Goal: Task Accomplishment & Management: Use online tool/utility

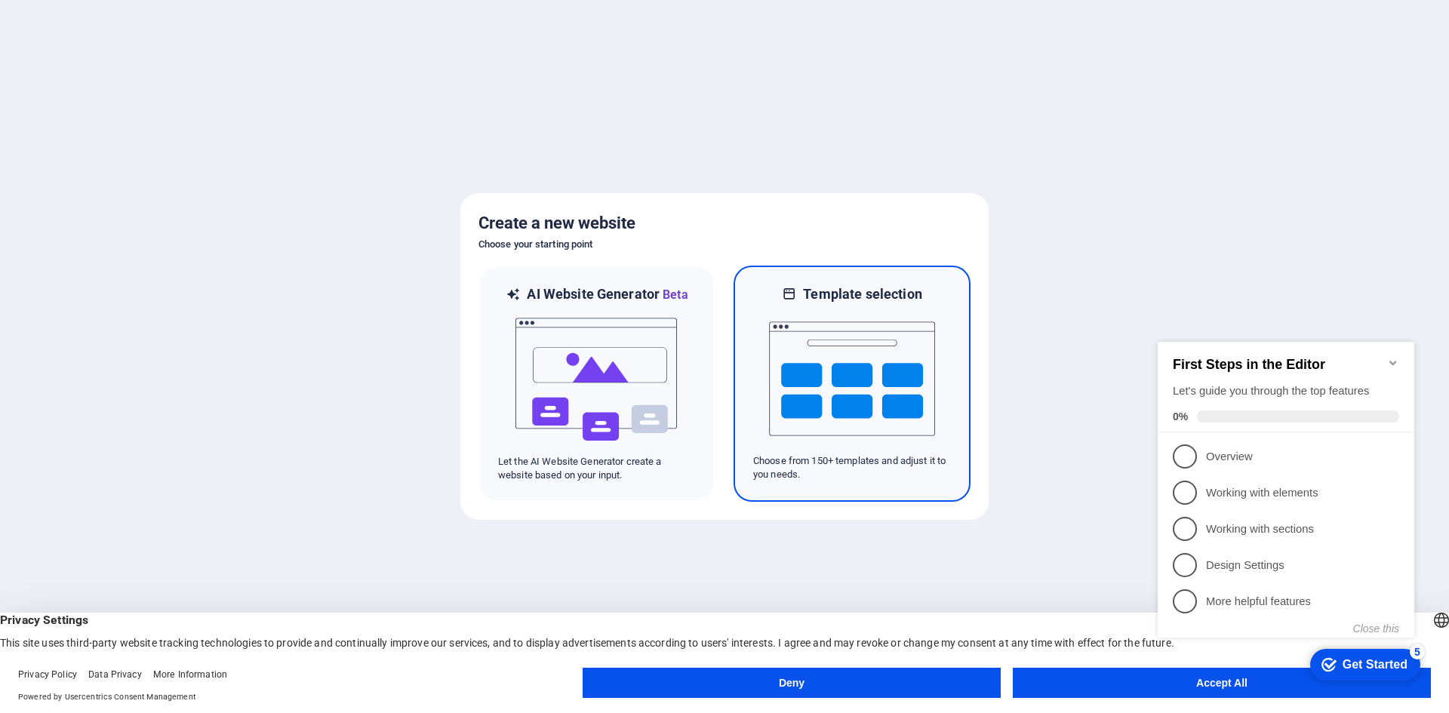
click at [875, 387] on img at bounding box center [852, 378] width 166 height 151
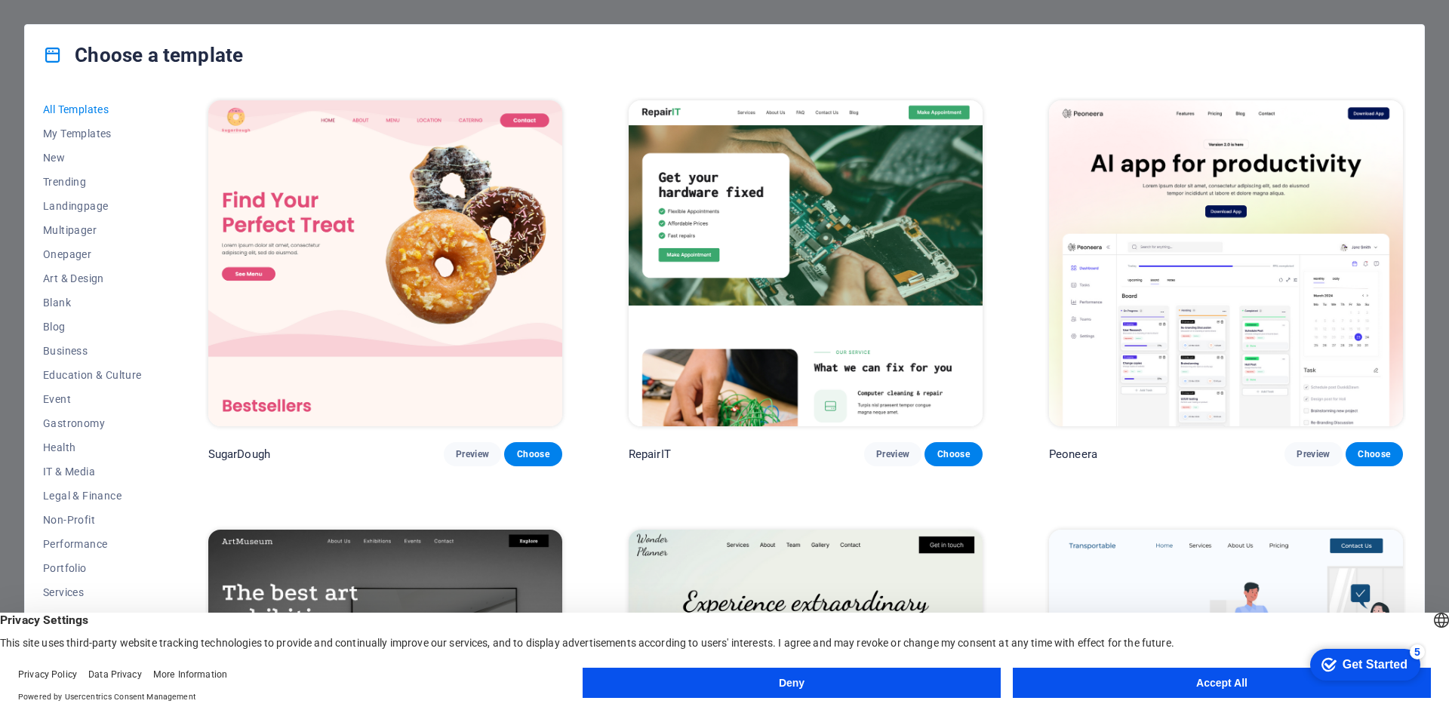
click at [1110, 680] on button "Accept All" at bounding box center [1222, 683] width 418 height 30
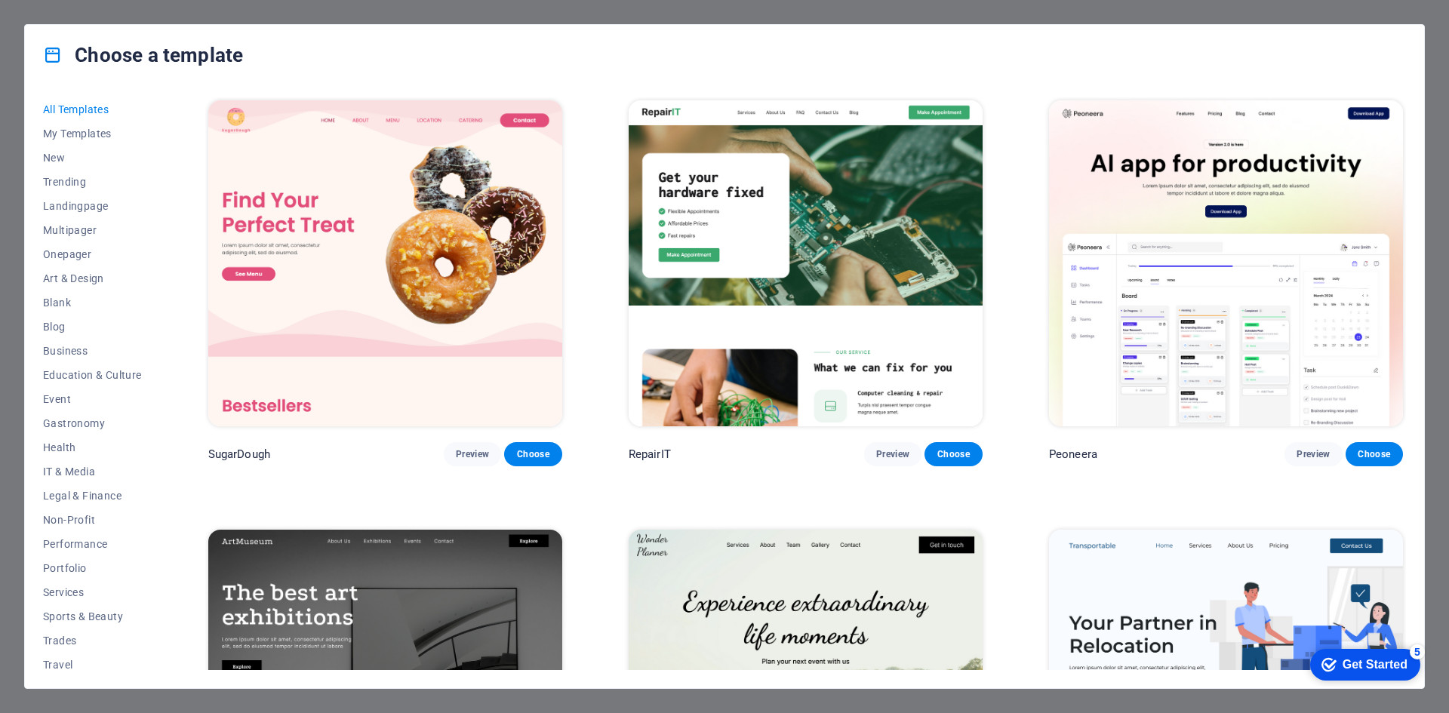
click at [174, 56] on h4 "Choose a template" at bounding box center [143, 55] width 200 height 24
click at [81, 130] on span "My Templates" at bounding box center [92, 134] width 99 height 12
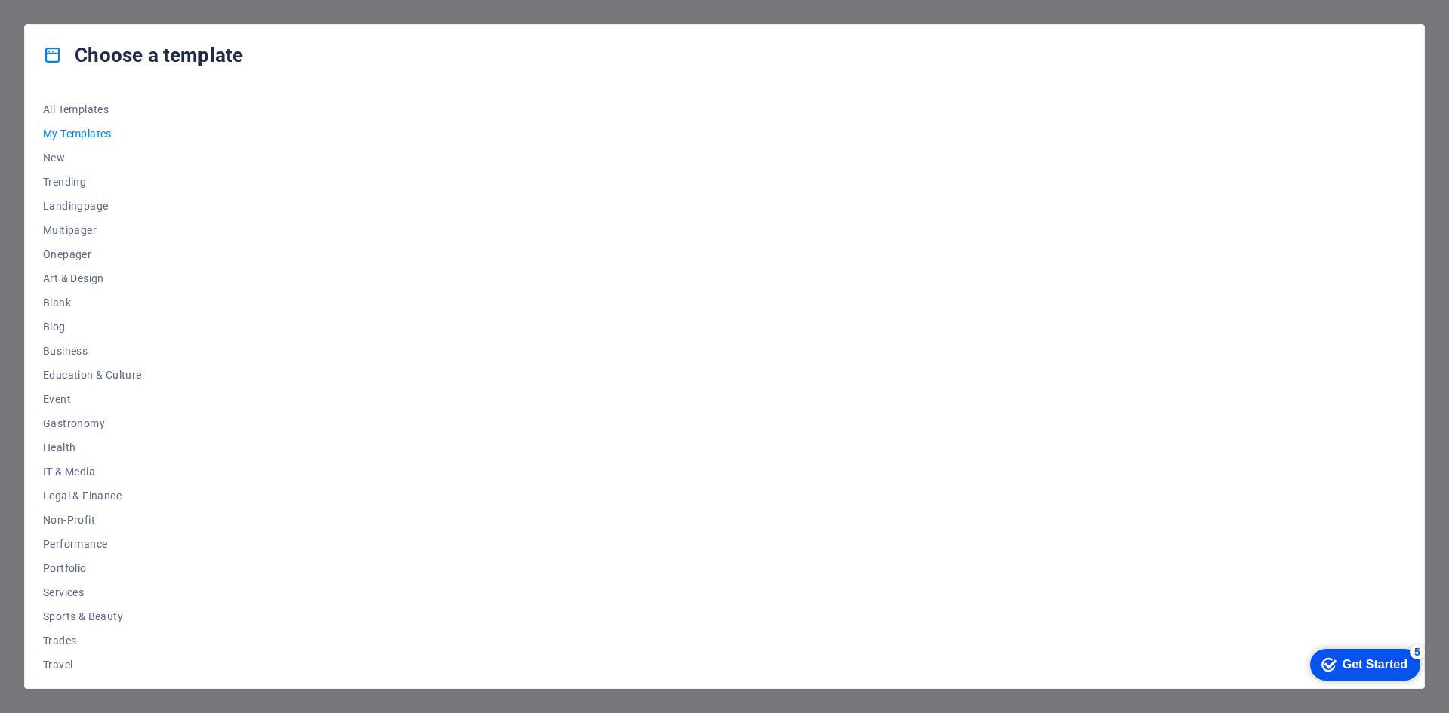
click at [388, 132] on div at bounding box center [805, 383] width 1201 height 573
drag, startPoint x: 388, startPoint y: 132, endPoint x: 318, endPoint y: 138, distance: 70.4
click at [318, 138] on div at bounding box center [805, 383] width 1201 height 573
click at [60, 155] on span "New" at bounding box center [92, 158] width 99 height 12
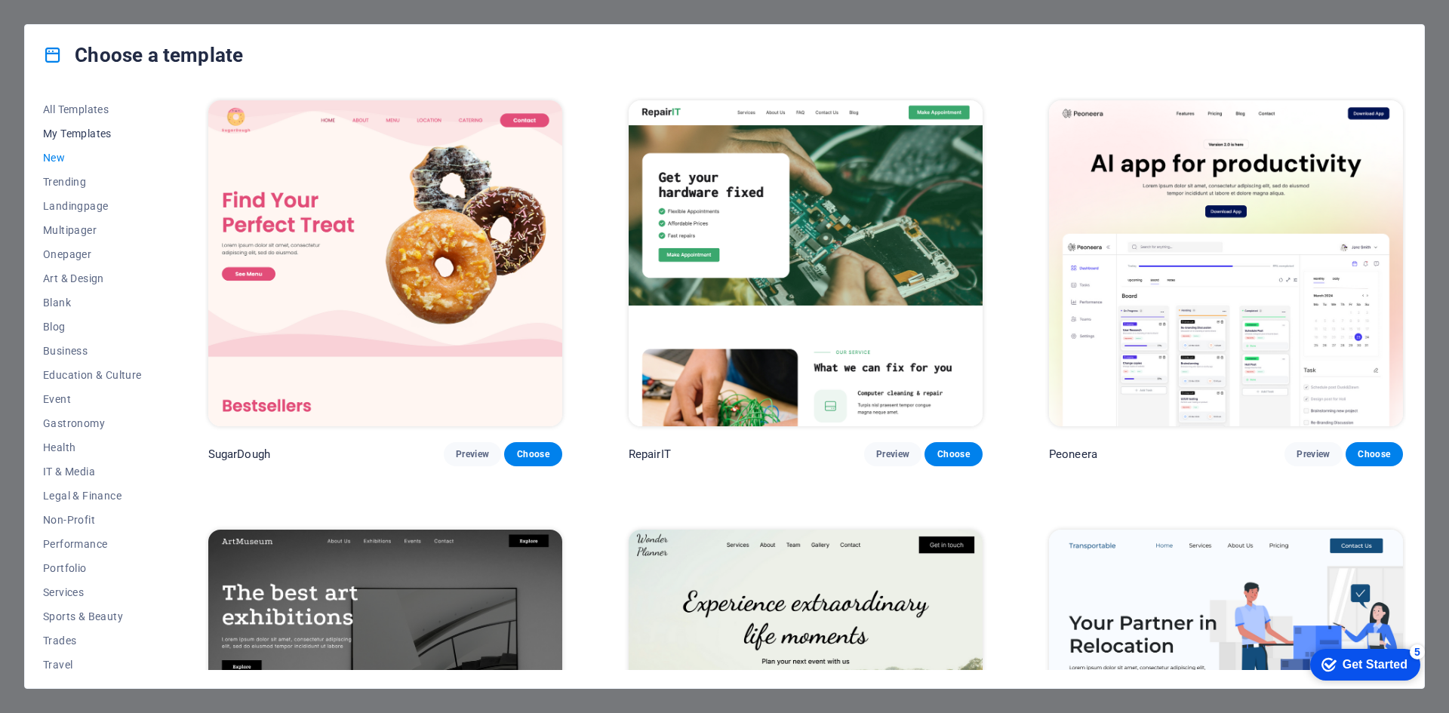
click at [63, 138] on span "My Templates" at bounding box center [92, 134] width 99 height 12
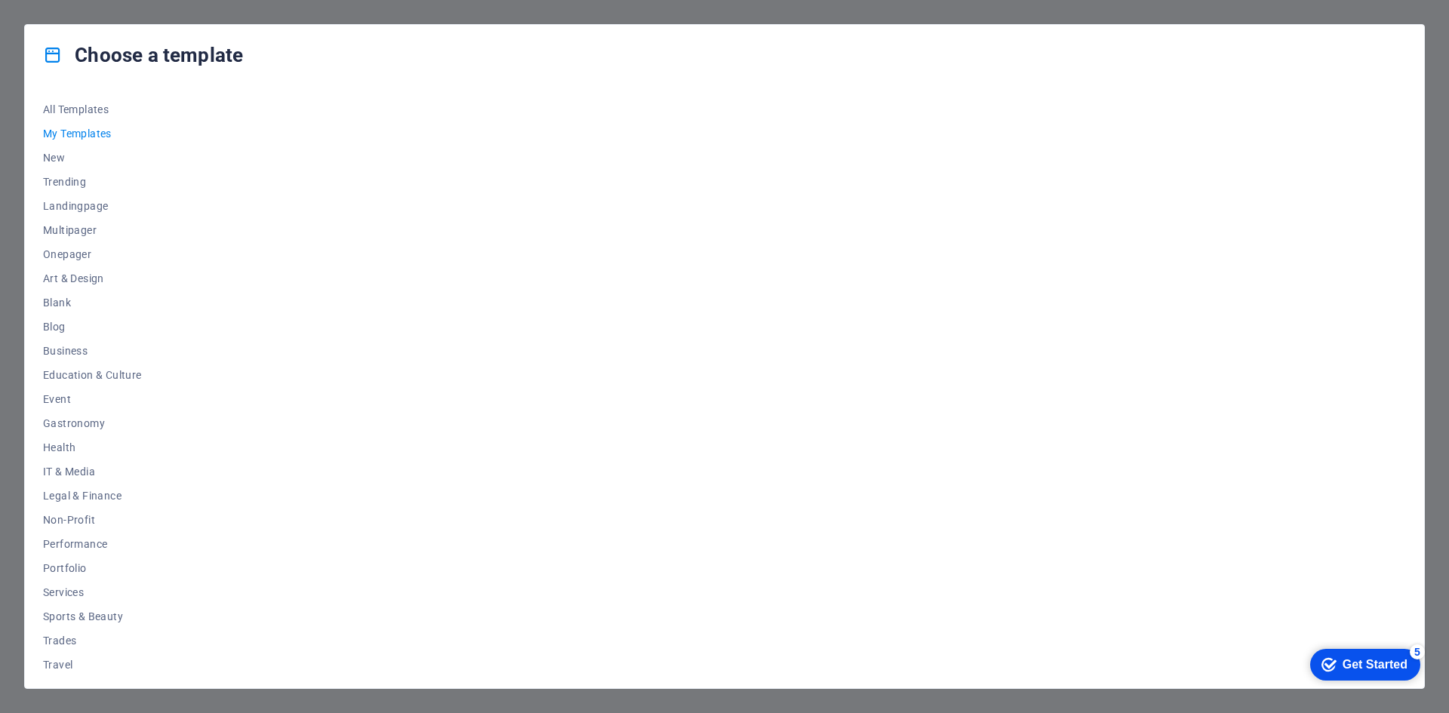
click at [1368, 669] on div "Get Started" at bounding box center [1375, 665] width 65 height 14
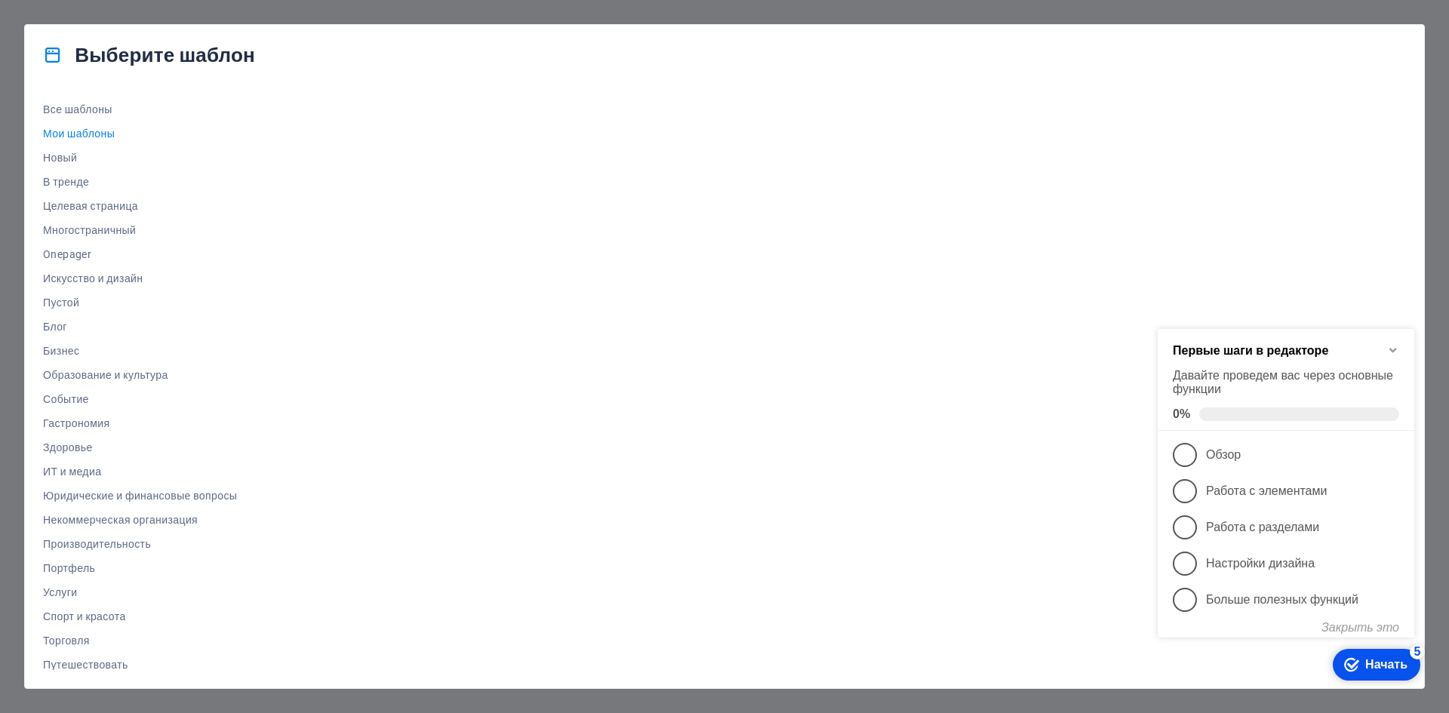
click at [901, 405] on div at bounding box center [853, 383] width 1106 height 573
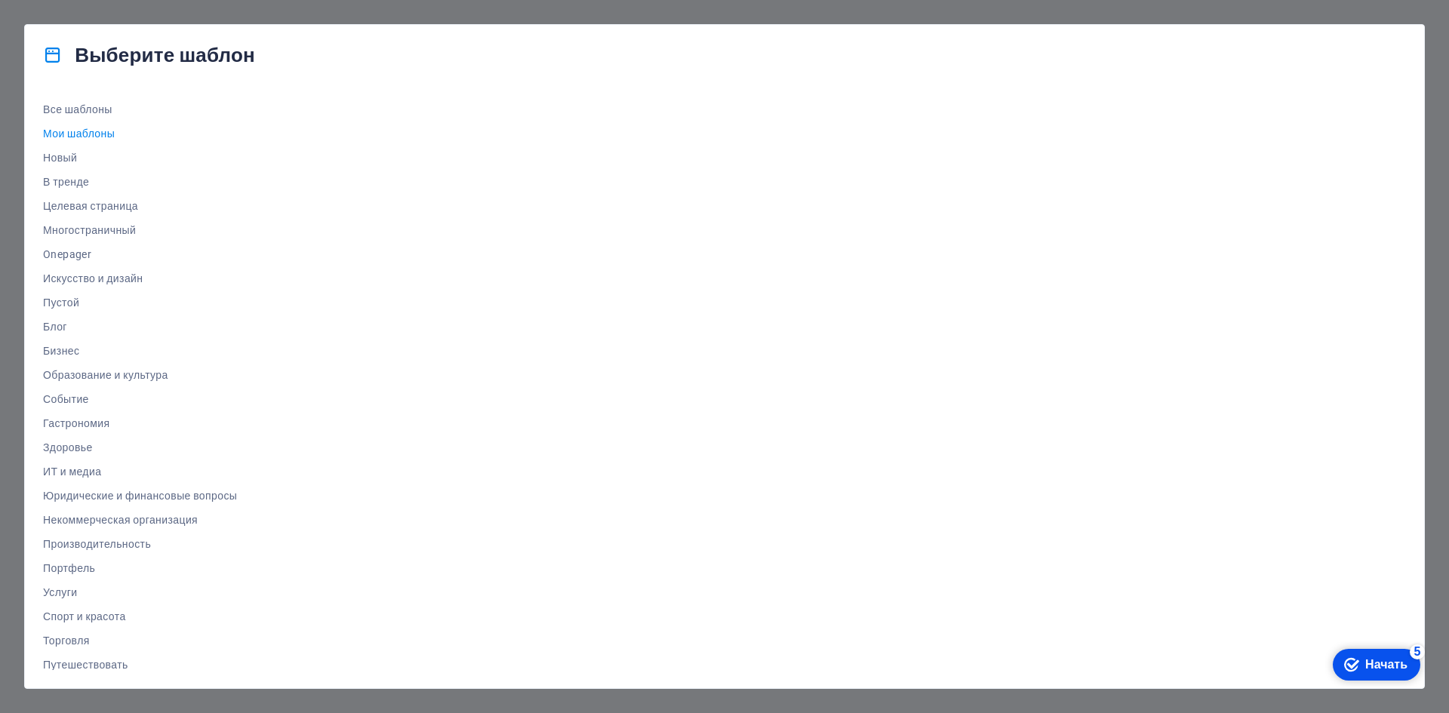
click at [221, 2] on div "Выберите шаблон Все шаблоны Мои шаблоны Новый В тренде Целевая страница Многост…" at bounding box center [724, 356] width 1449 height 713
click at [955, 14] on div "Выберите шаблон Все шаблоны Мои шаблоны Новый В тренде Целевая страница Многост…" at bounding box center [724, 356] width 1449 height 713
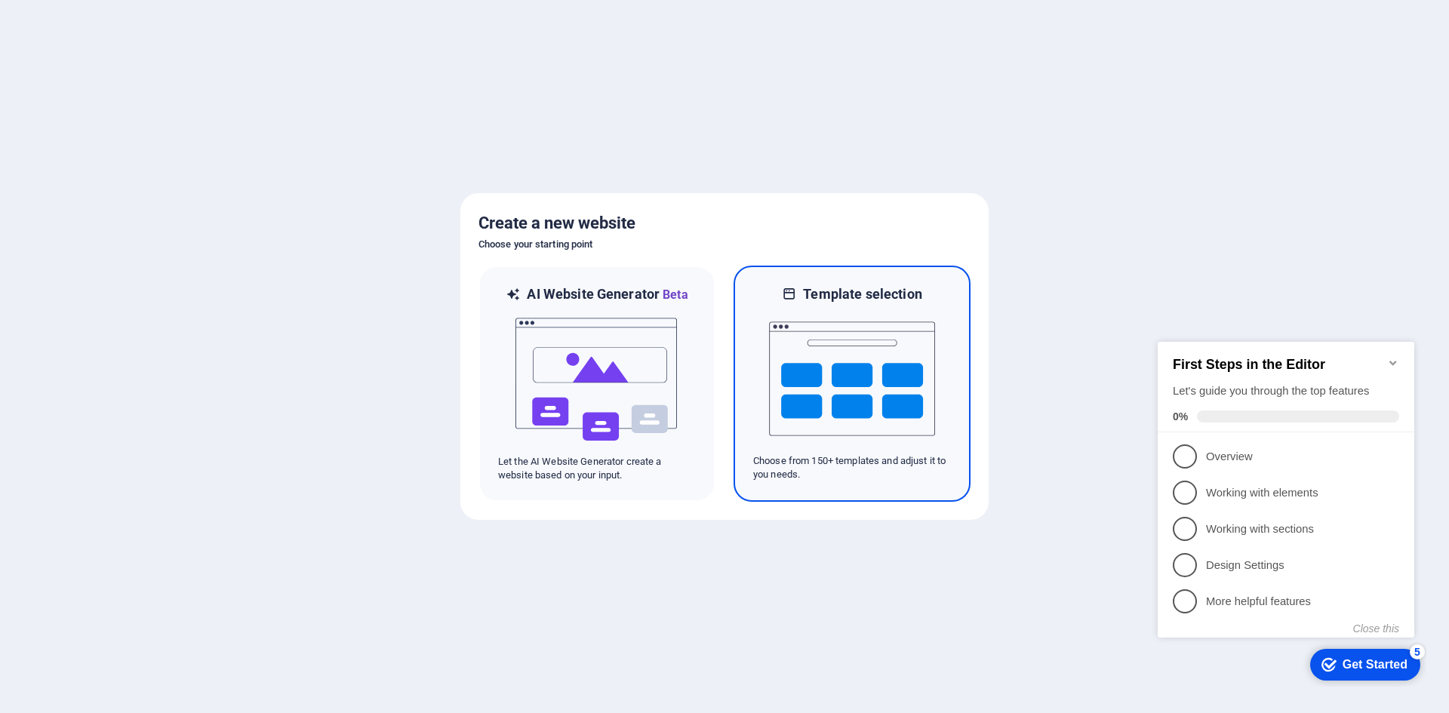
click at [823, 340] on img at bounding box center [852, 378] width 166 height 151
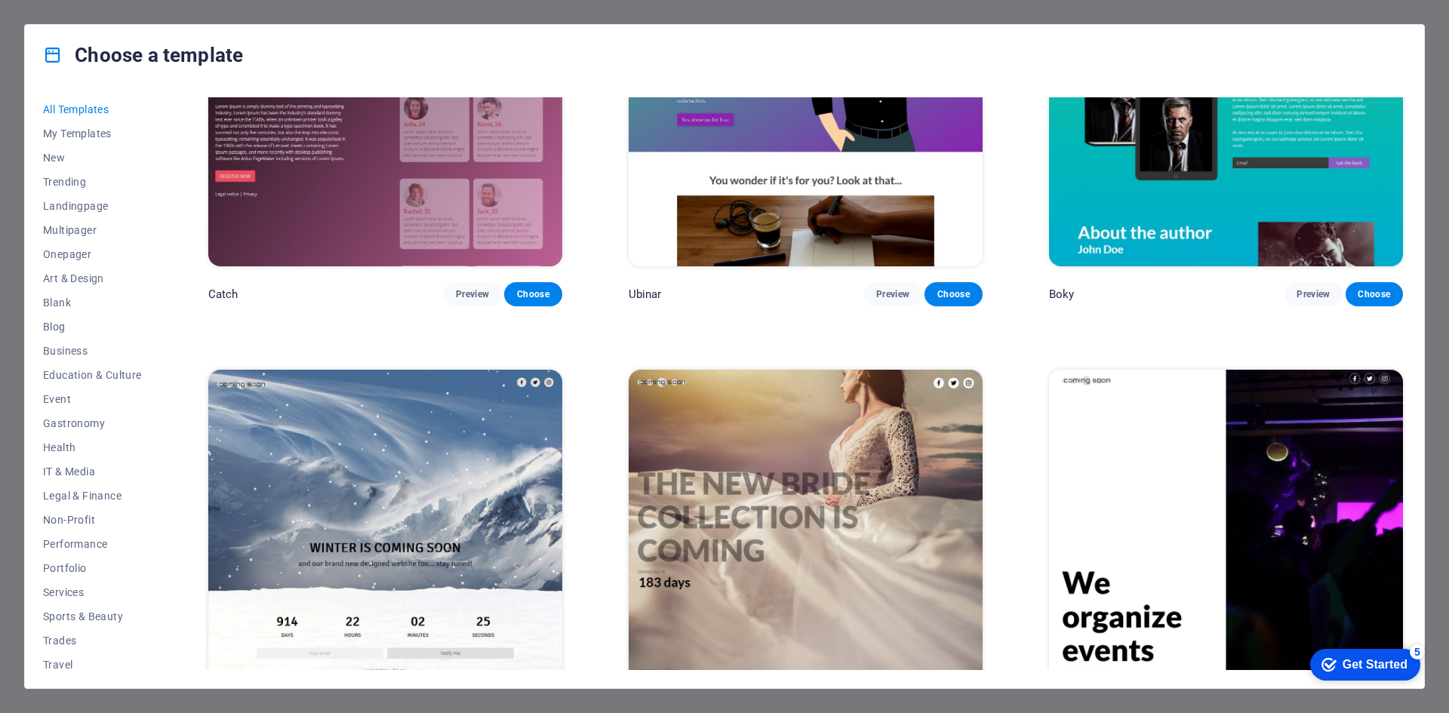
scroll to position [22900, 0]
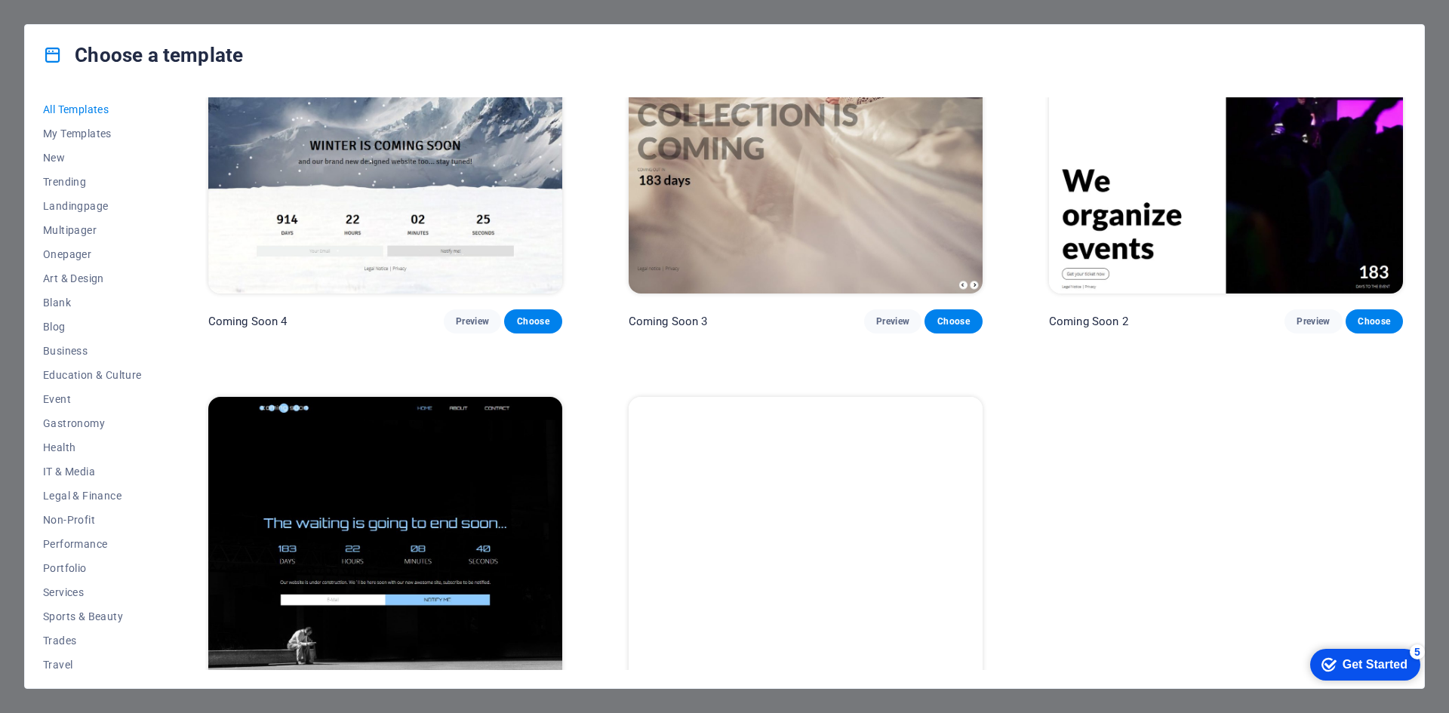
click at [1344, 666] on div "Get Started" at bounding box center [1375, 665] width 65 height 14
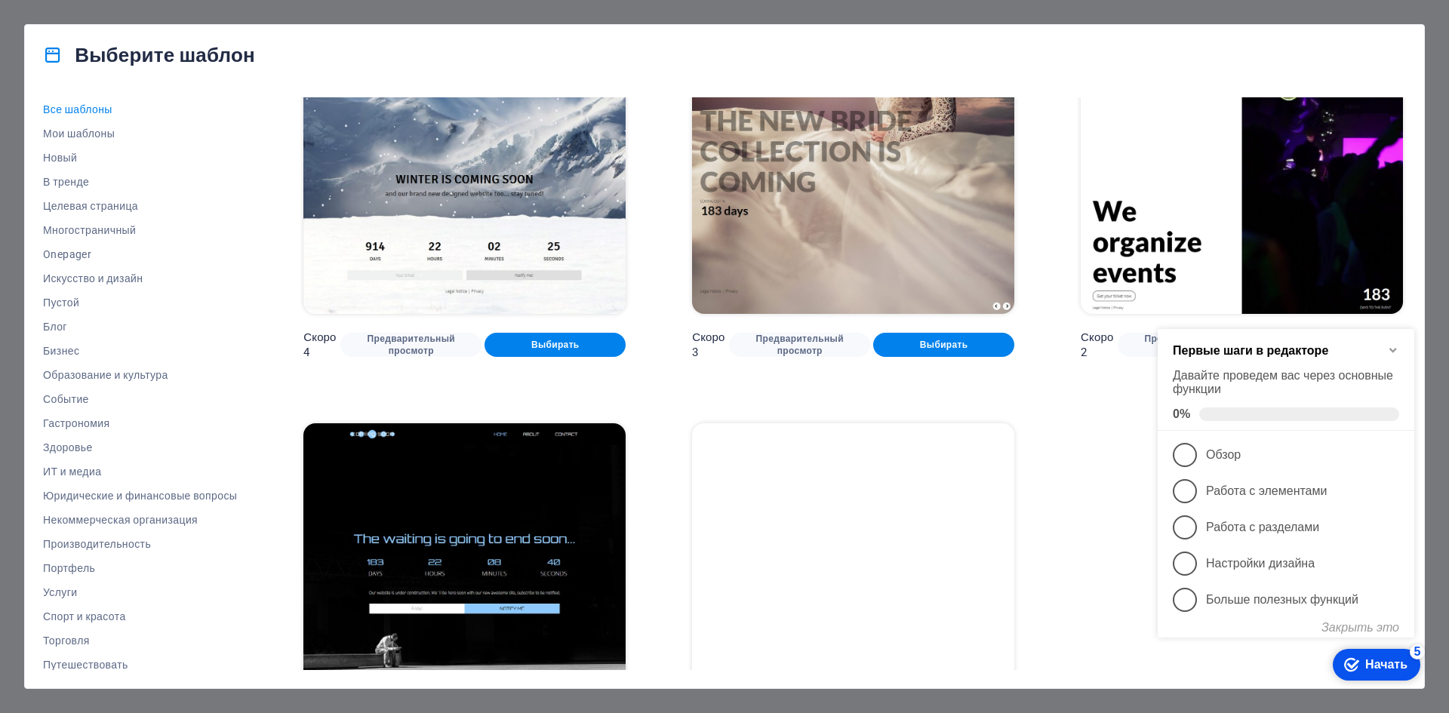
scroll to position [21397, 0]
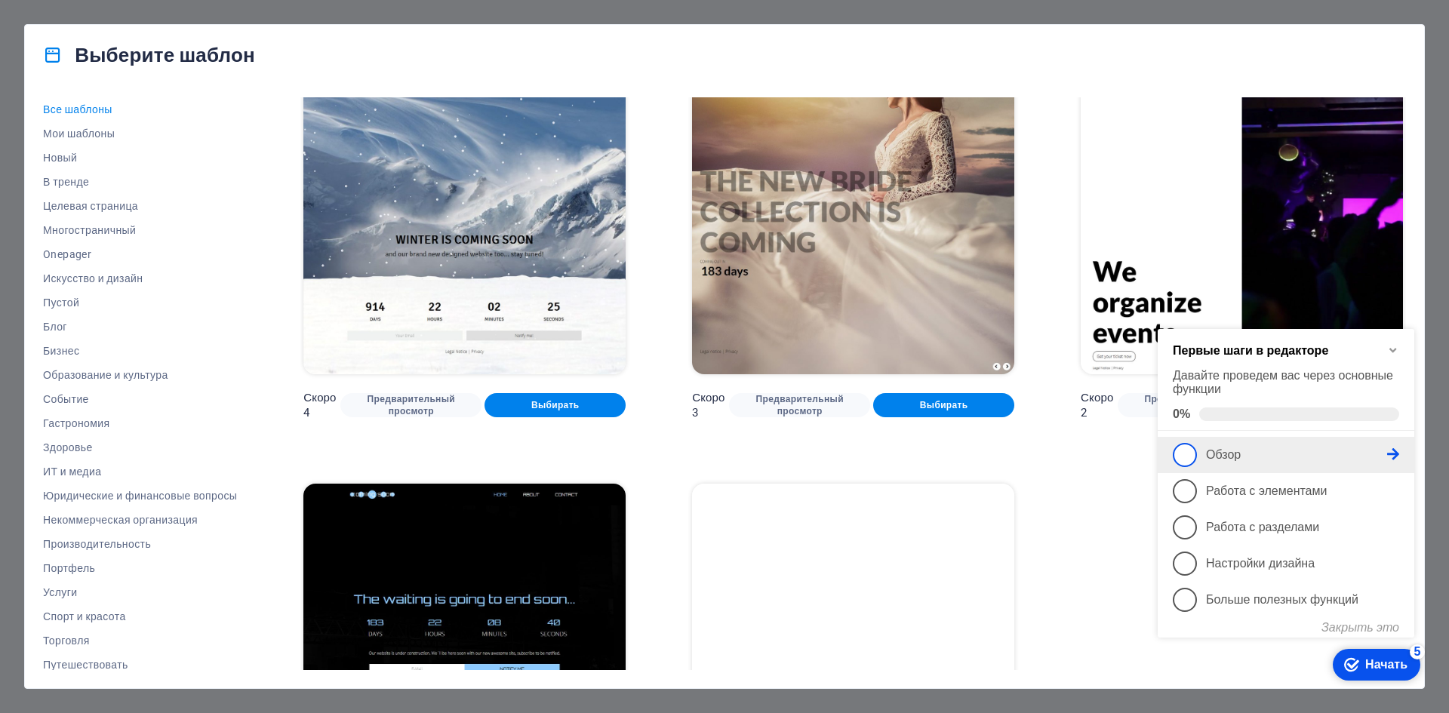
click at [1182, 454] on span "1" at bounding box center [1185, 455] width 24 height 24
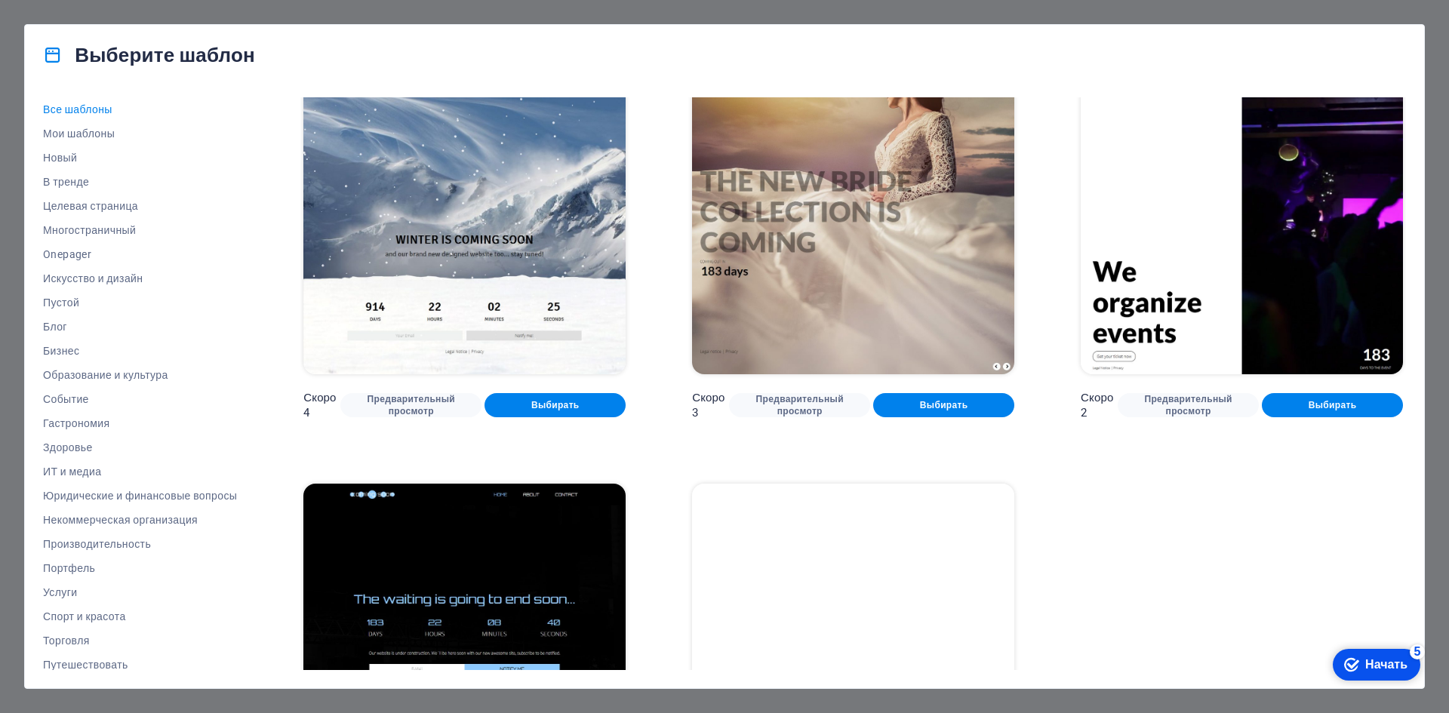
click at [1357, 657] on div "checkmark Начать 5" at bounding box center [1377, 665] width 88 height 32
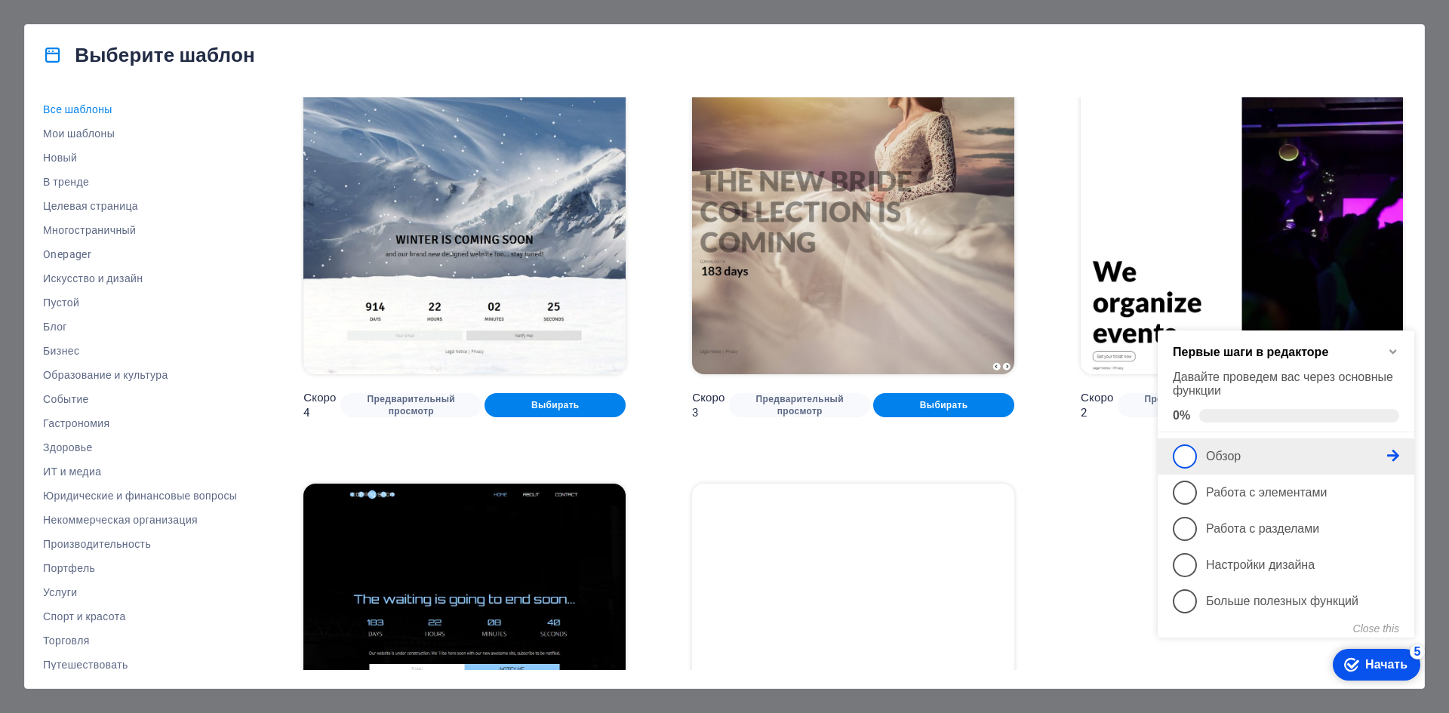
click at [1239, 456] on font "Обзор" at bounding box center [1223, 456] width 35 height 13
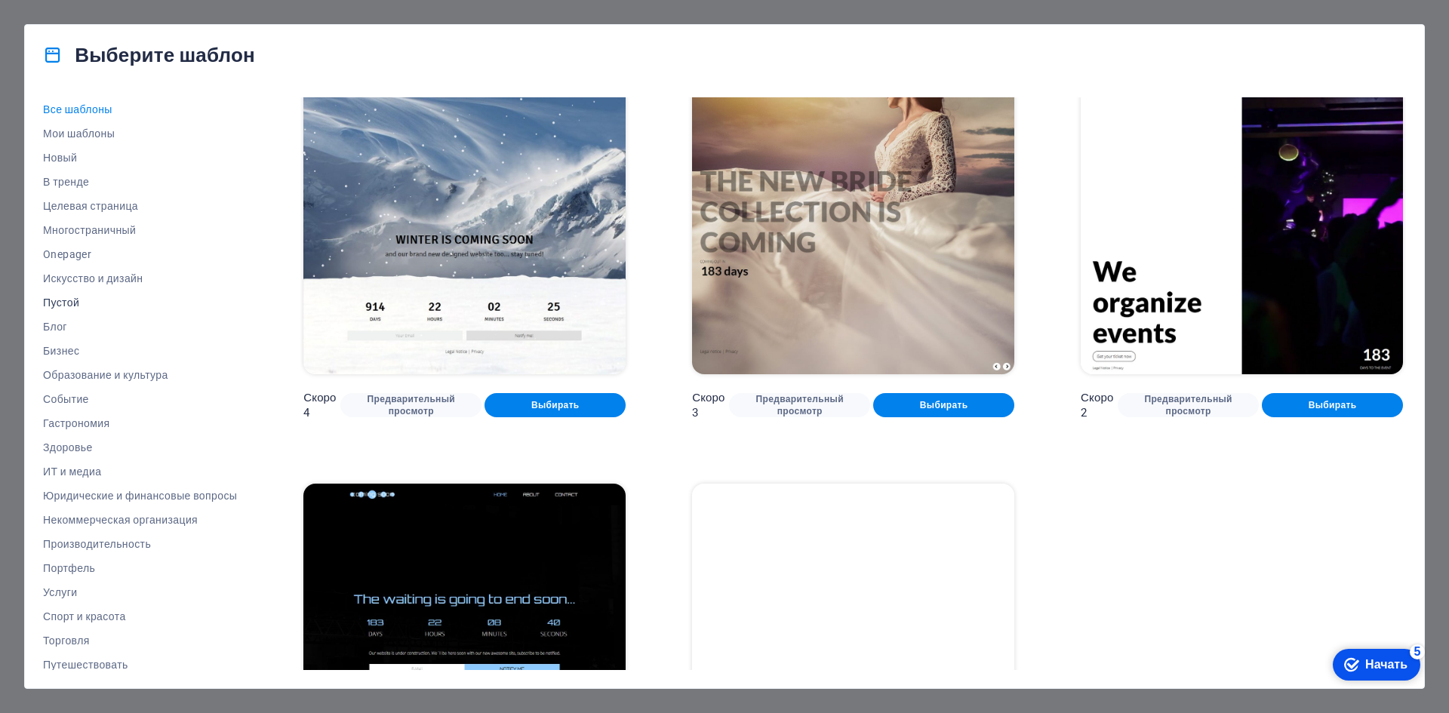
click at [58, 303] on font "Пустой" at bounding box center [61, 303] width 36 height 12
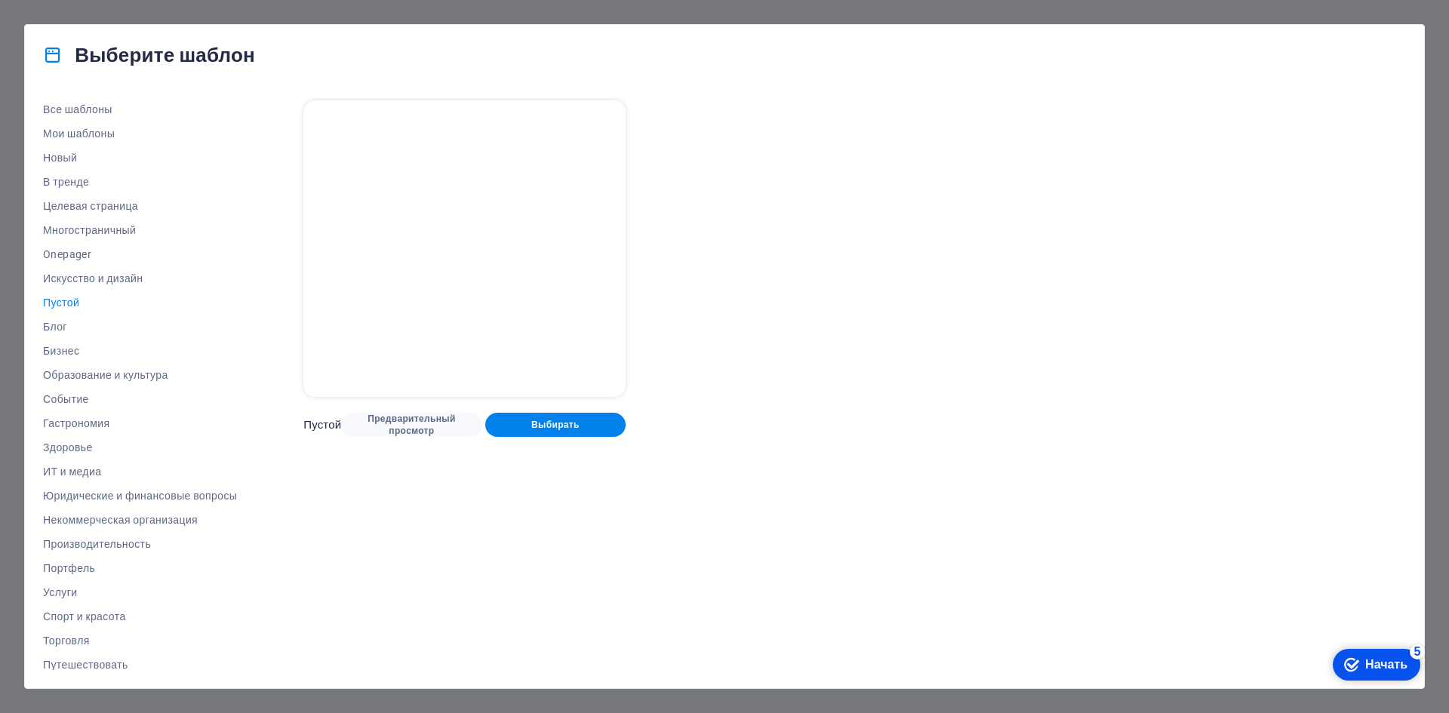
scroll to position [0, 0]
click at [61, 347] on font "Бизнес" at bounding box center [61, 351] width 36 height 12
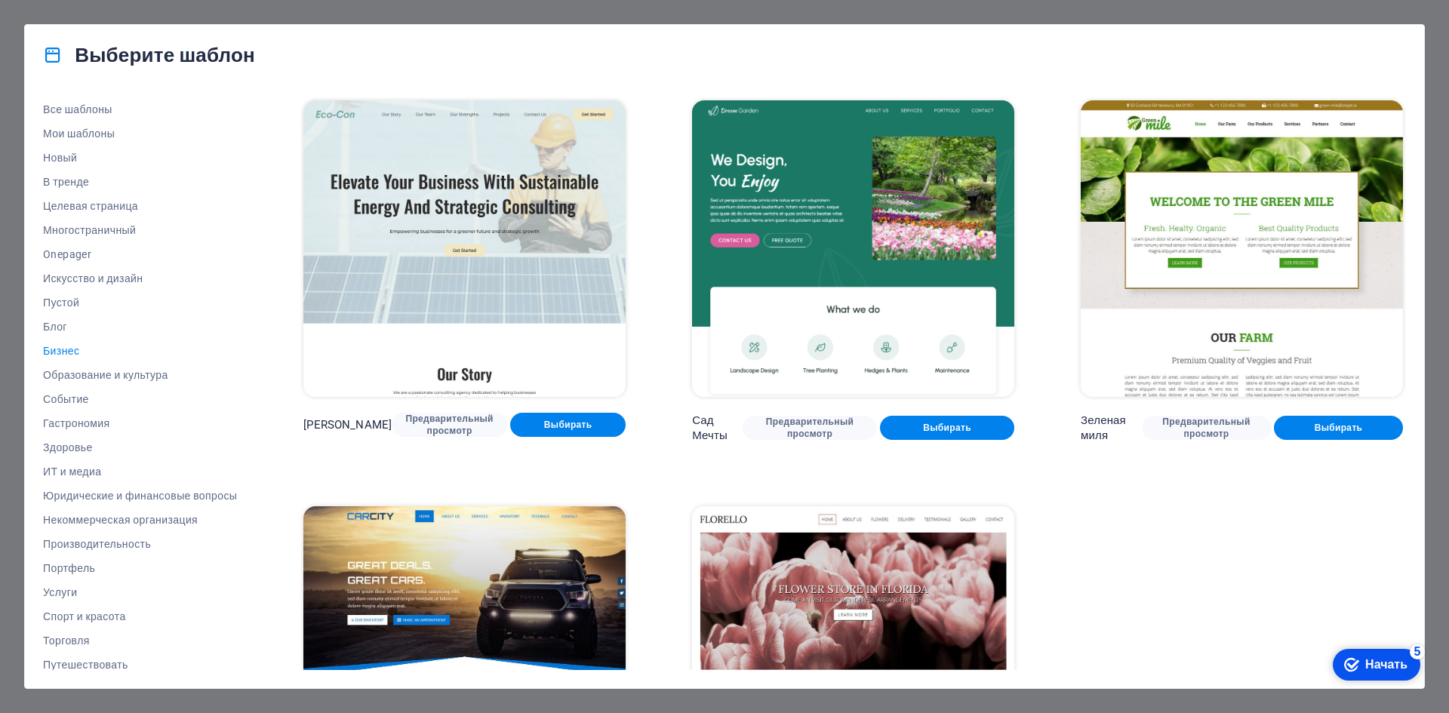
scroll to position [167, 0]
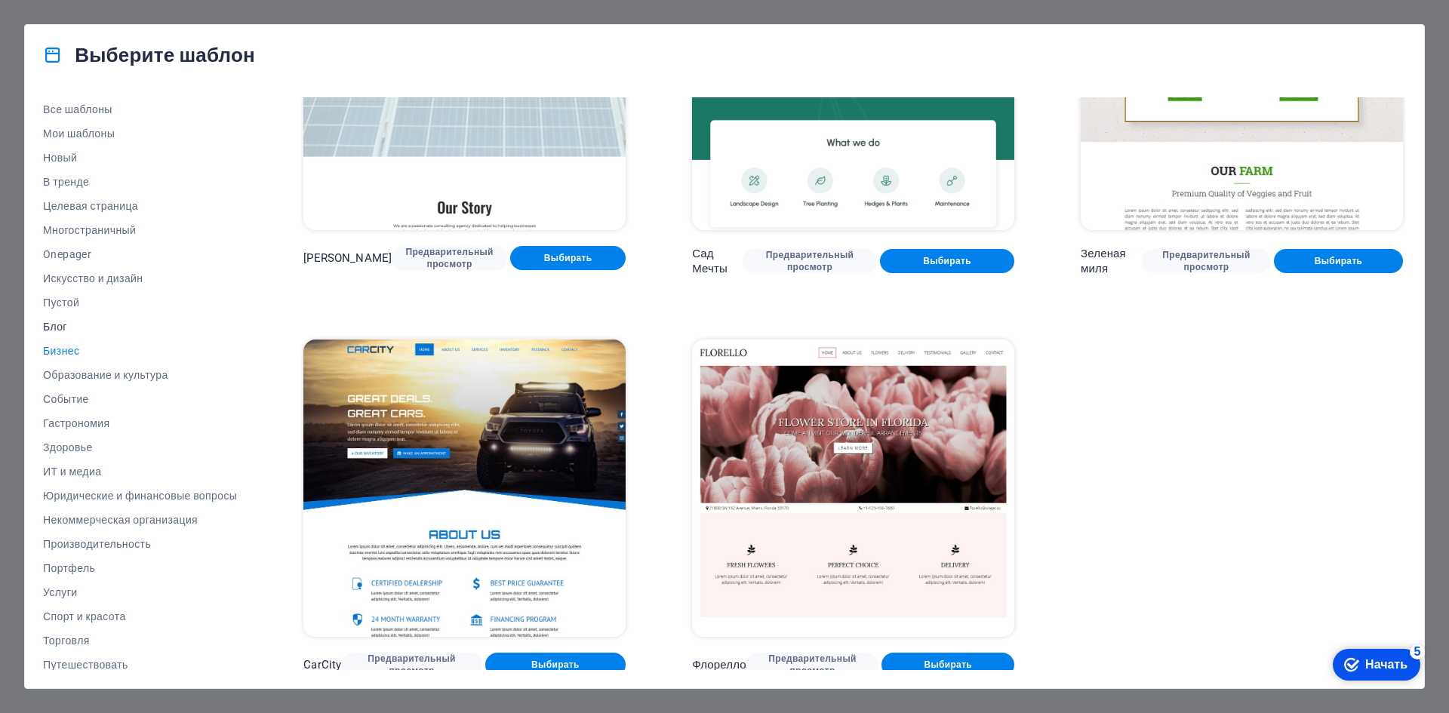
click at [59, 321] on font "Блог" at bounding box center [55, 327] width 24 height 12
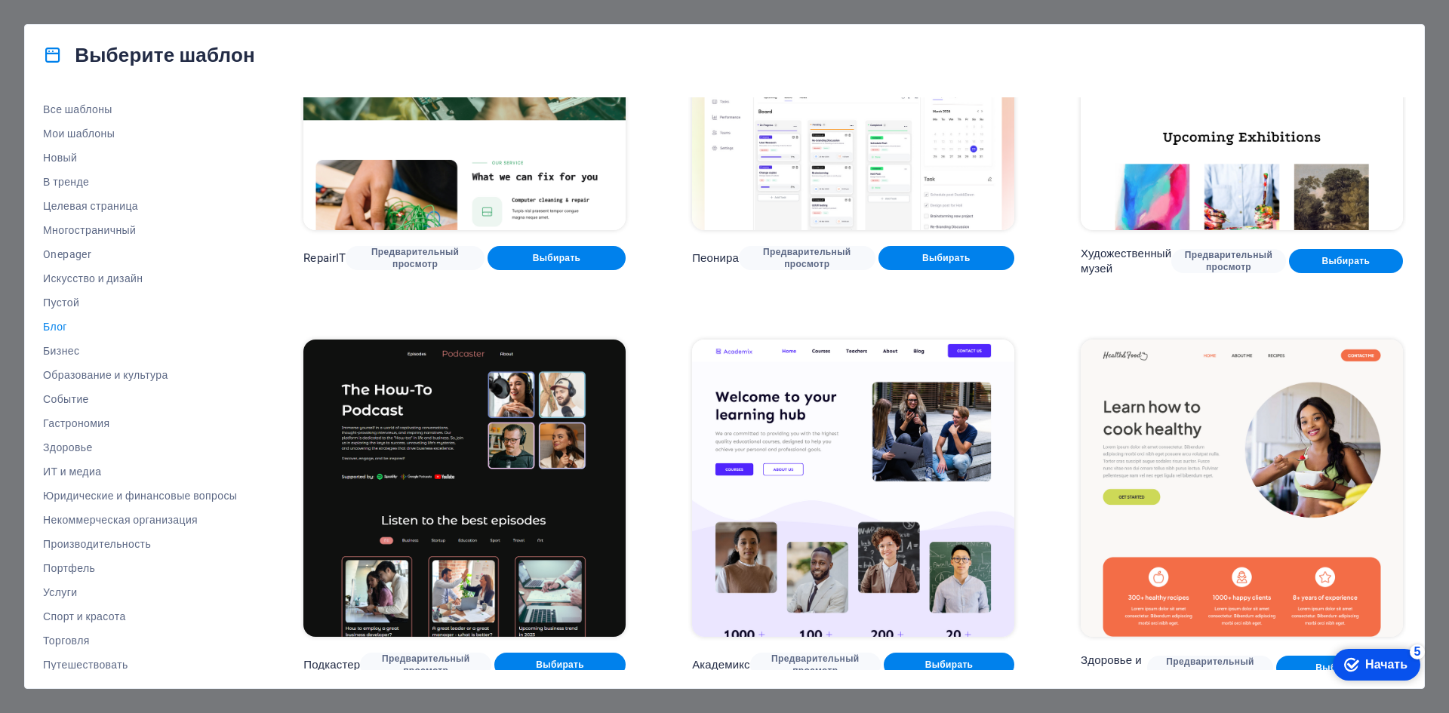
click at [1237, 12] on div "Выберите шаблон Все шаблоны Мои шаблоны Новый В тренде Целевая страница Многост…" at bounding box center [724, 356] width 1449 height 713
click at [1185, 8] on div "Выберите шаблон Все шаблоны Мои шаблоны Новый В тренде Целевая страница Многост…" at bounding box center [724, 356] width 1449 height 713
click at [1426, 220] on div "Выберите шаблон Все шаблоны Мои шаблоны Новый В тренде Целевая страница Многост…" at bounding box center [724, 356] width 1449 height 713
click at [123, 226] on font "Многостраничный" at bounding box center [89, 230] width 93 height 12
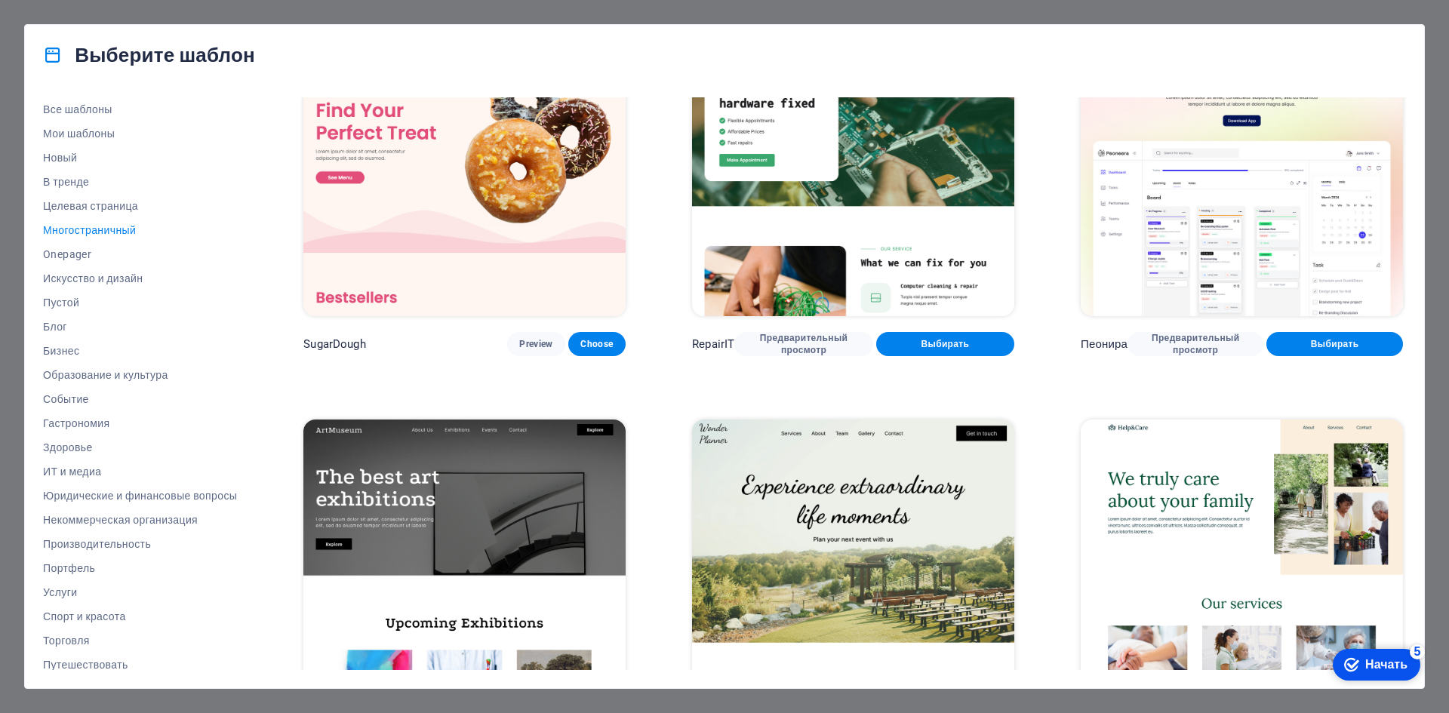
scroll to position [0, 0]
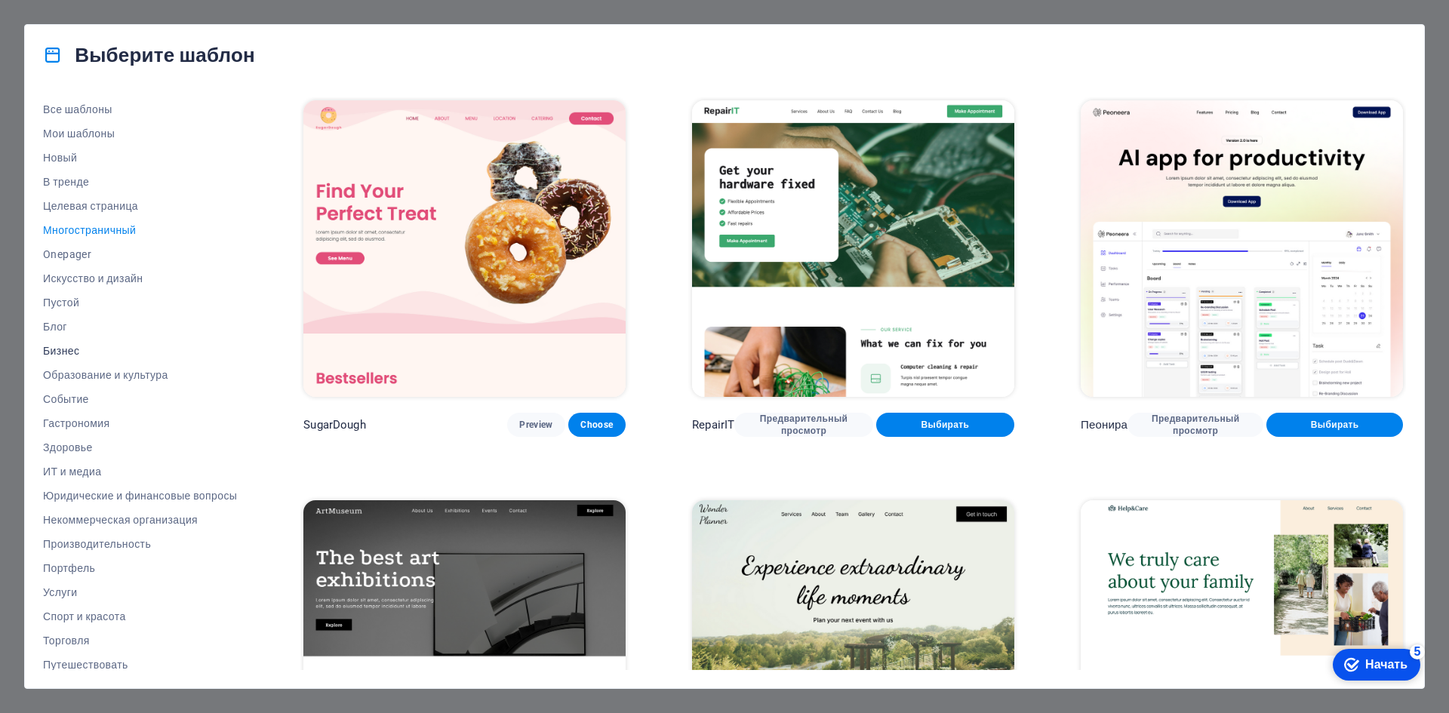
click at [60, 350] on font "Бизнес" at bounding box center [61, 351] width 36 height 12
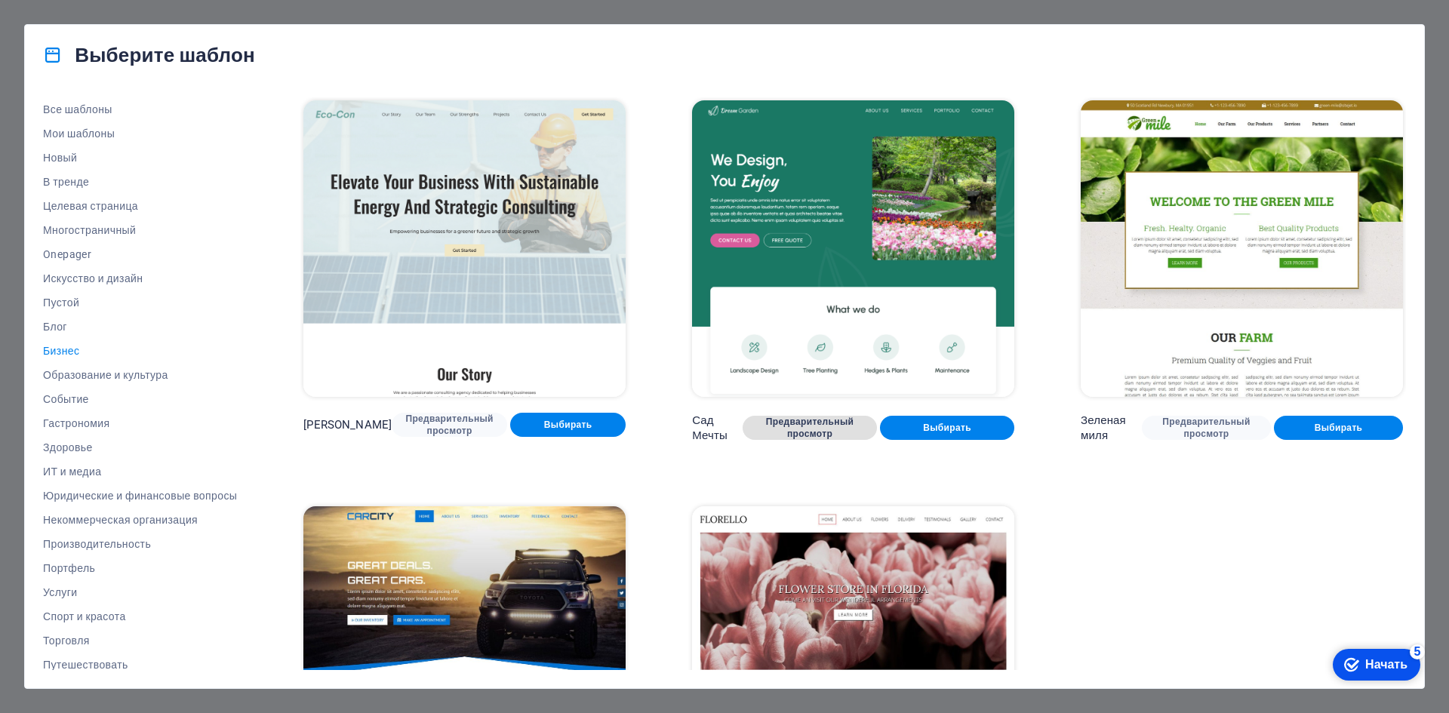
click at [814, 427] on font "Предварительный просмотр" at bounding box center [810, 428] width 88 height 23
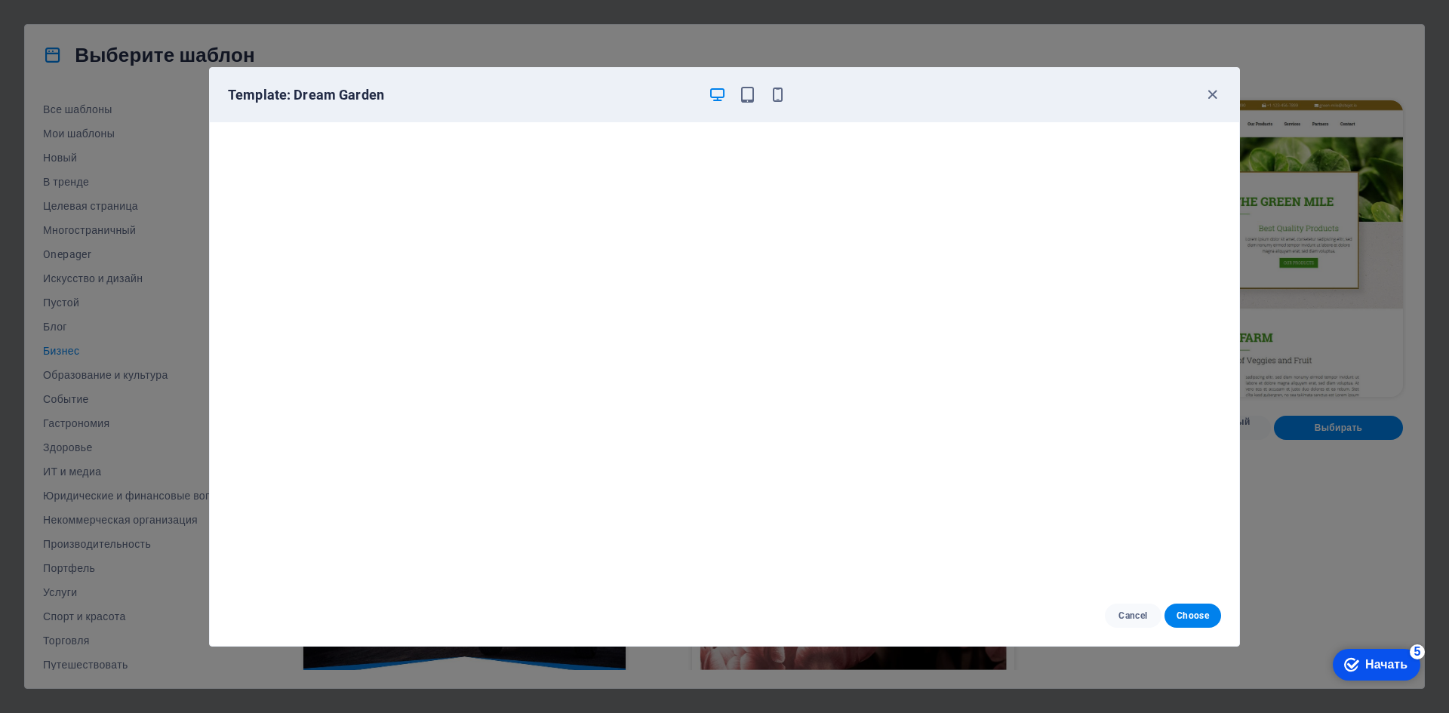
click at [744, 86] on div at bounding box center [747, 95] width 78 height 18
click at [747, 96] on icon "button" at bounding box center [747, 94] width 17 height 17
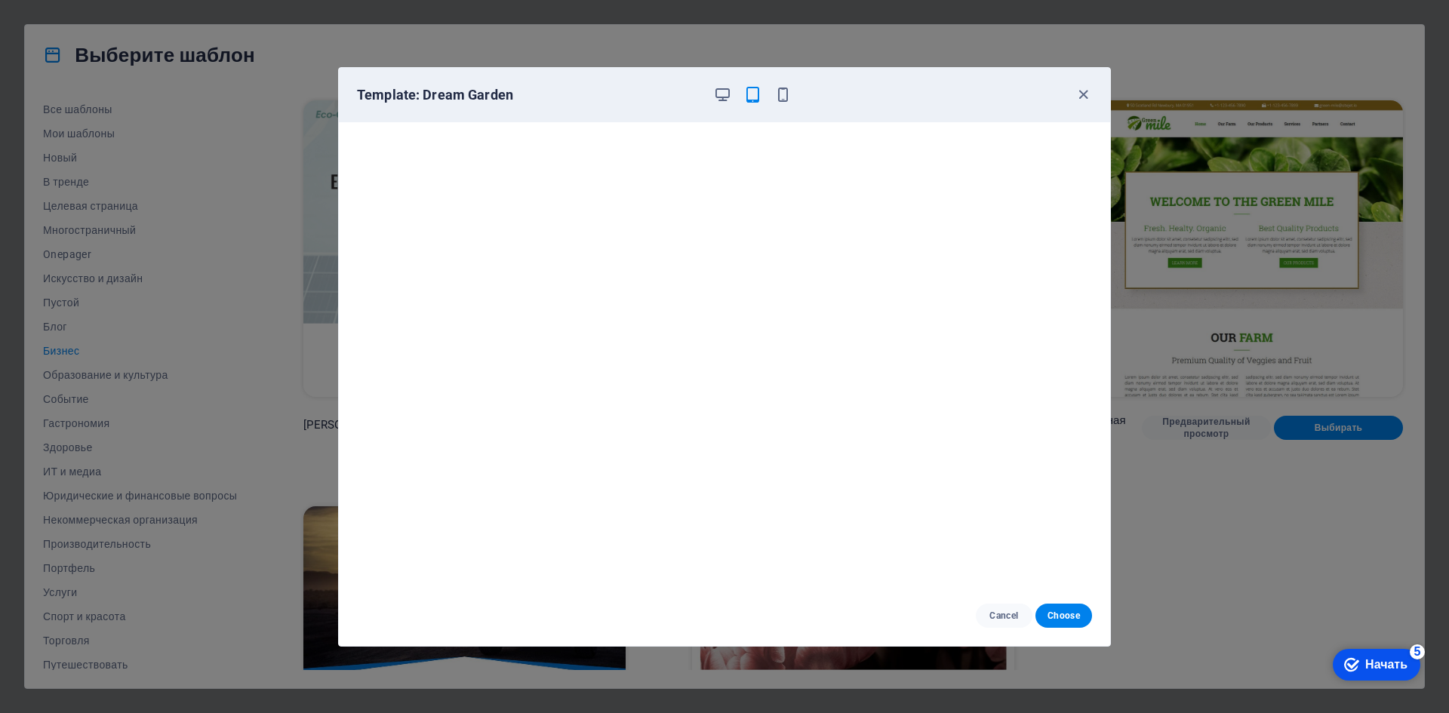
click at [773, 95] on div at bounding box center [752, 95] width 78 height 18
click at [780, 97] on icon "button" at bounding box center [782, 94] width 17 height 17
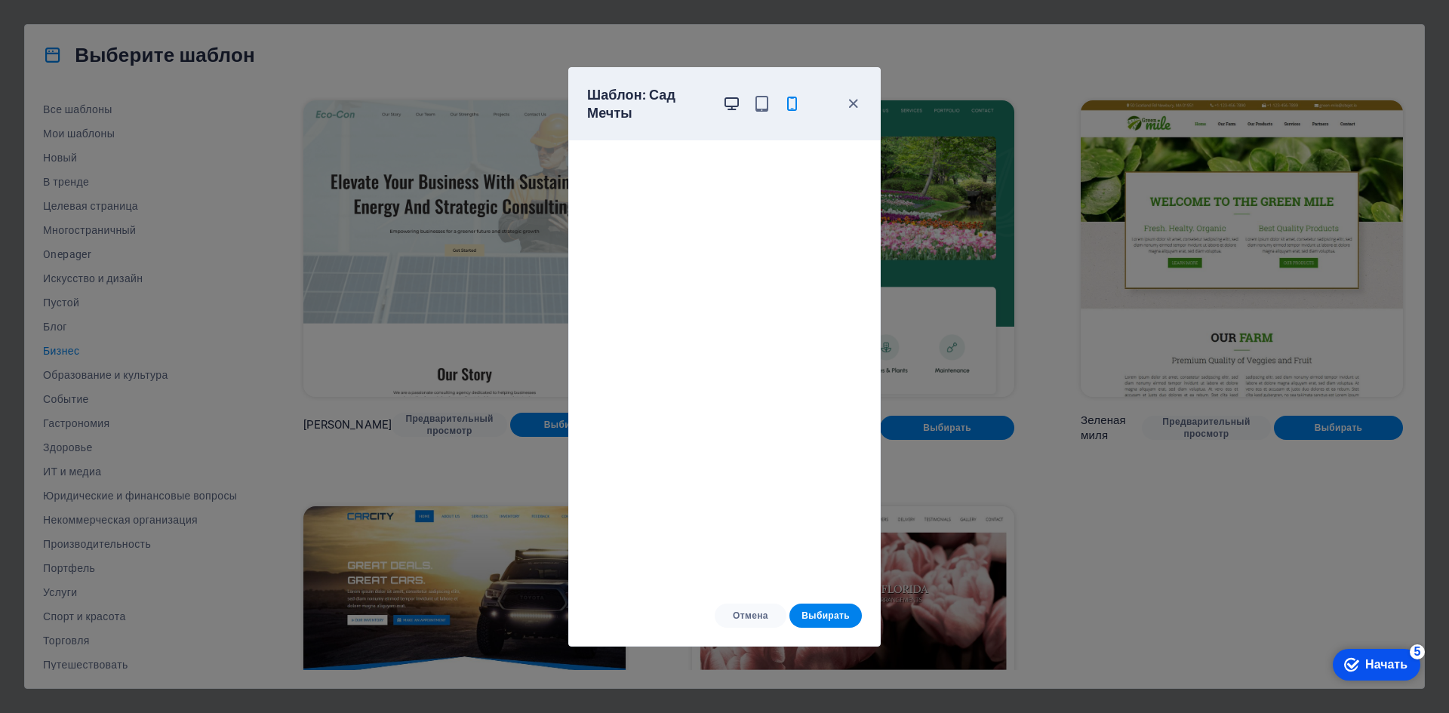
click at [730, 103] on icon "button" at bounding box center [731, 103] width 17 height 17
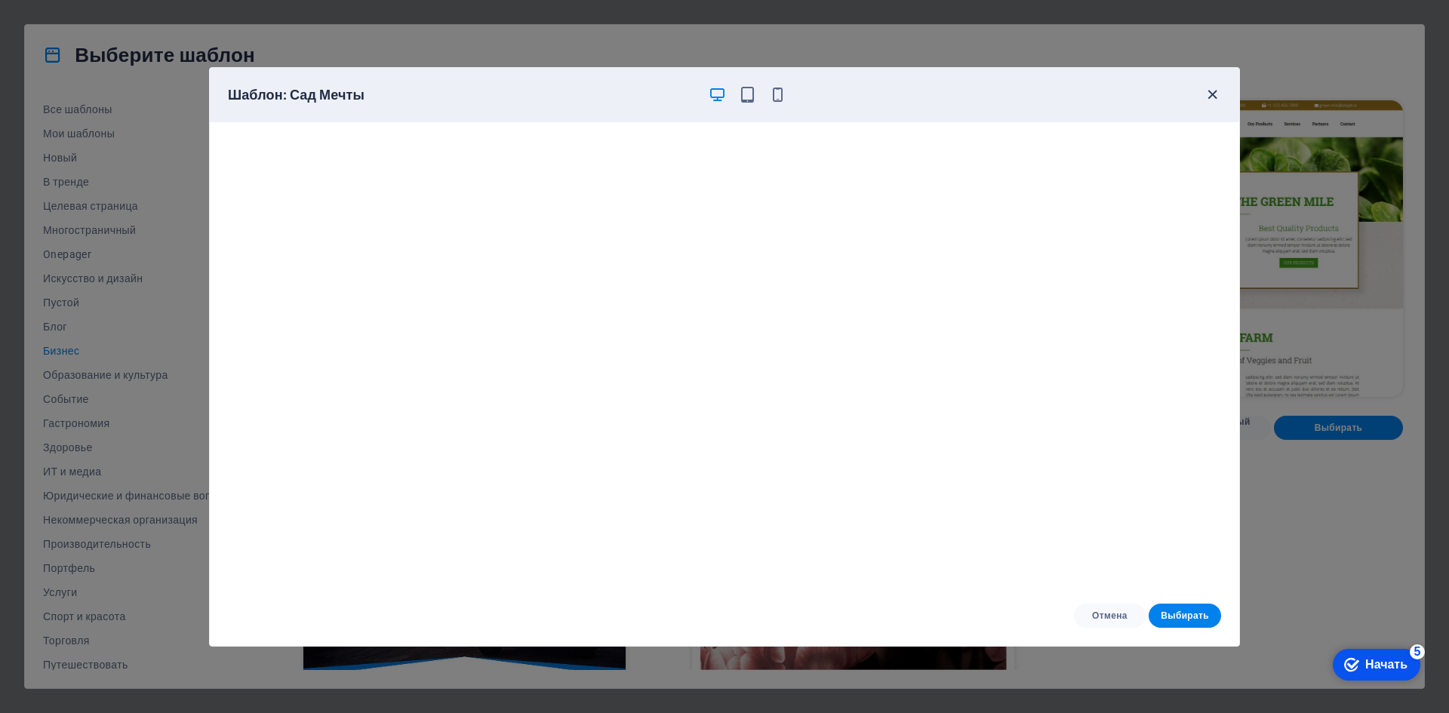
click at [1219, 92] on icon "button" at bounding box center [1212, 94] width 17 height 17
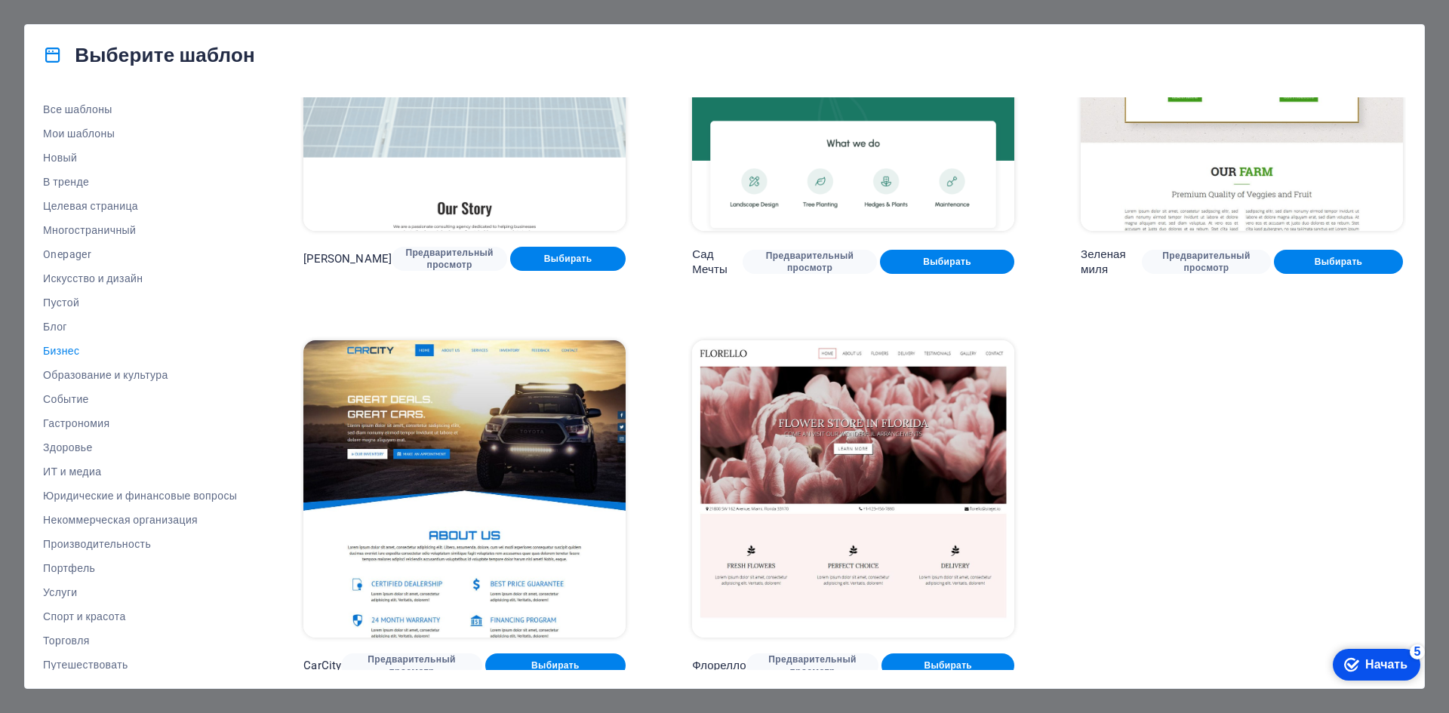
scroll to position [167, 0]
click at [98, 14] on div "Выберите шаблон Все шаблоны Мои шаблоны Новый В тренде Целевая страница Многост…" at bounding box center [724, 356] width 1449 height 713
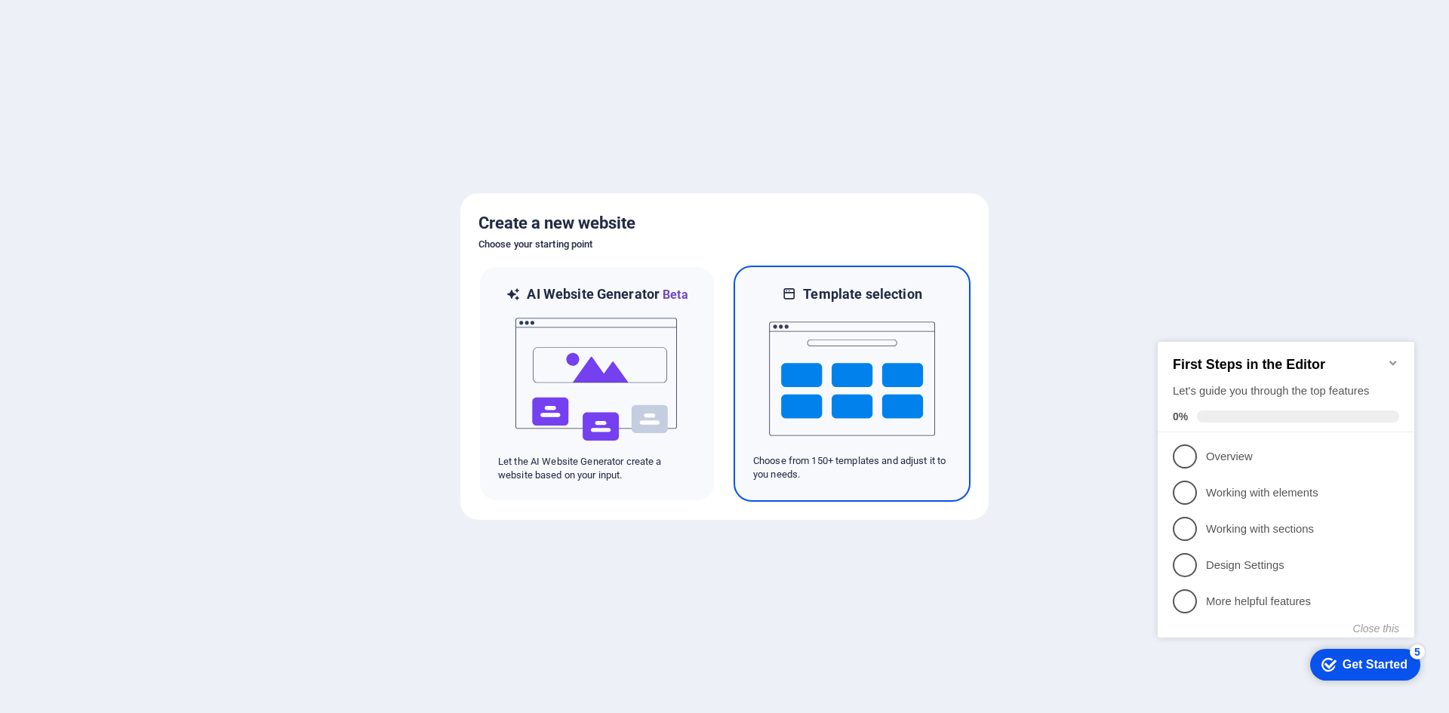
click at [852, 337] on img at bounding box center [852, 378] width 166 height 151
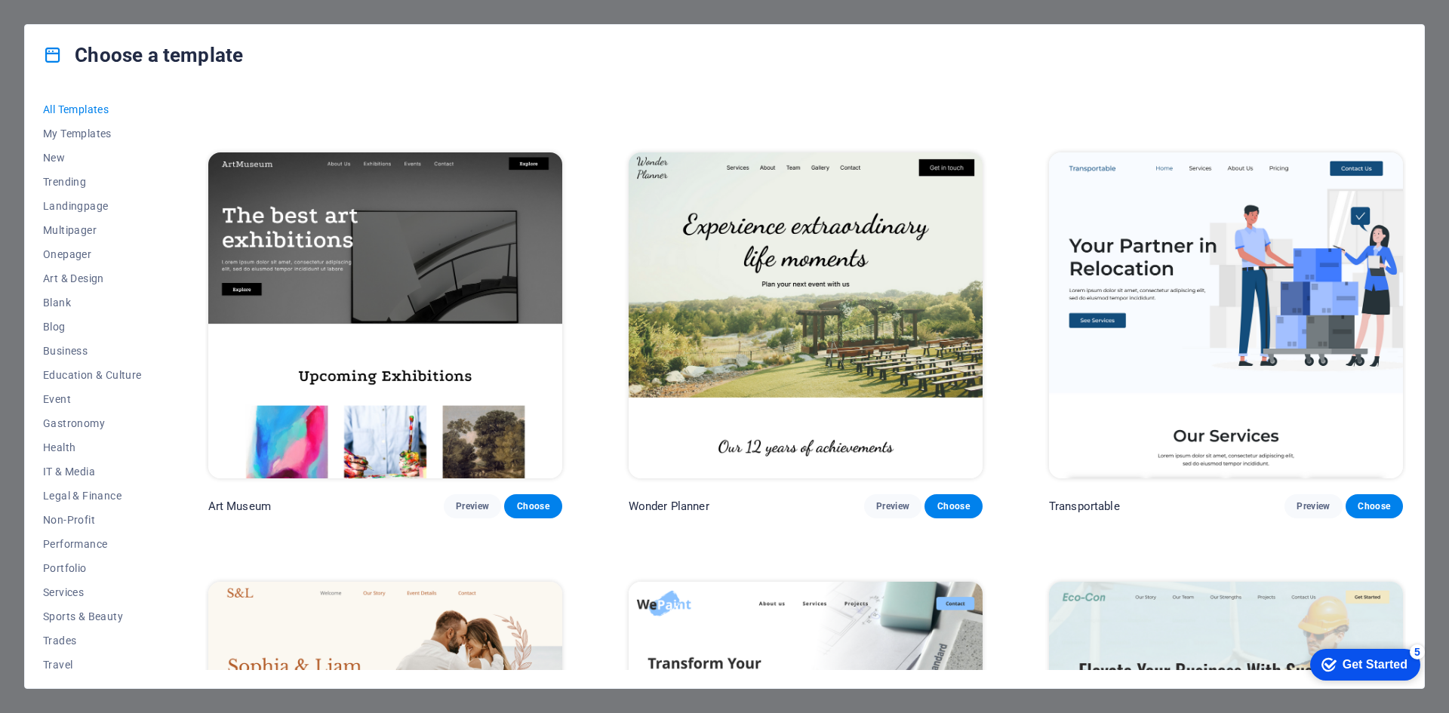
scroll to position [453, 0]
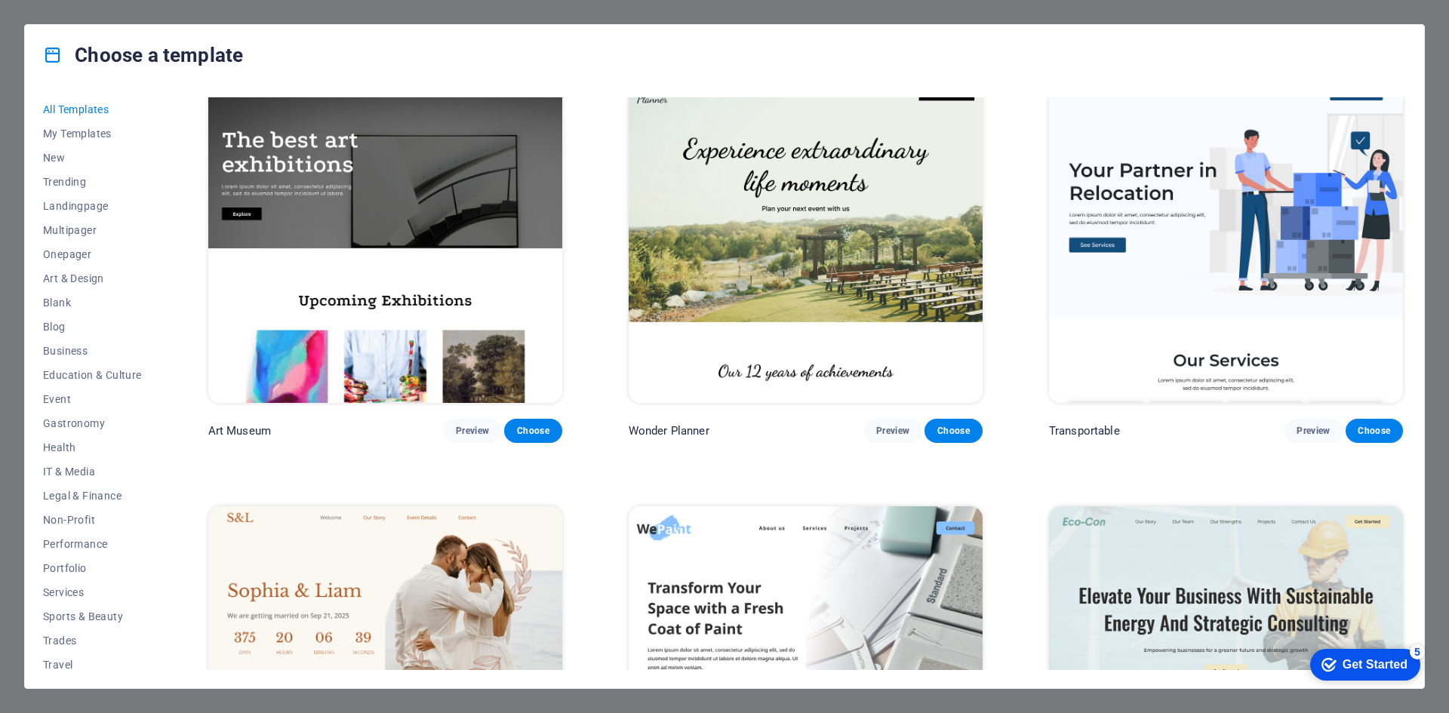
click at [799, 298] on img at bounding box center [806, 240] width 354 height 326
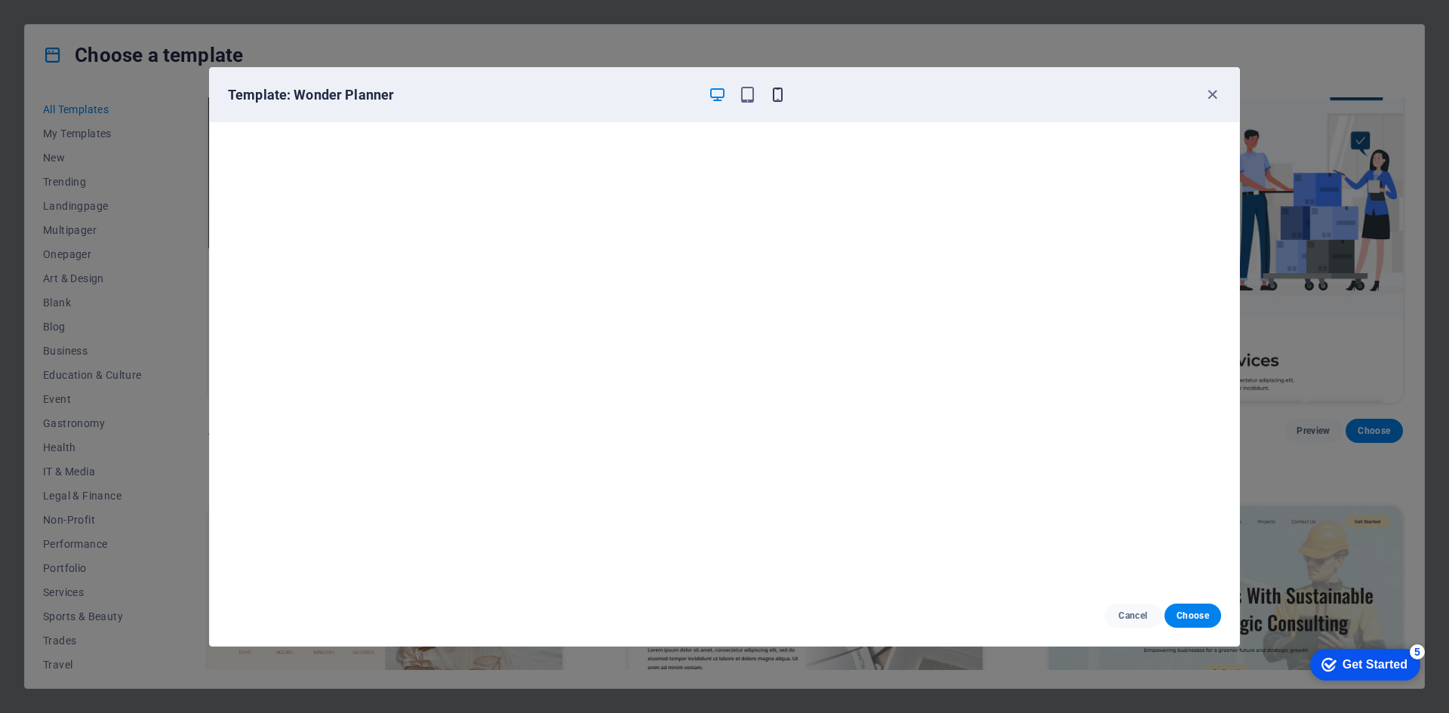
click at [774, 93] on icon "button" at bounding box center [777, 94] width 17 height 17
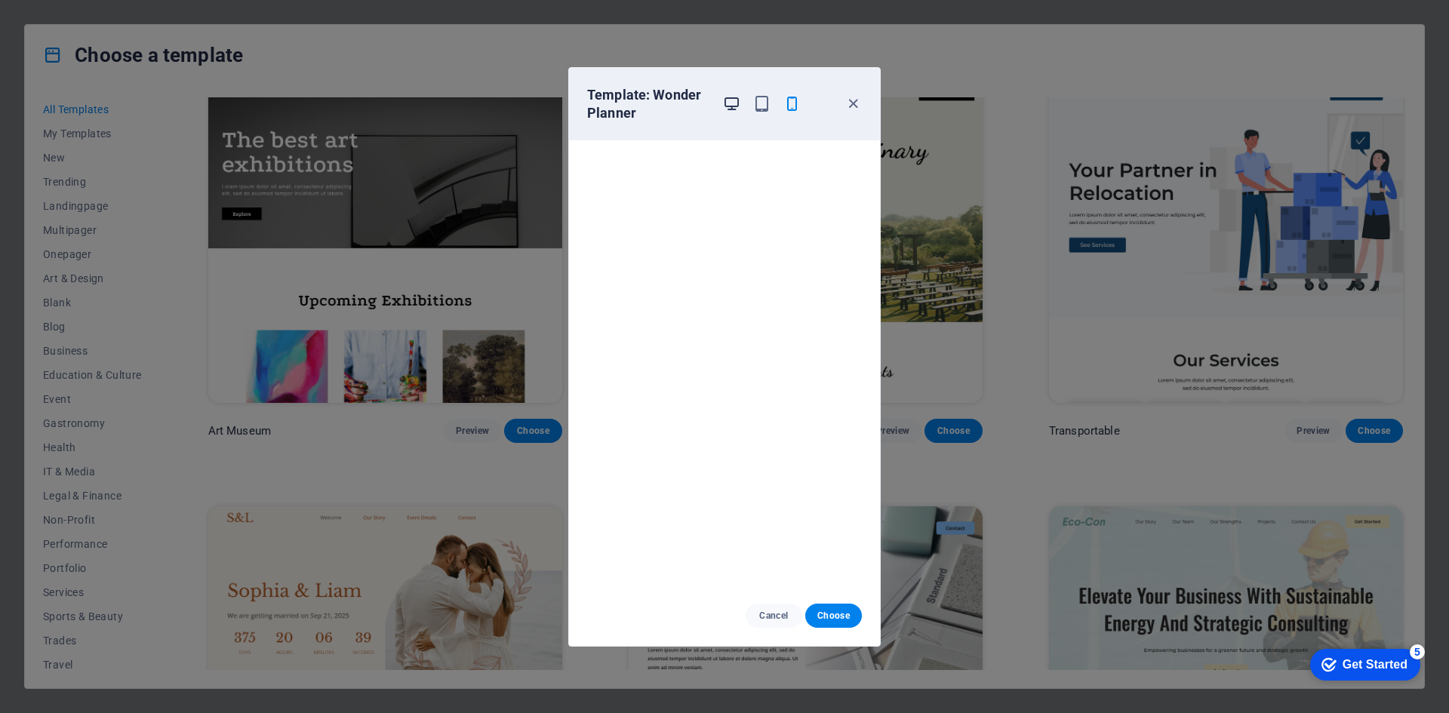
click at [735, 104] on icon "button" at bounding box center [731, 103] width 17 height 17
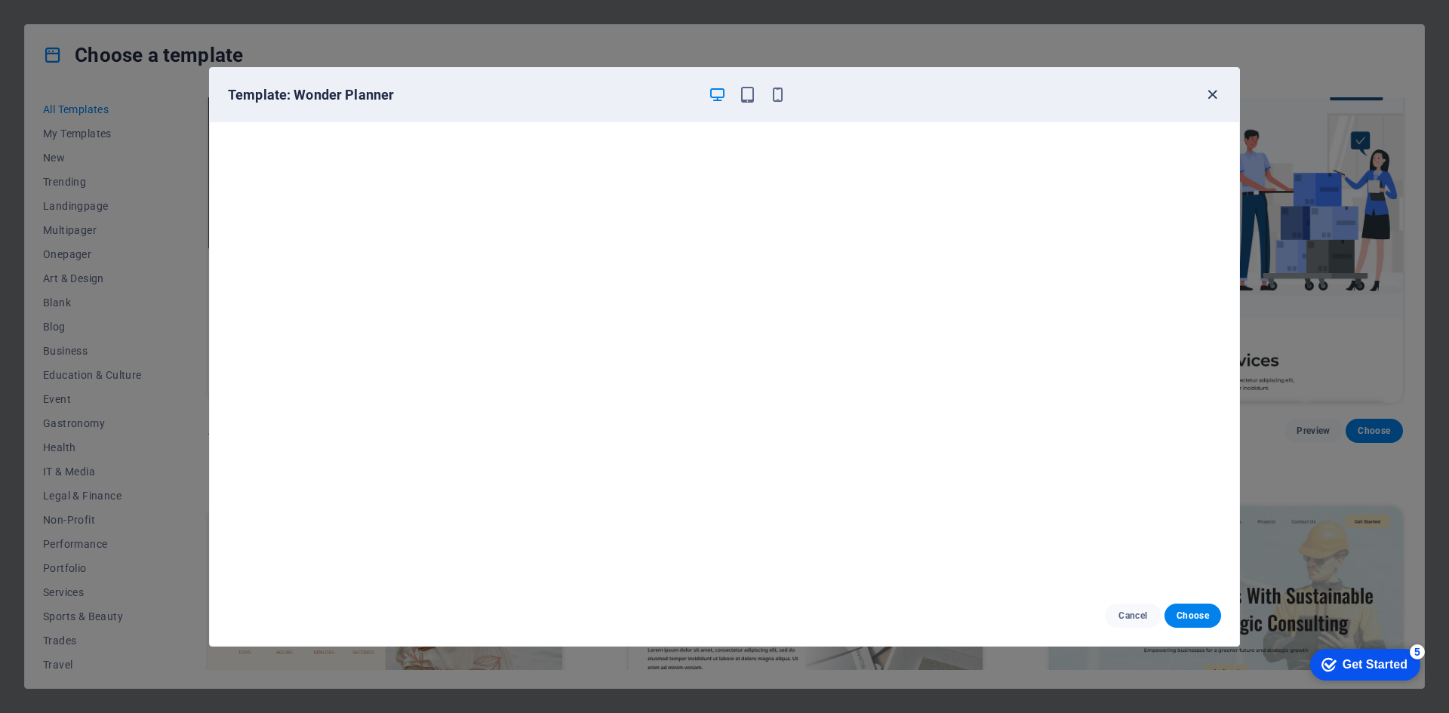
click at [1213, 89] on icon "button" at bounding box center [1212, 94] width 17 height 17
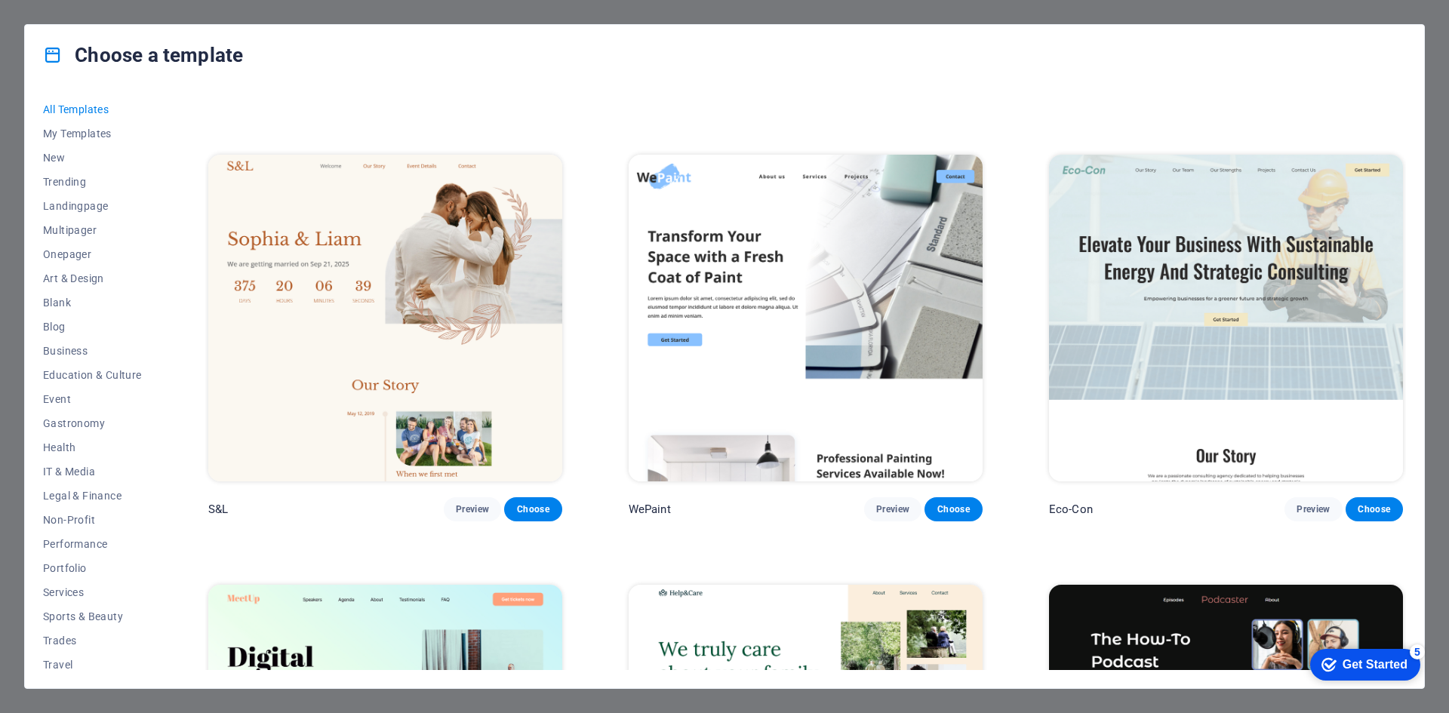
scroll to position [830, 0]
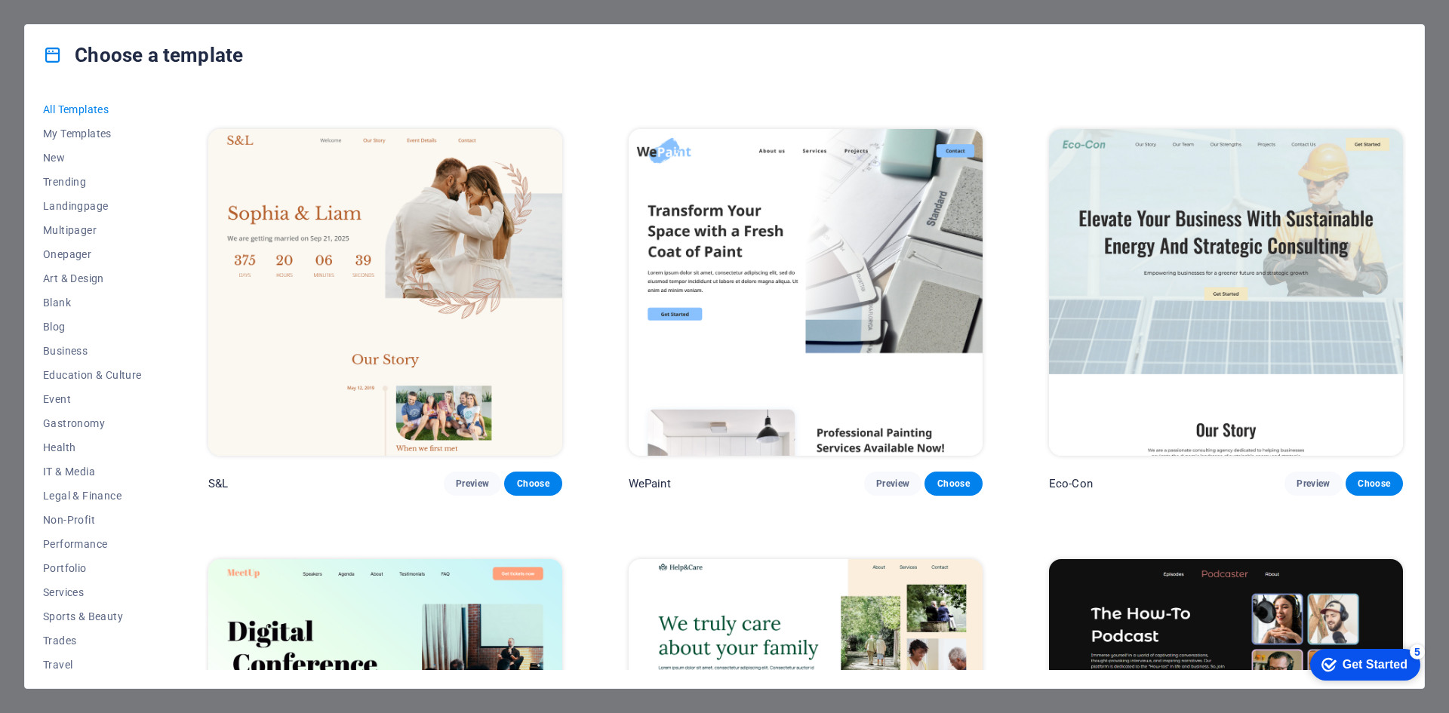
click at [423, 317] on img at bounding box center [385, 292] width 354 height 326
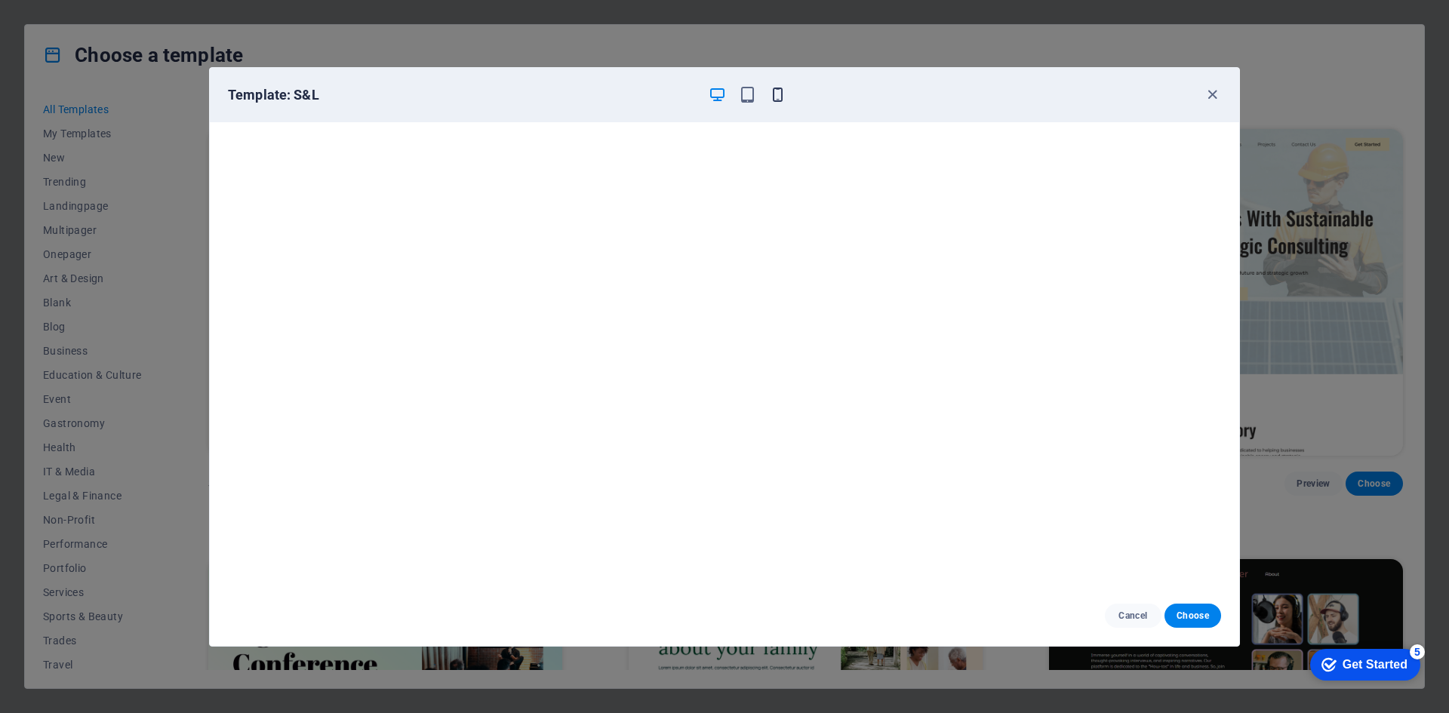
click at [779, 95] on icon "button" at bounding box center [777, 94] width 17 height 17
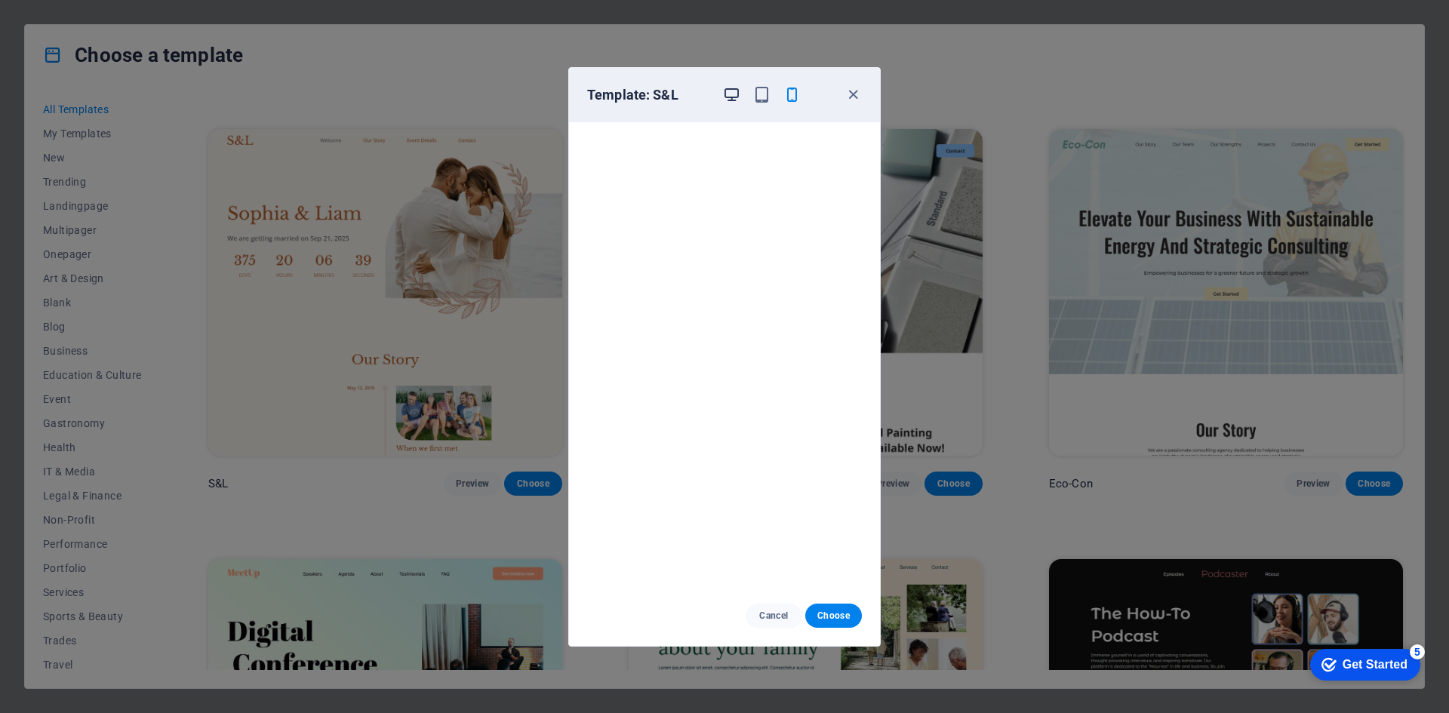
click at [733, 88] on icon "button" at bounding box center [731, 94] width 17 height 17
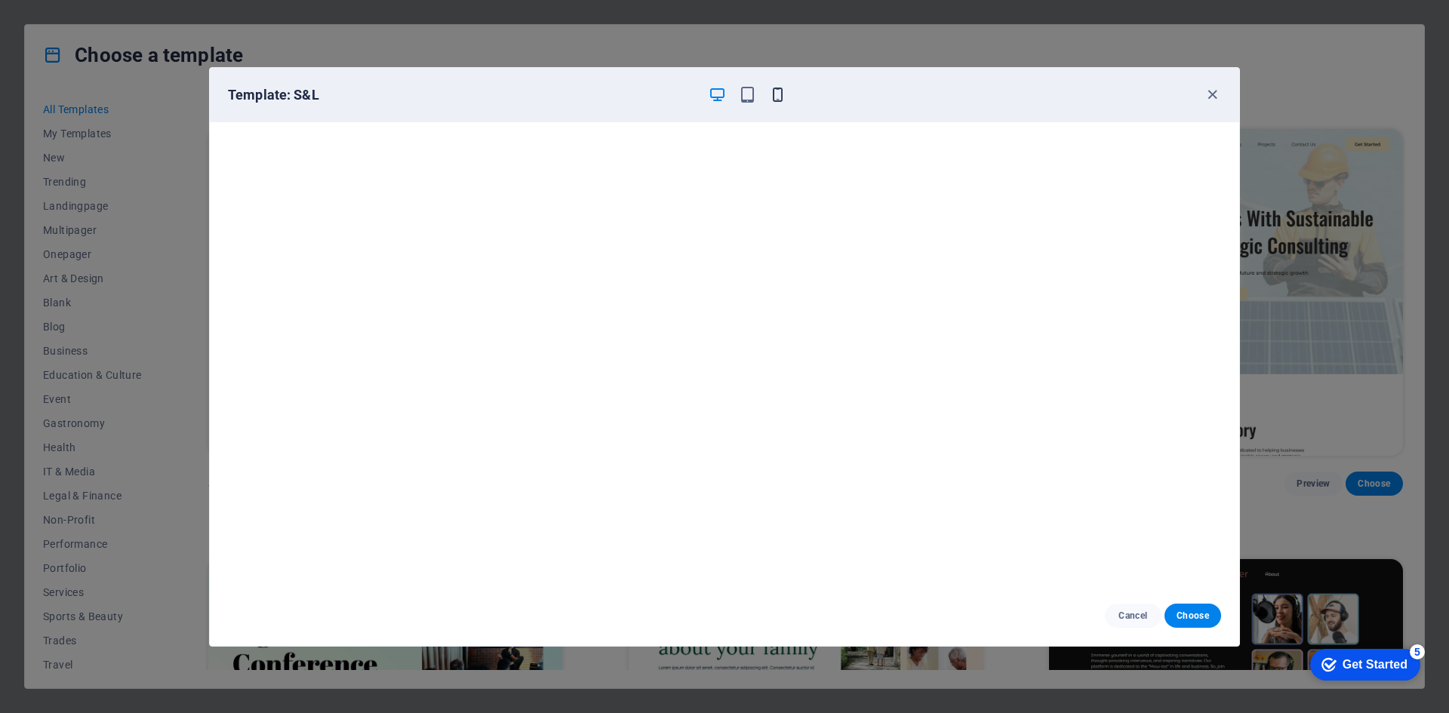
click at [777, 93] on icon "button" at bounding box center [777, 94] width 17 height 17
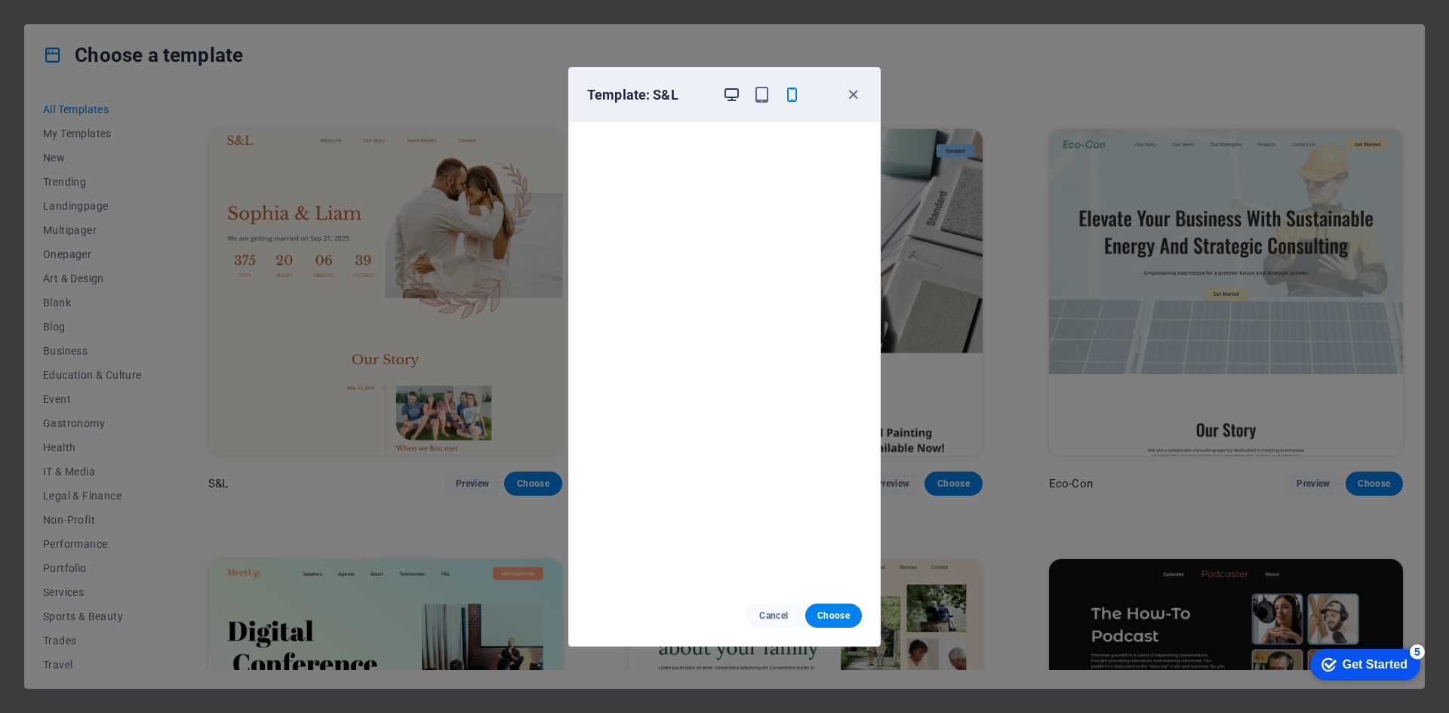
click at [732, 93] on icon "button" at bounding box center [731, 94] width 17 height 17
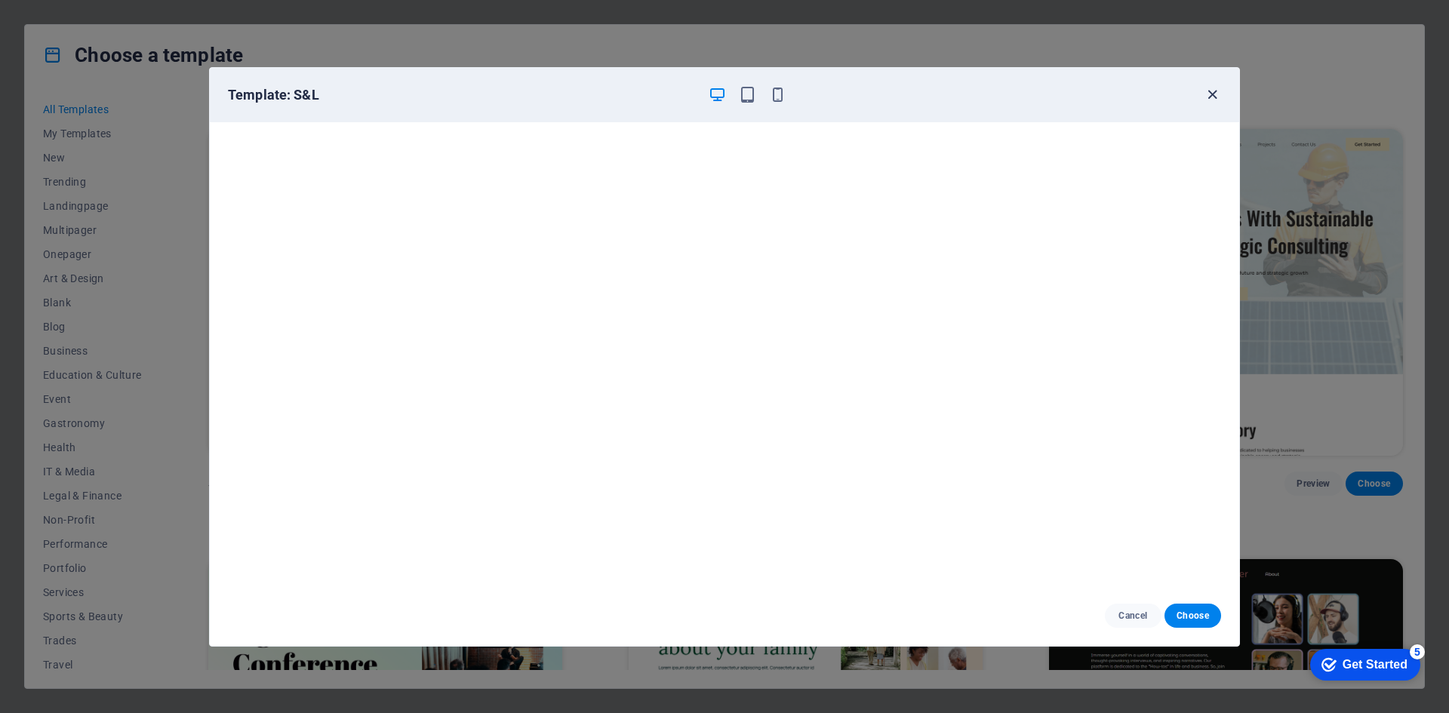
click at [1218, 97] on icon "button" at bounding box center [1212, 94] width 17 height 17
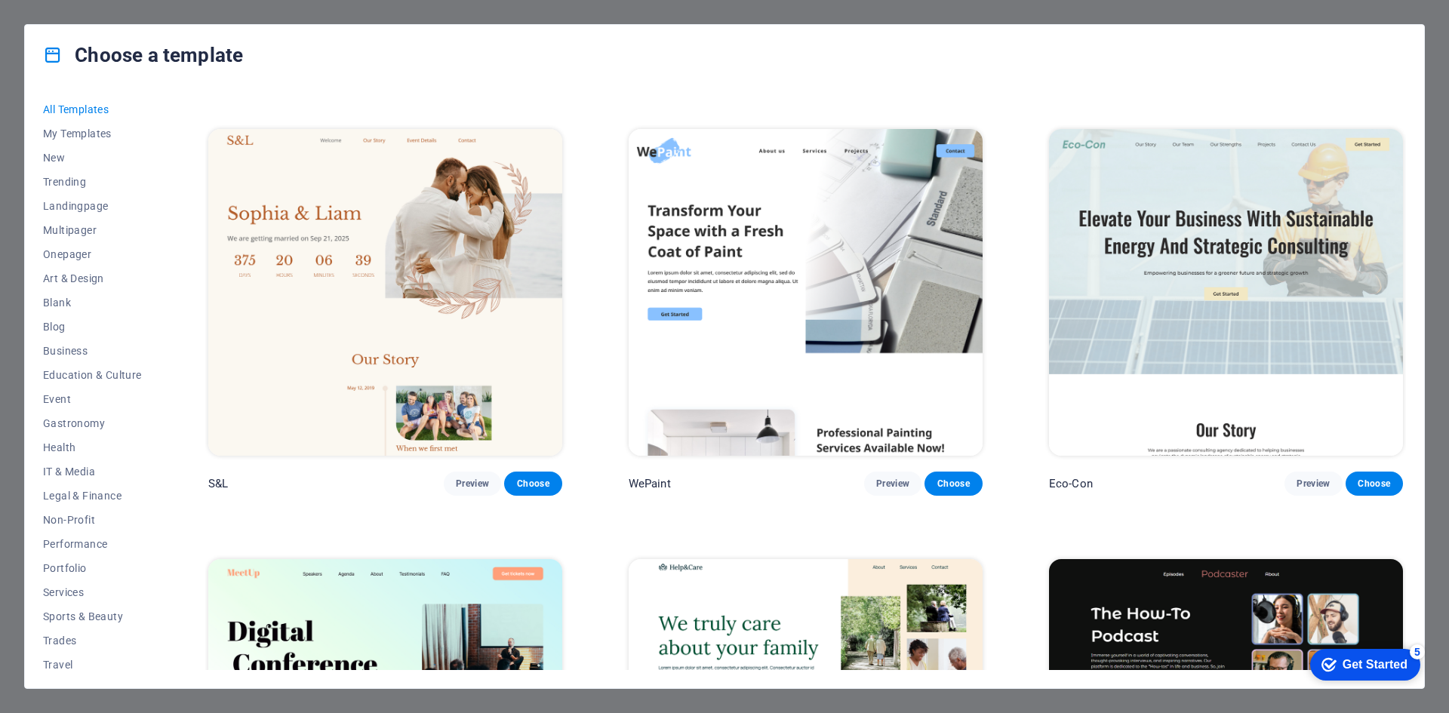
click at [715, 308] on img at bounding box center [806, 292] width 354 height 326
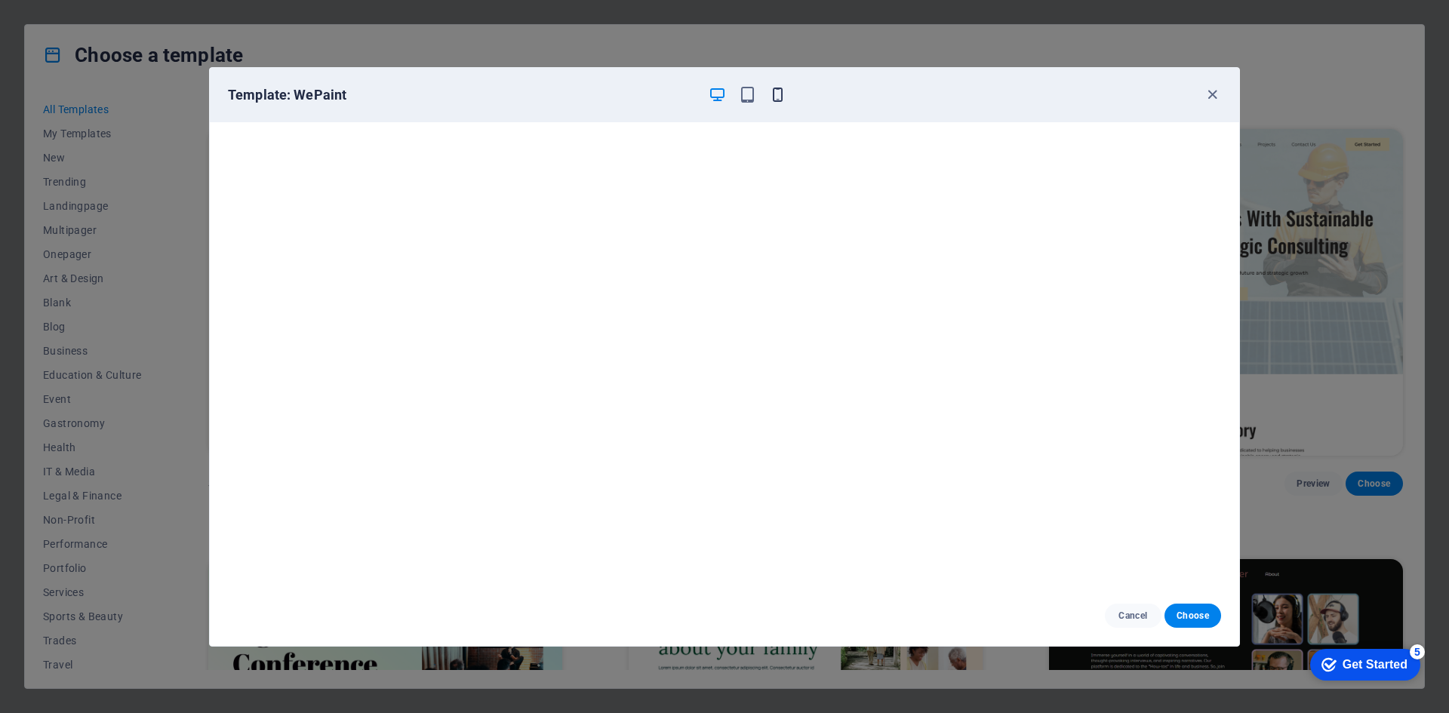
click at [777, 101] on icon "button" at bounding box center [777, 94] width 17 height 17
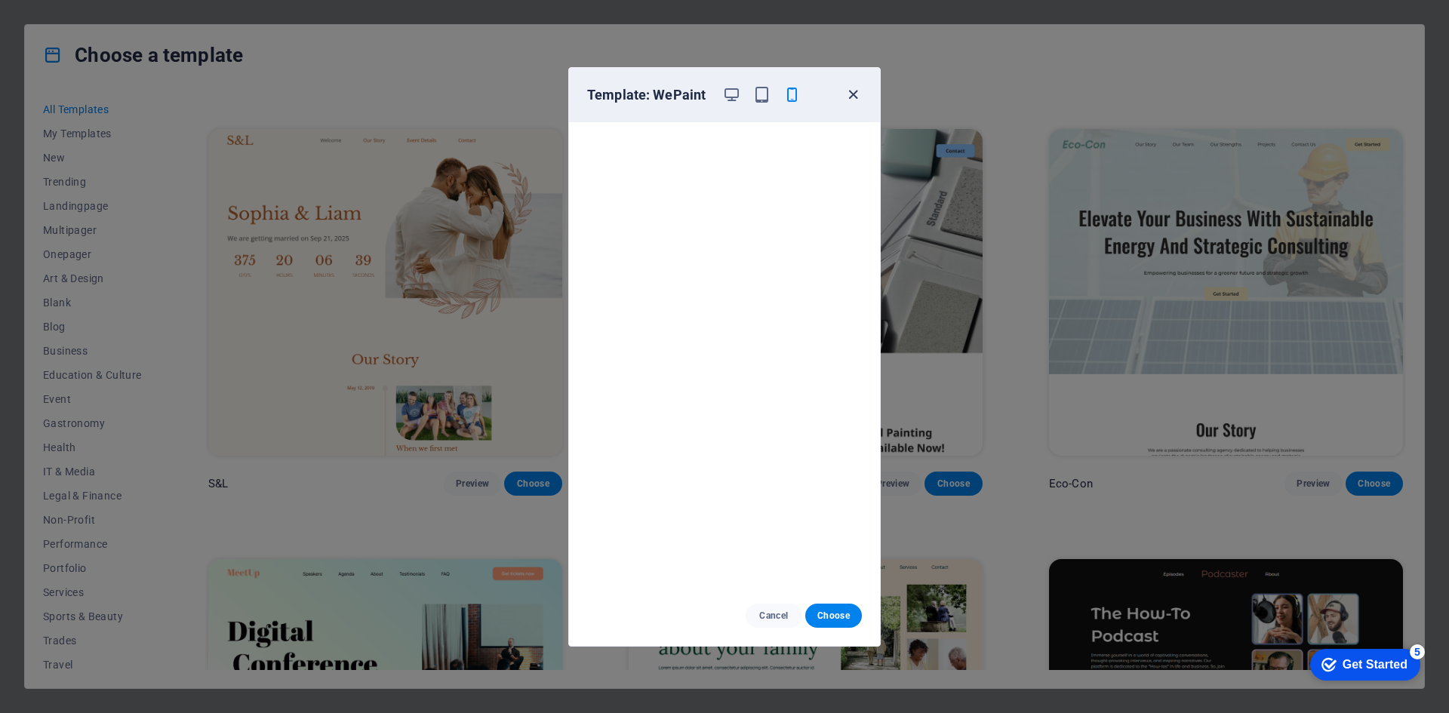
click at [857, 96] on icon "button" at bounding box center [852, 94] width 17 height 17
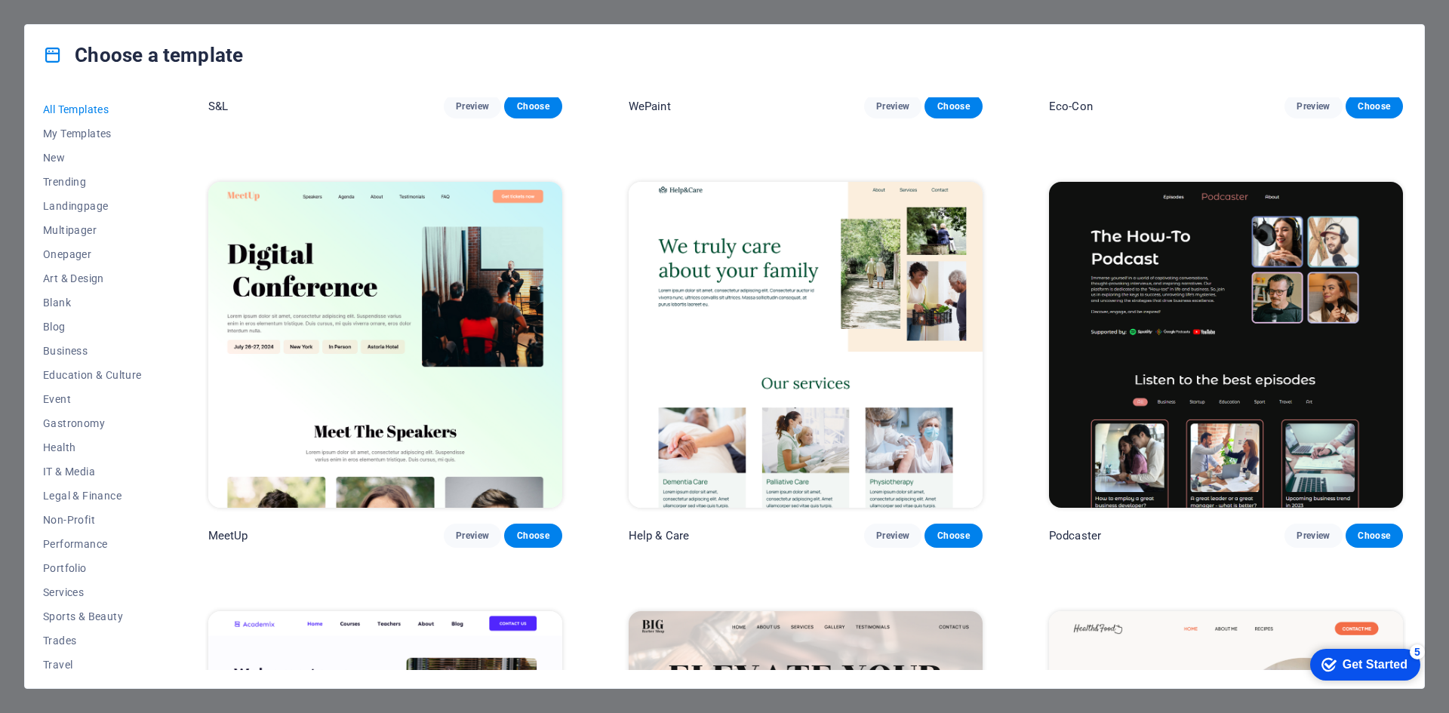
scroll to position [1660, 0]
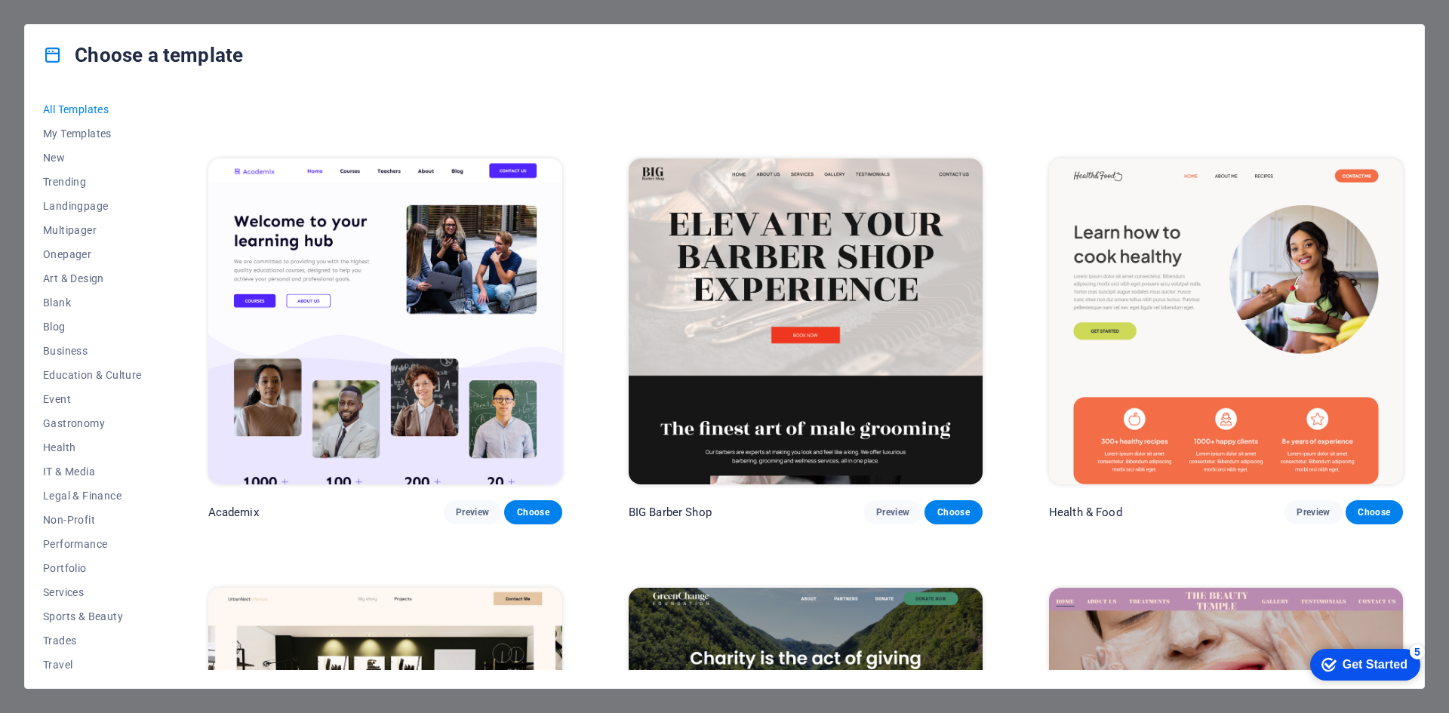
click at [1130, 378] on img at bounding box center [1226, 321] width 354 height 326
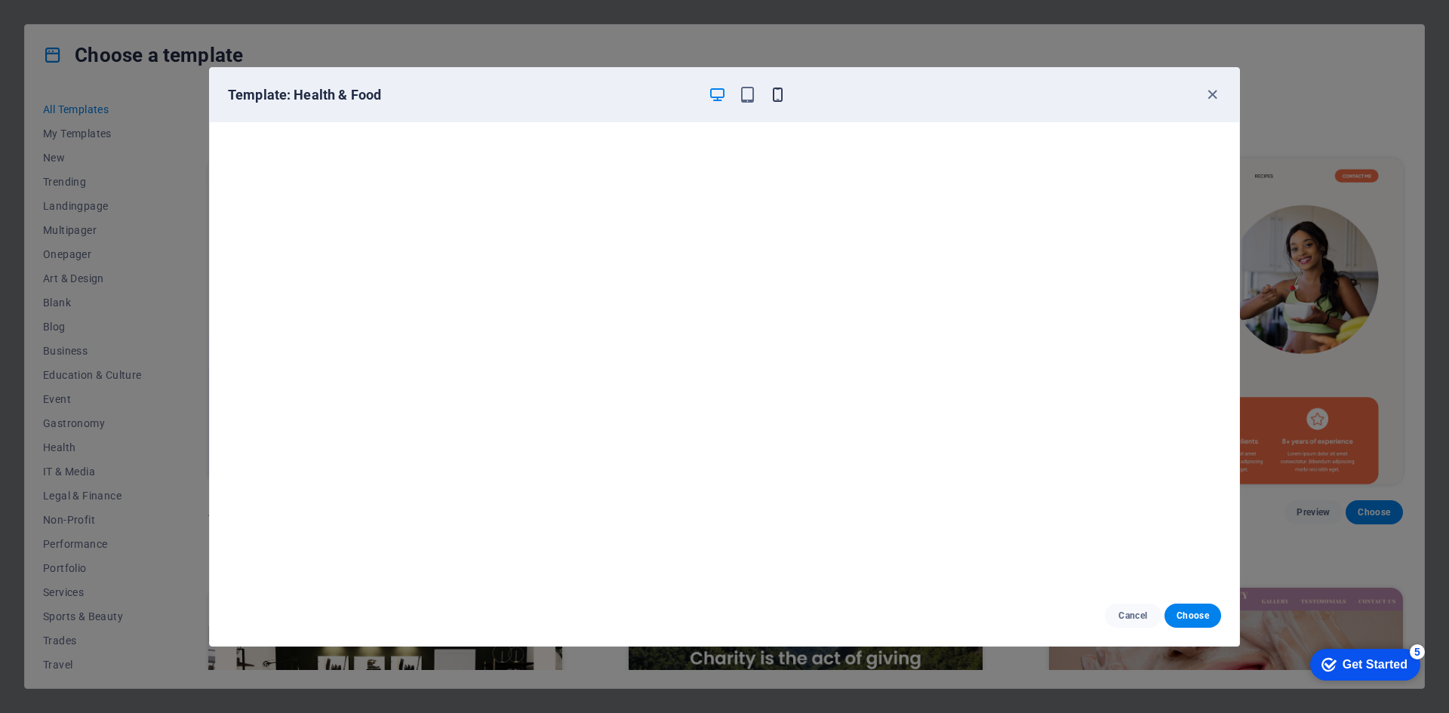
click at [777, 95] on icon "button" at bounding box center [777, 94] width 17 height 17
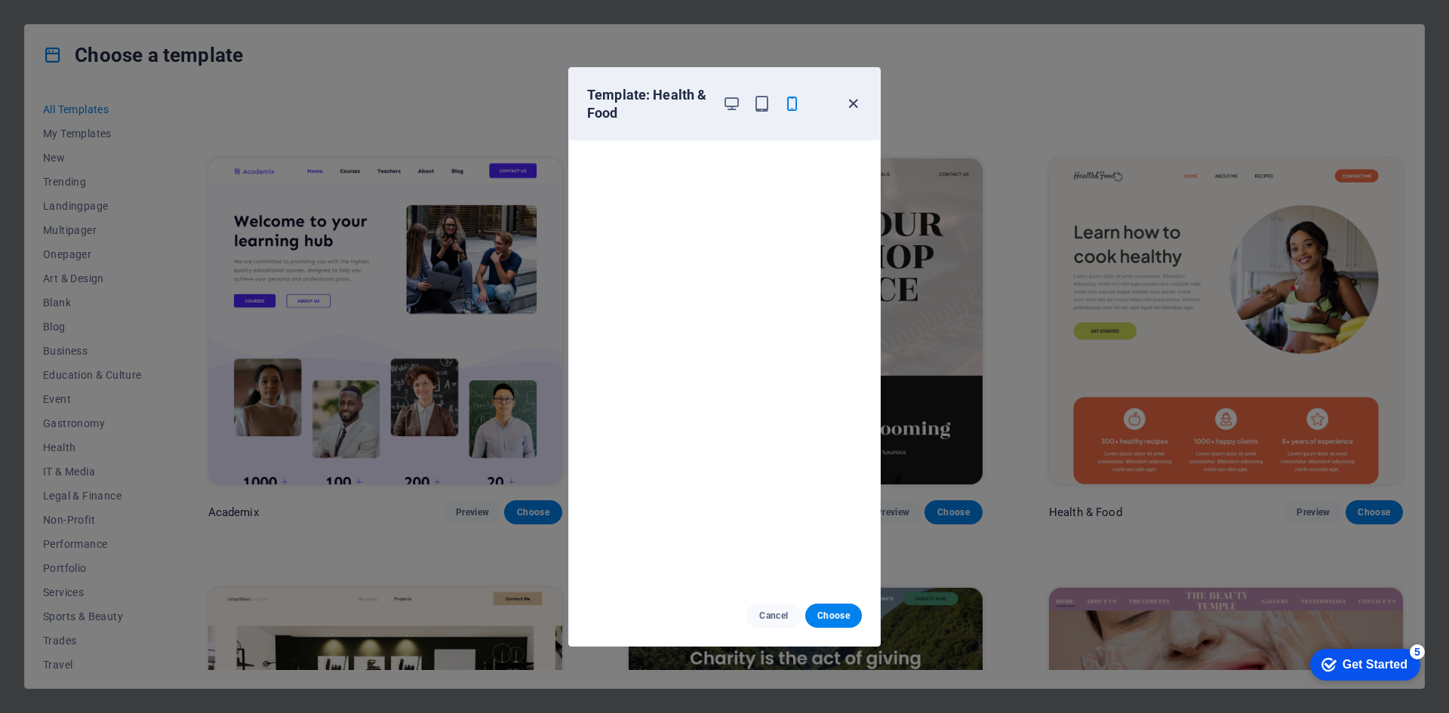
click at [852, 110] on icon "button" at bounding box center [852, 103] width 17 height 17
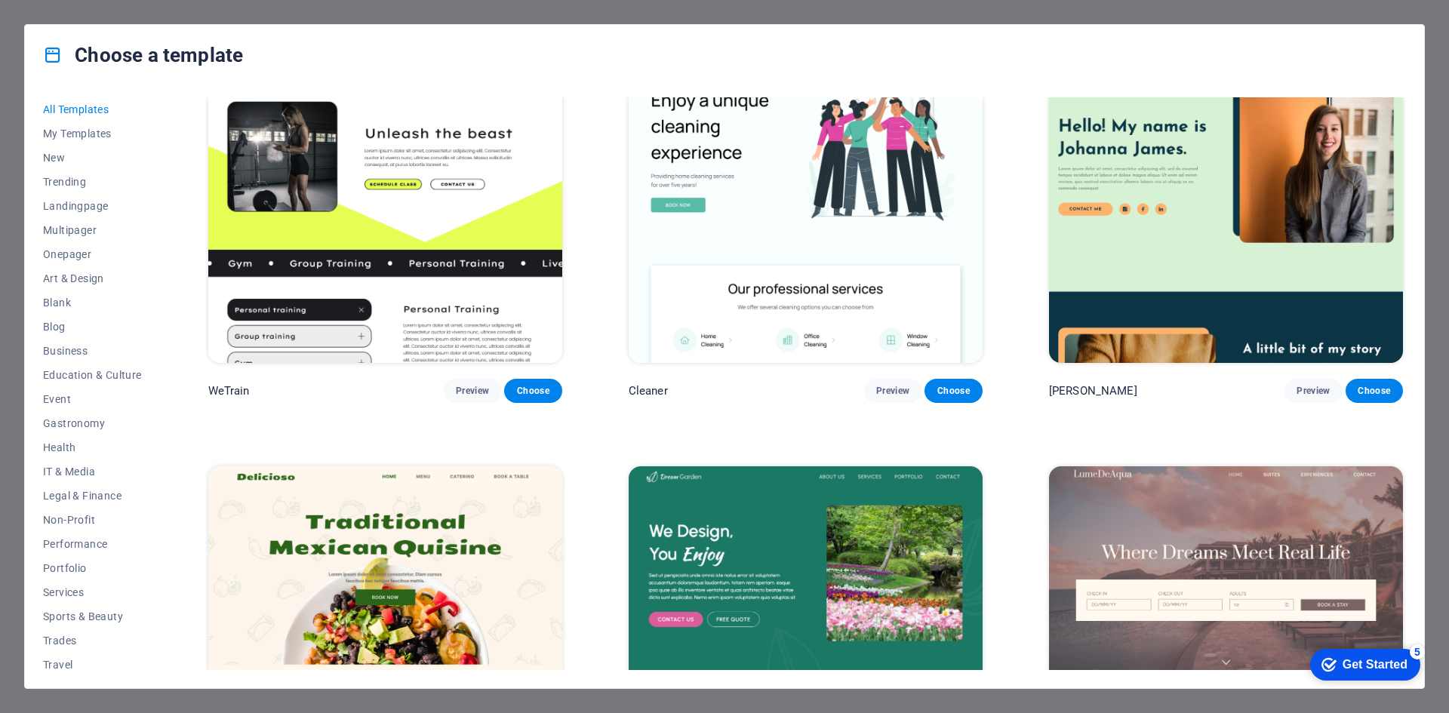
scroll to position [2566, 0]
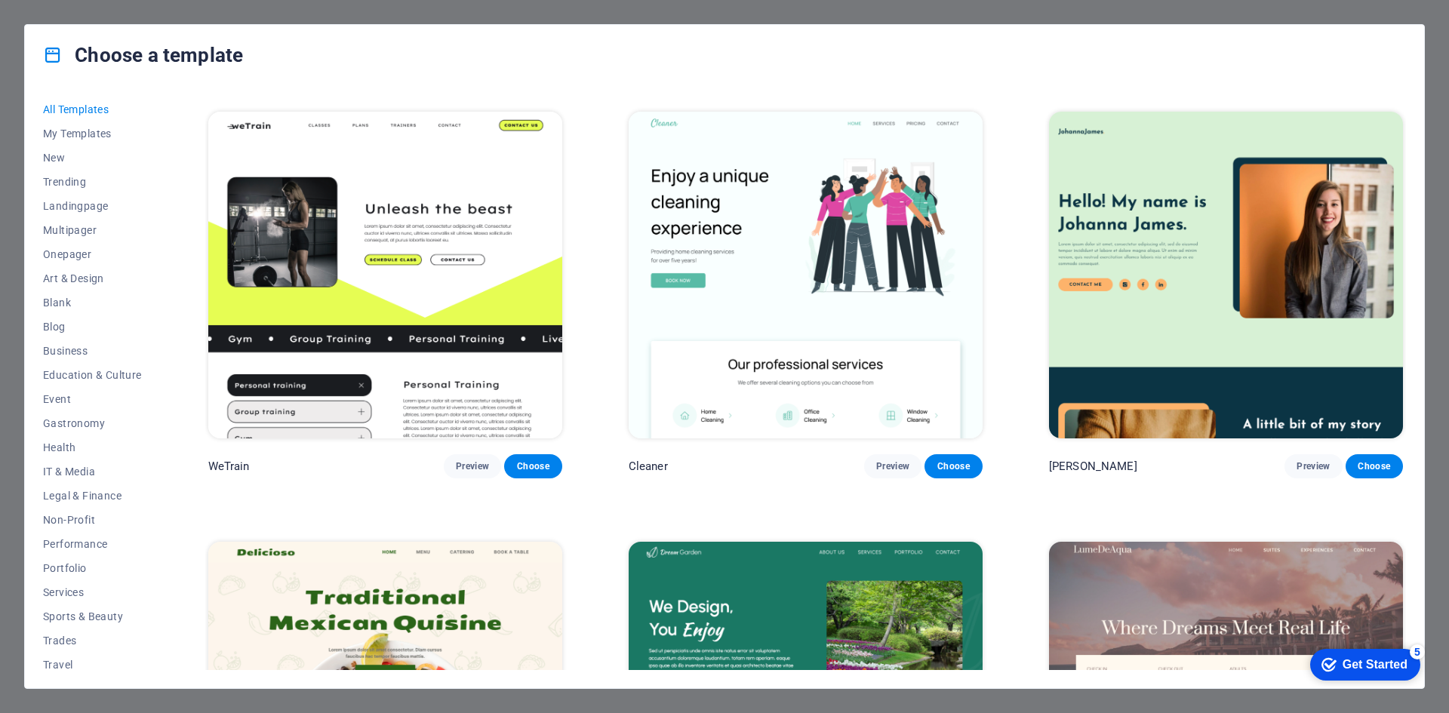
click at [473, 336] on img at bounding box center [385, 275] width 354 height 326
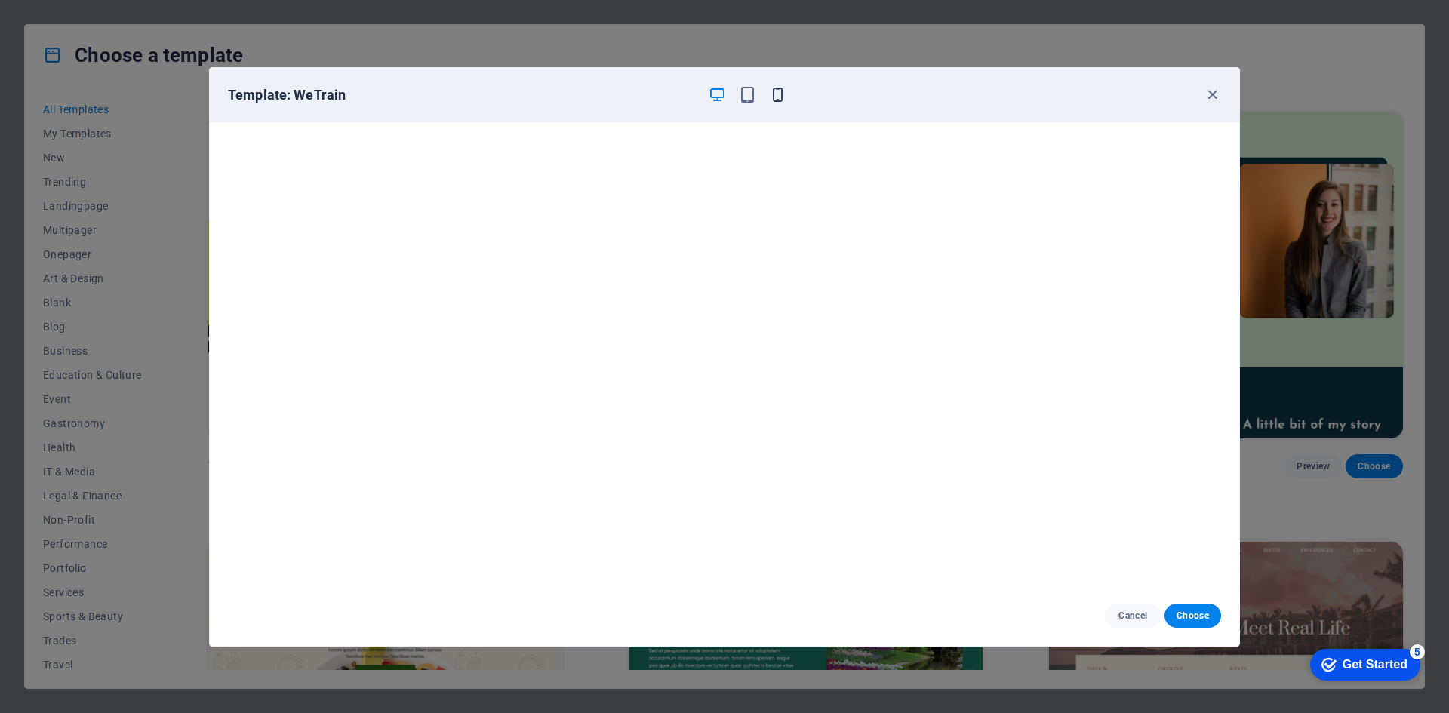
click at [777, 102] on icon "button" at bounding box center [777, 94] width 17 height 17
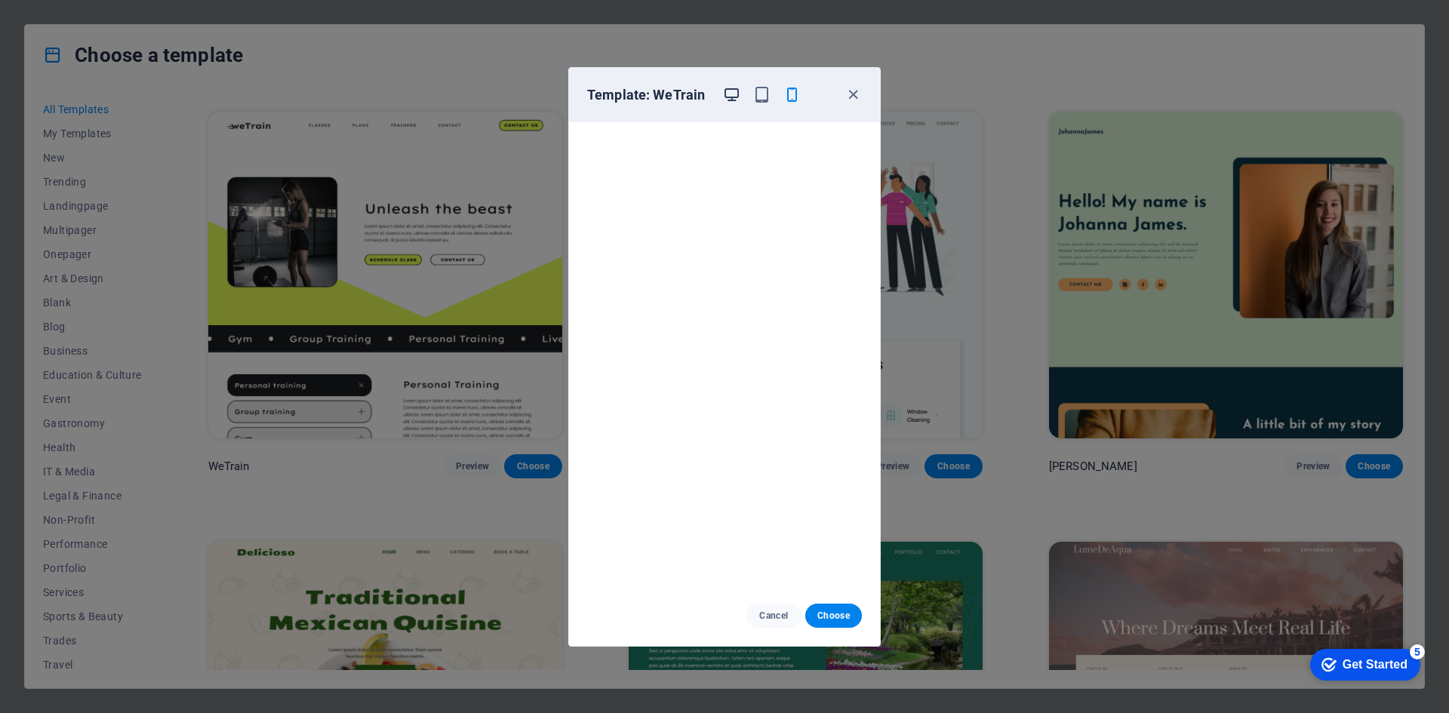
click at [733, 92] on icon "button" at bounding box center [731, 94] width 17 height 17
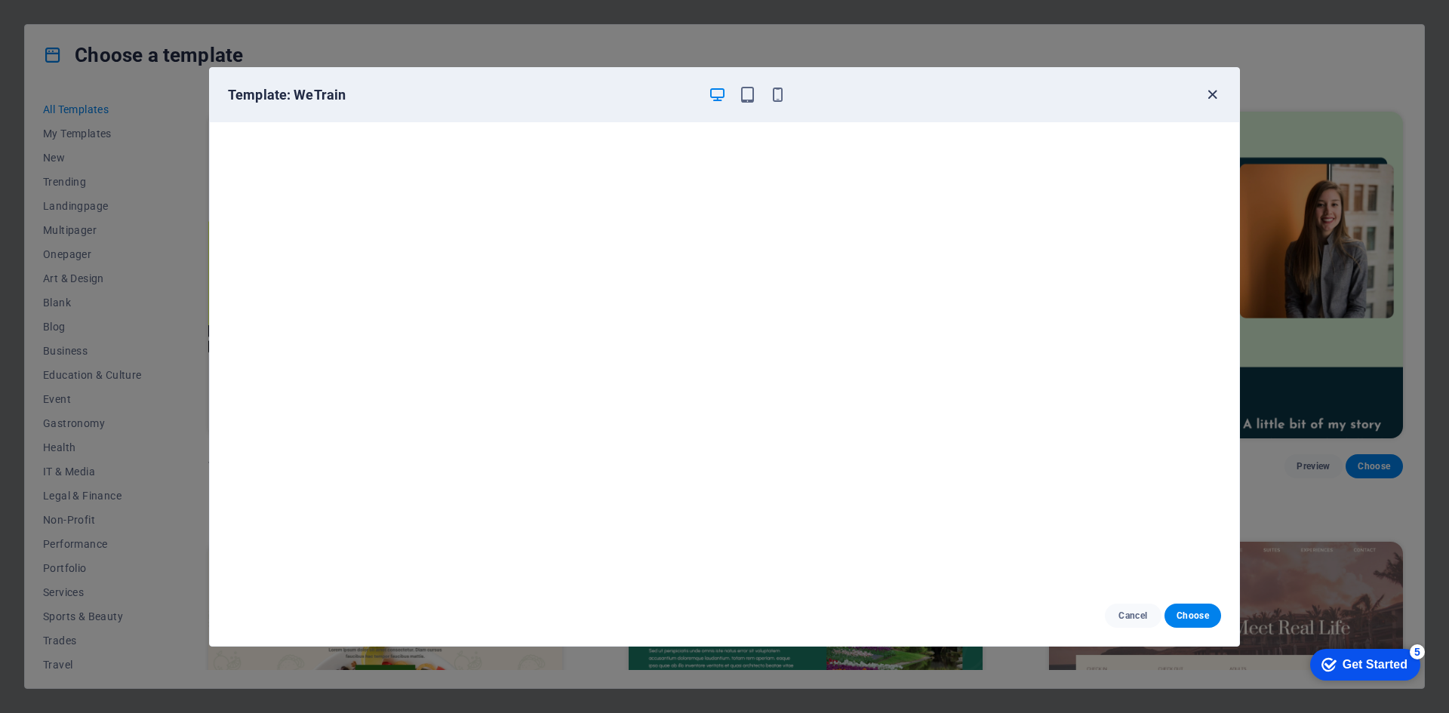
click at [1213, 87] on icon "button" at bounding box center [1212, 94] width 17 height 17
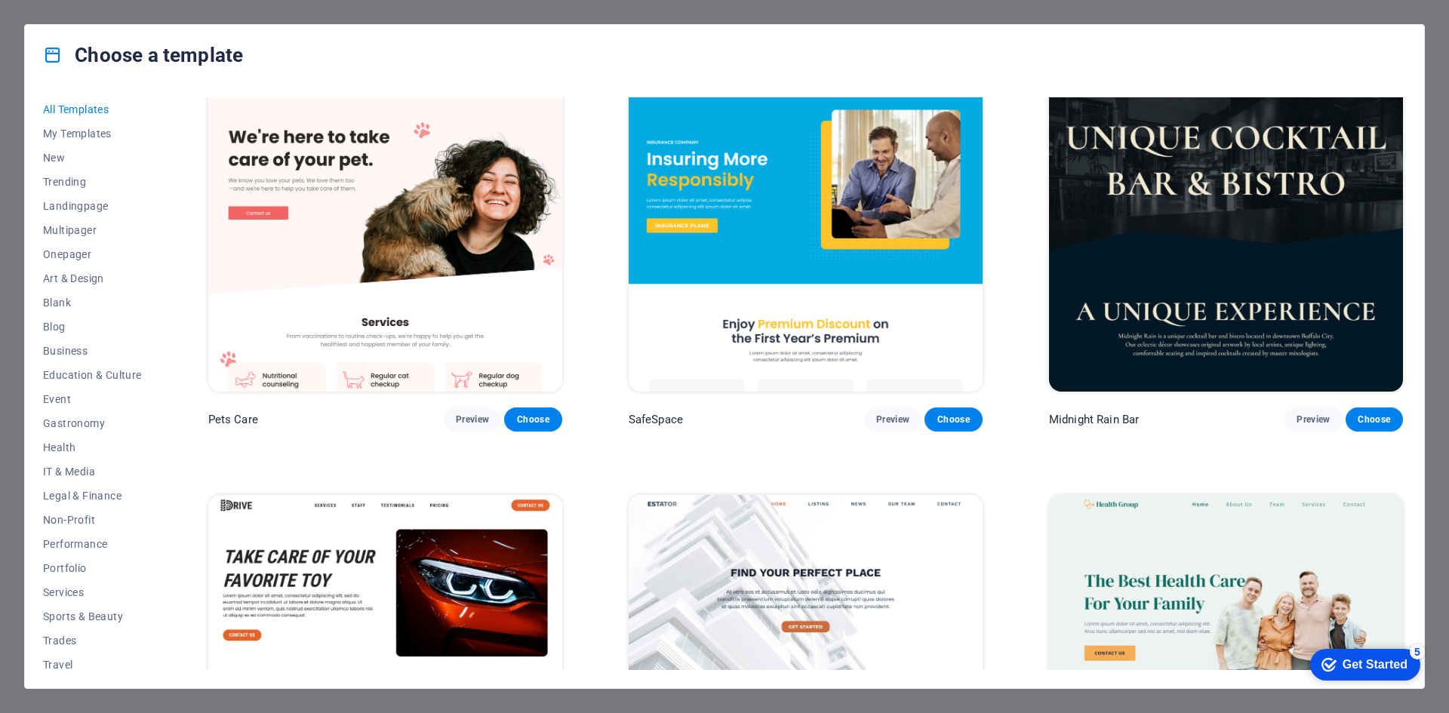
scroll to position [3547, 0]
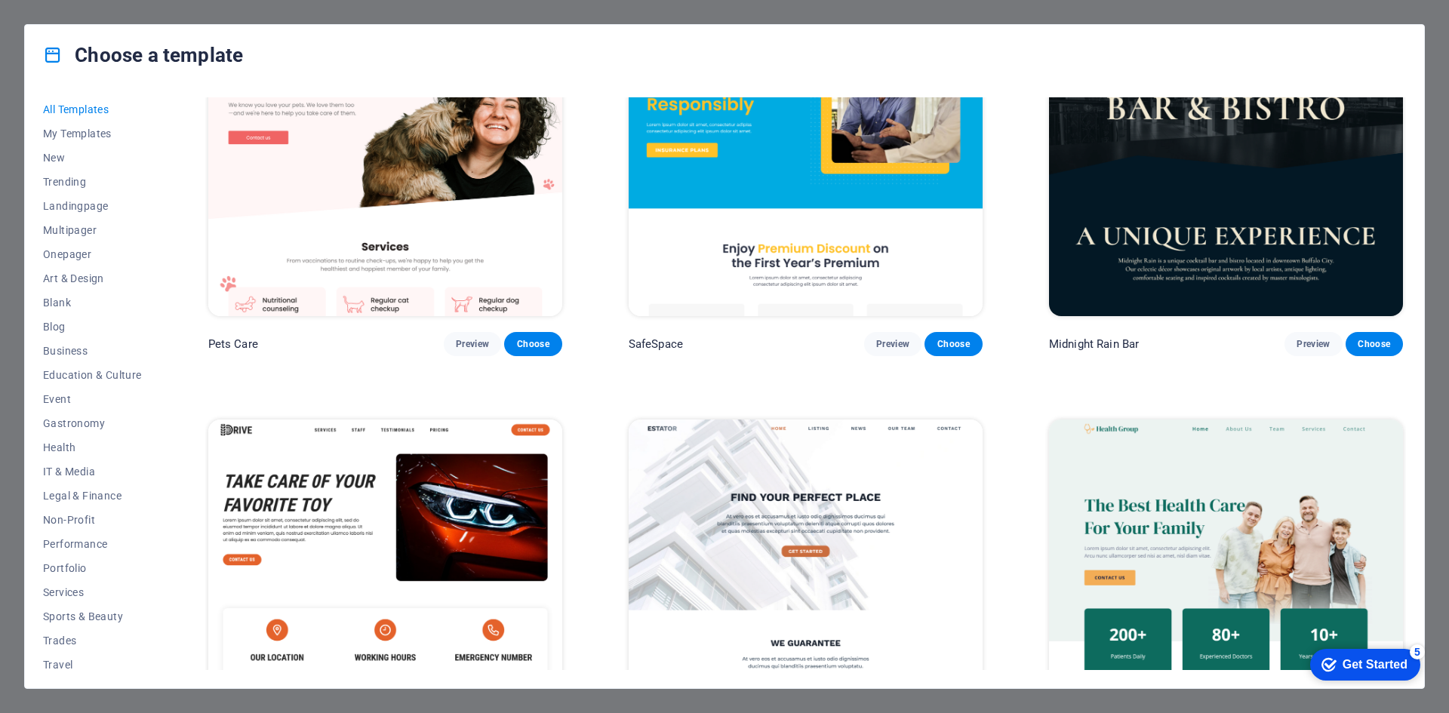
click at [463, 214] on img at bounding box center [385, 153] width 354 height 326
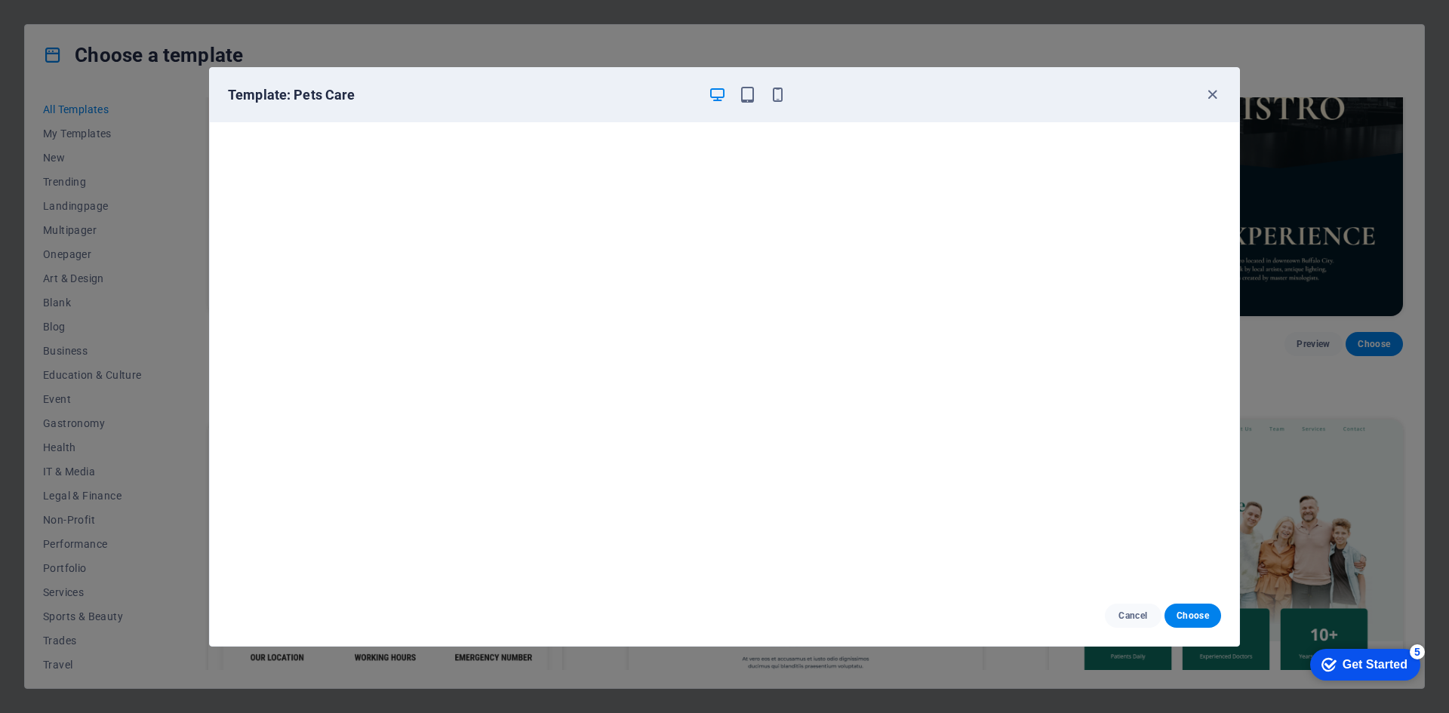
click at [778, 86] on div at bounding box center [747, 95] width 78 height 18
click at [779, 93] on icon "button" at bounding box center [777, 94] width 17 height 17
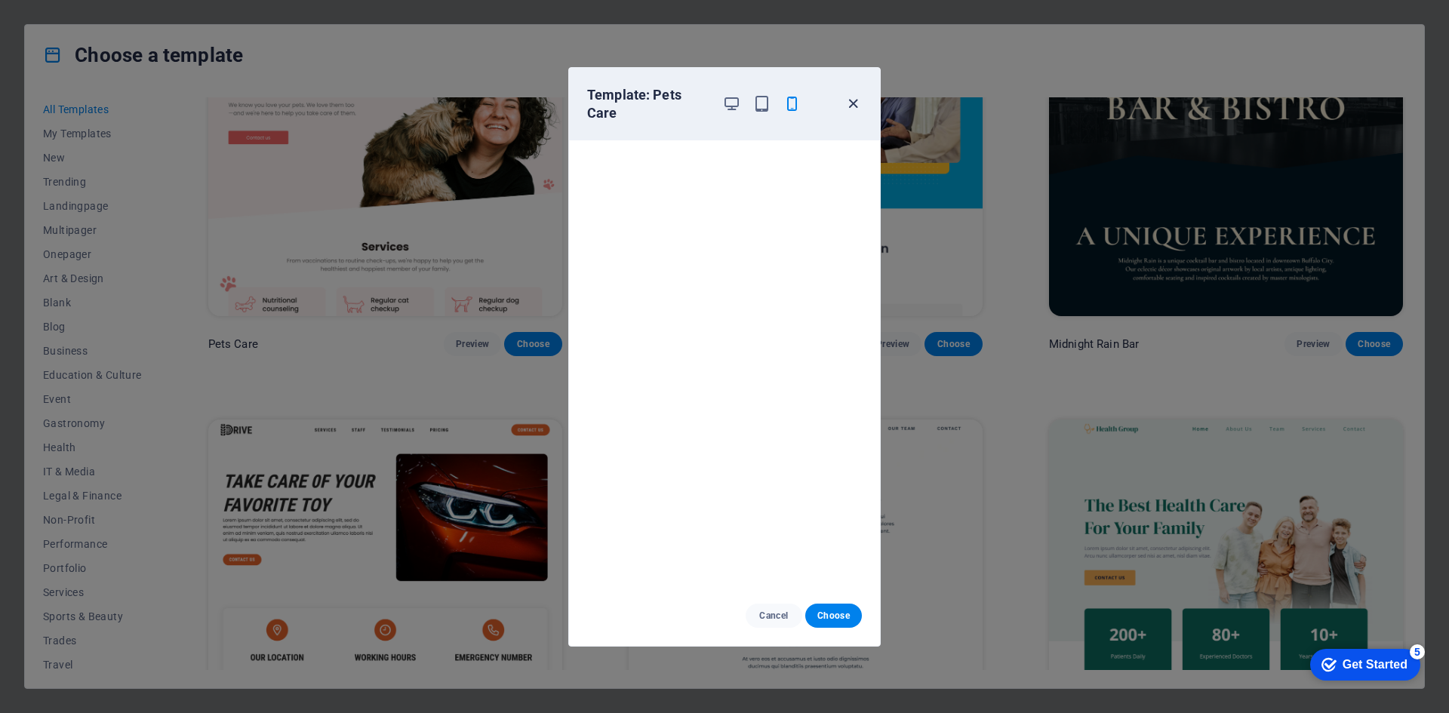
click at [852, 101] on icon "button" at bounding box center [852, 103] width 17 height 17
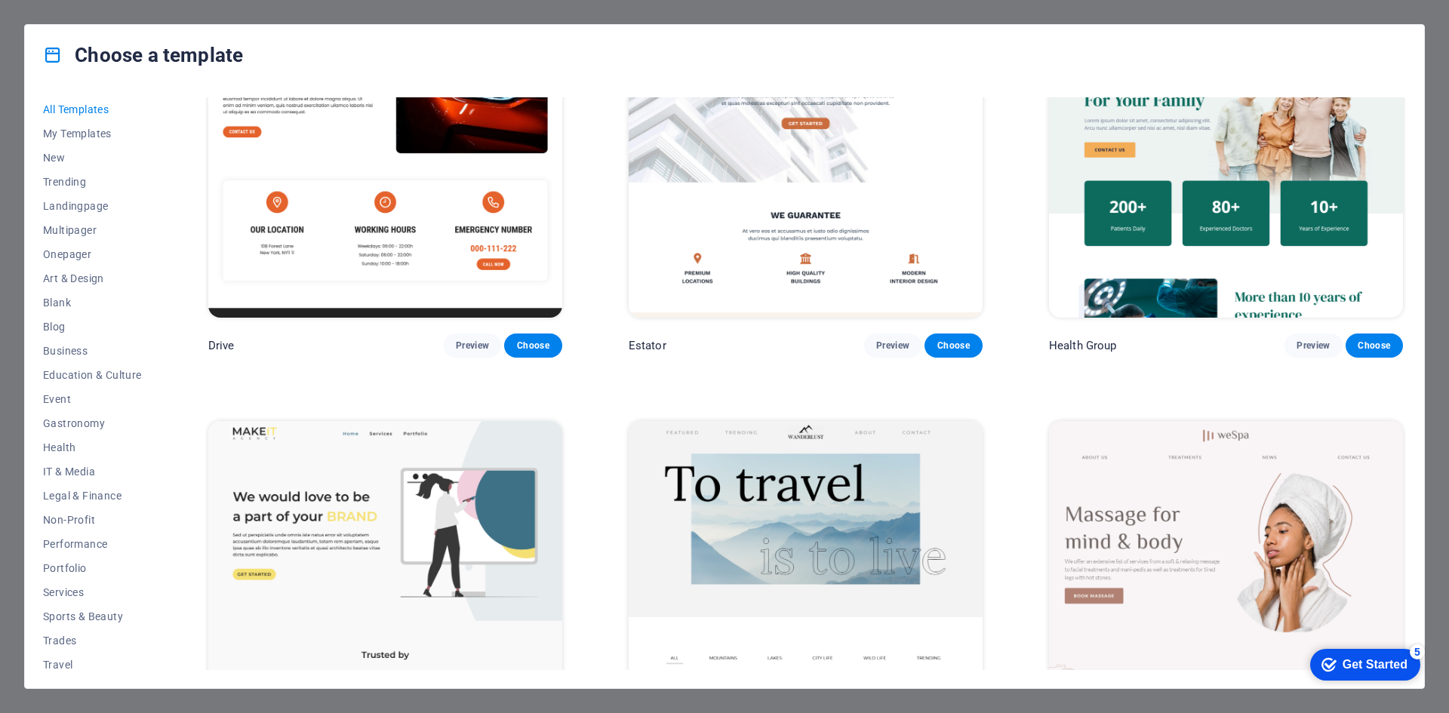
scroll to position [3849, 0]
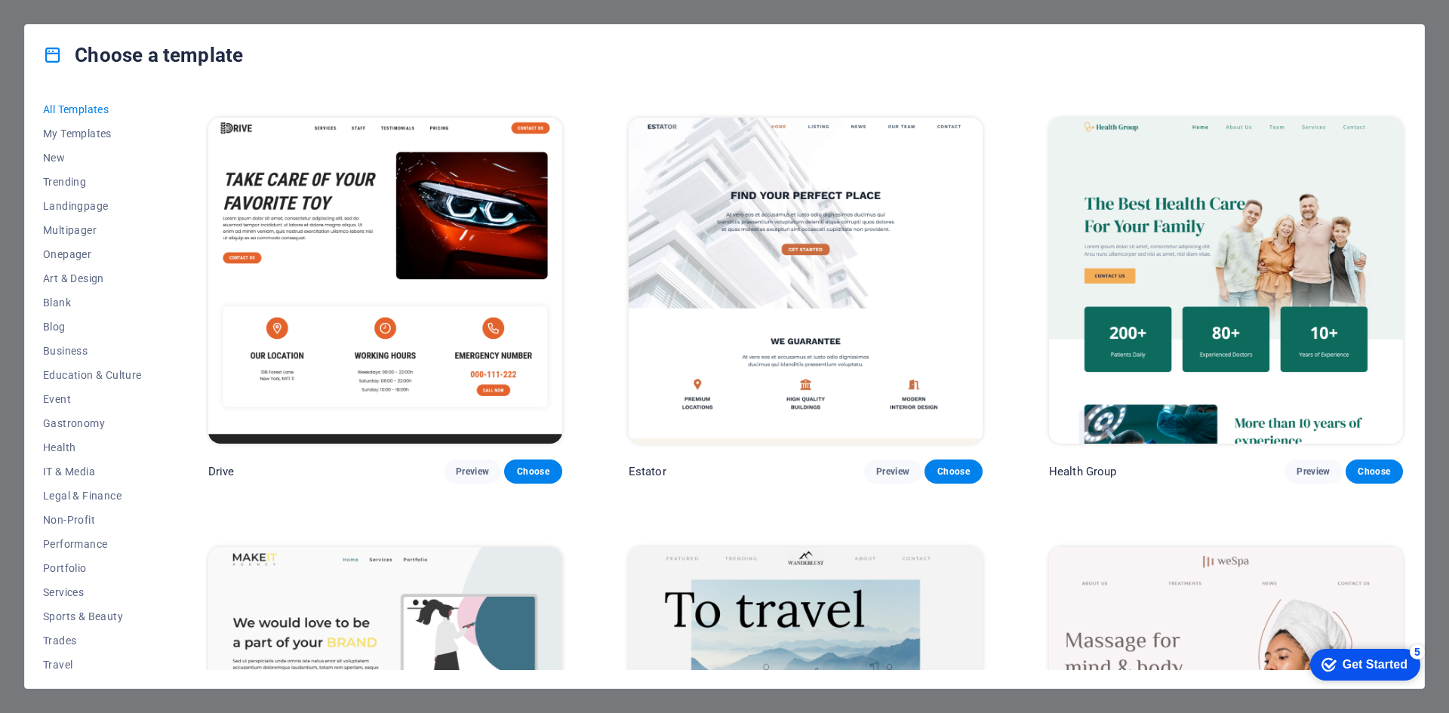
click at [1177, 293] on img at bounding box center [1226, 281] width 354 height 326
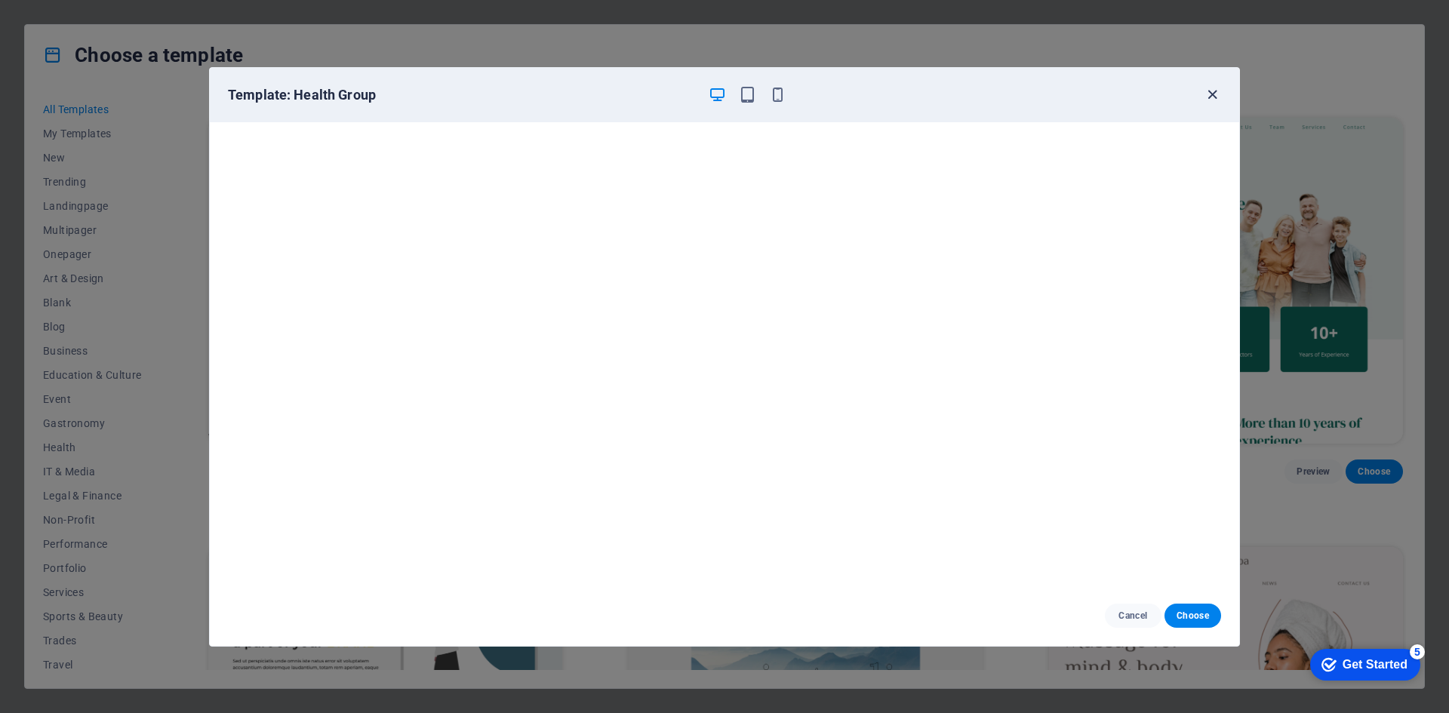
click at [1215, 95] on icon "button" at bounding box center [1212, 94] width 17 height 17
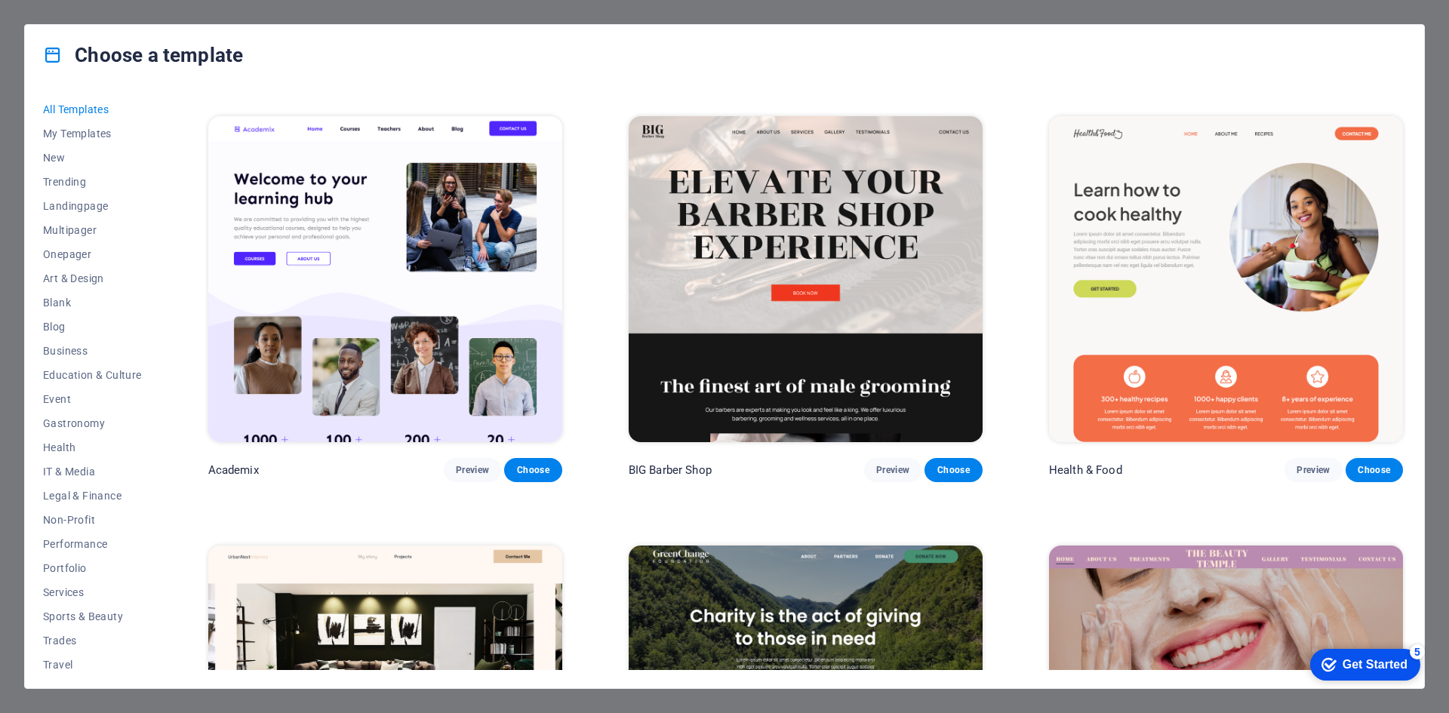
scroll to position [1733, 0]
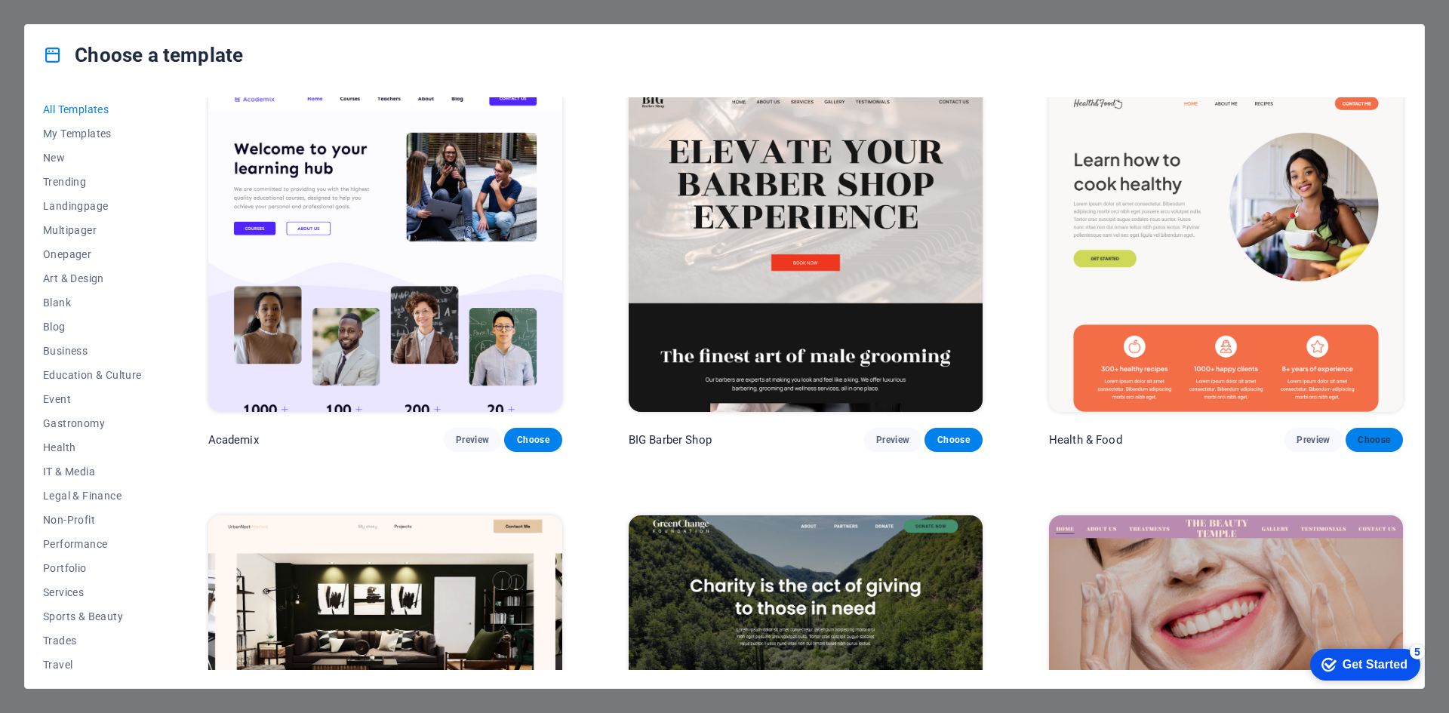
click at [1367, 435] on span "Choose" at bounding box center [1374, 440] width 33 height 12
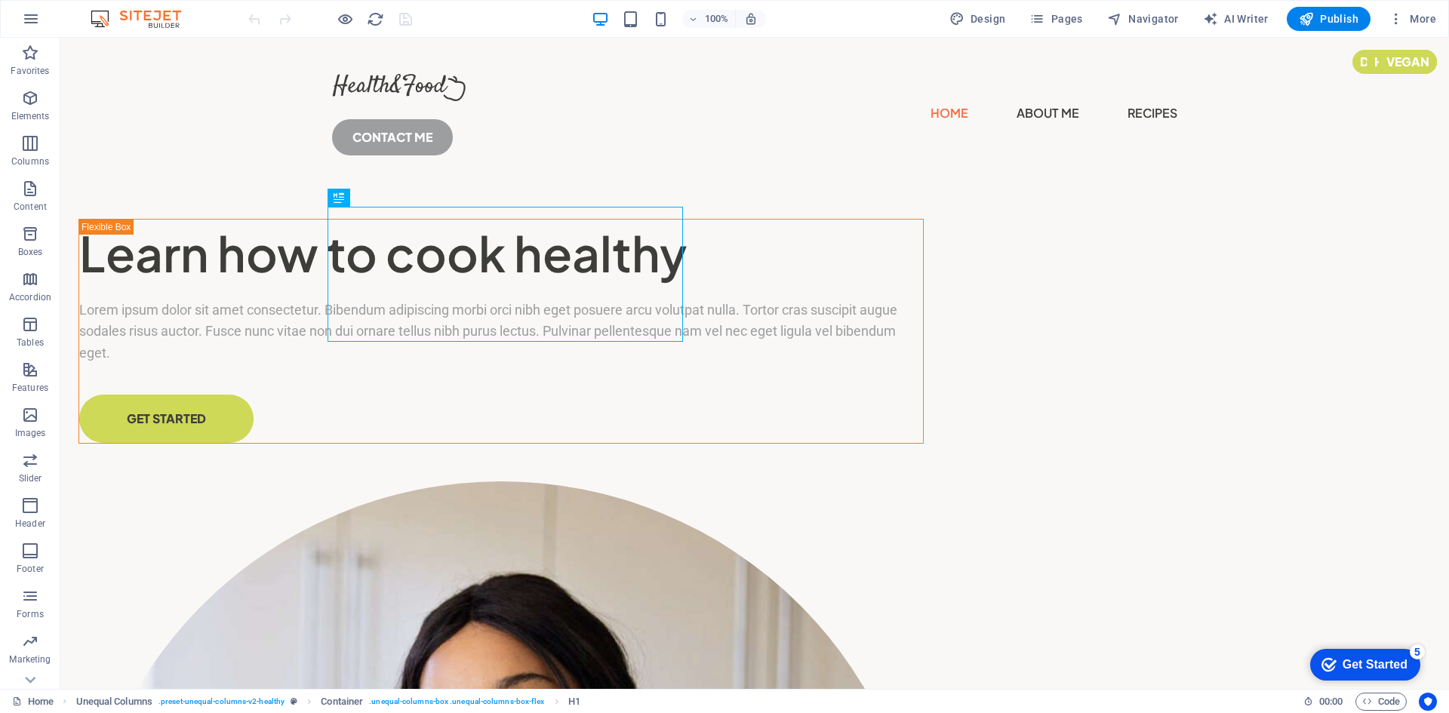
click at [154, 14] on img at bounding box center [143, 19] width 113 height 18
click at [28, 68] on p "Favorites" at bounding box center [30, 71] width 38 height 12
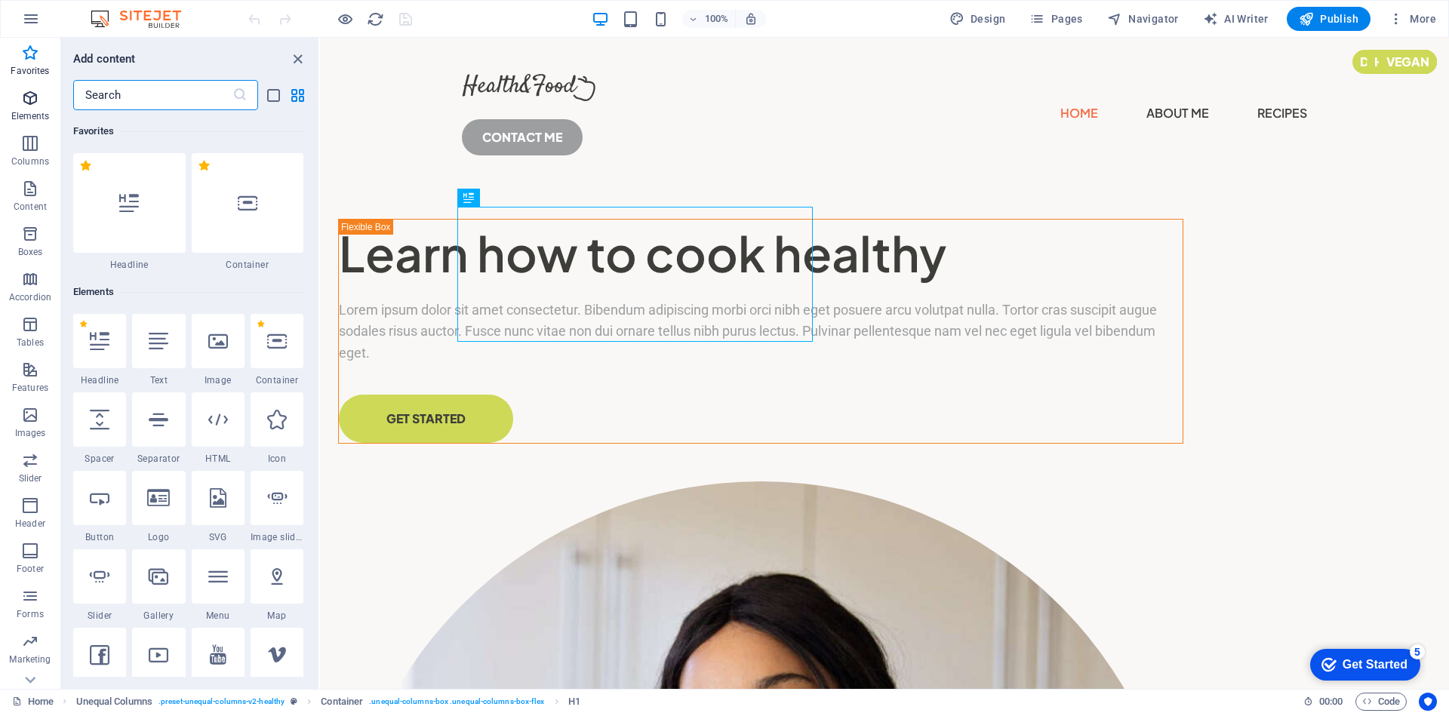
click at [21, 109] on span "Elements" at bounding box center [30, 107] width 60 height 36
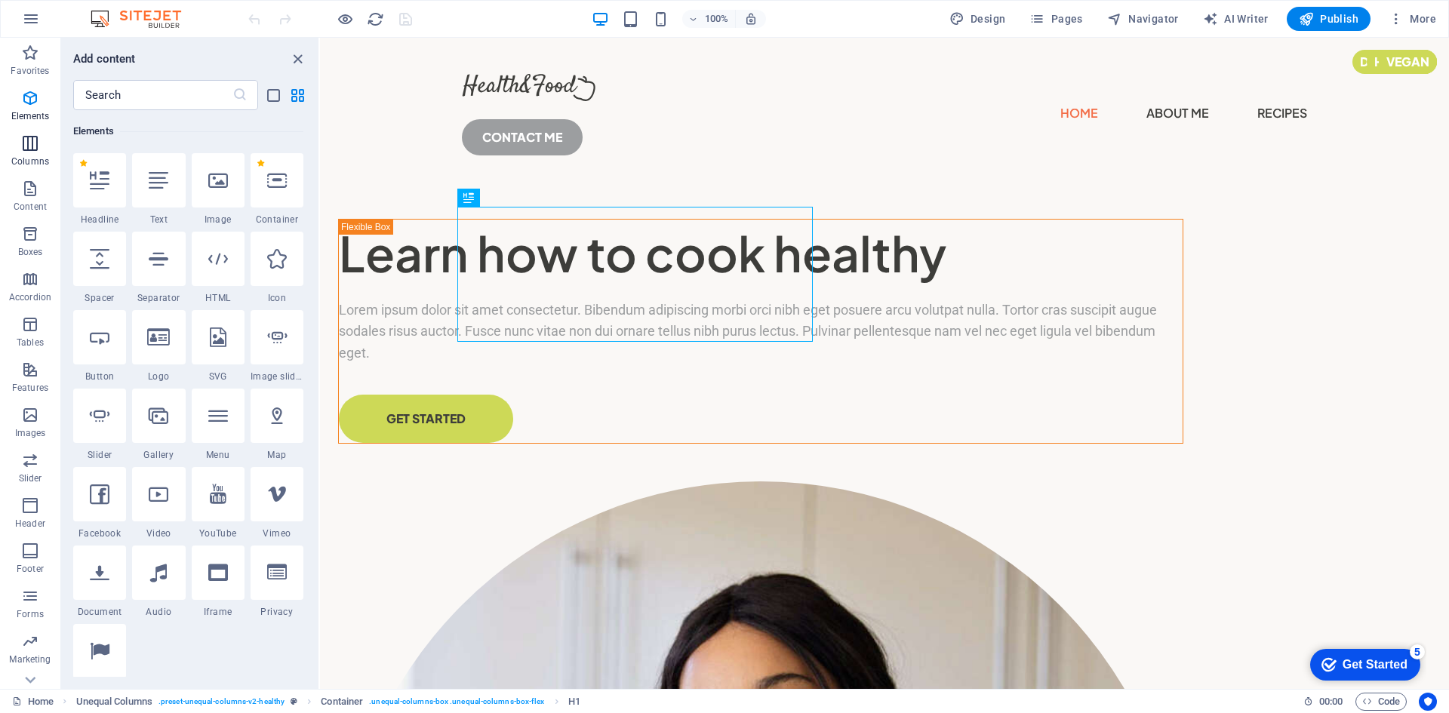
click at [22, 144] on icon "button" at bounding box center [30, 143] width 18 height 18
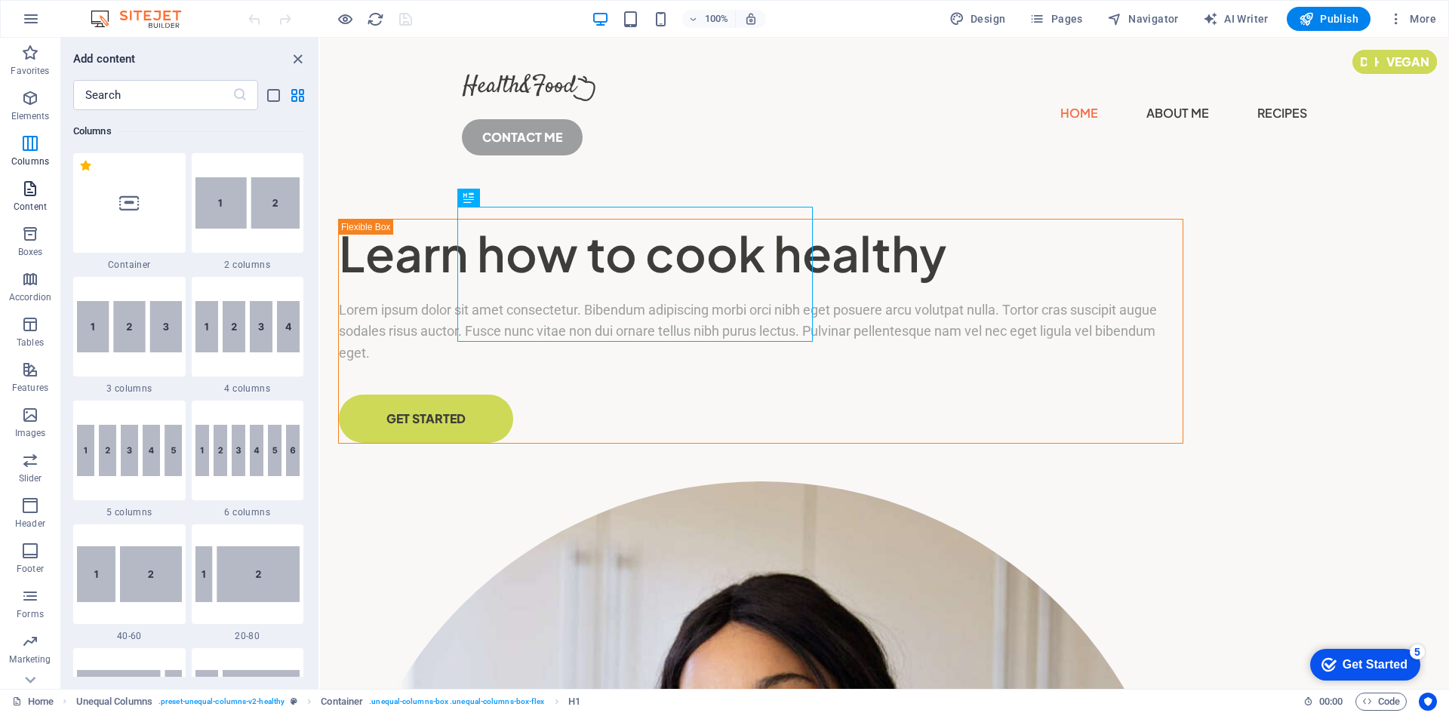
click at [19, 175] on button "Content" at bounding box center [30, 196] width 60 height 45
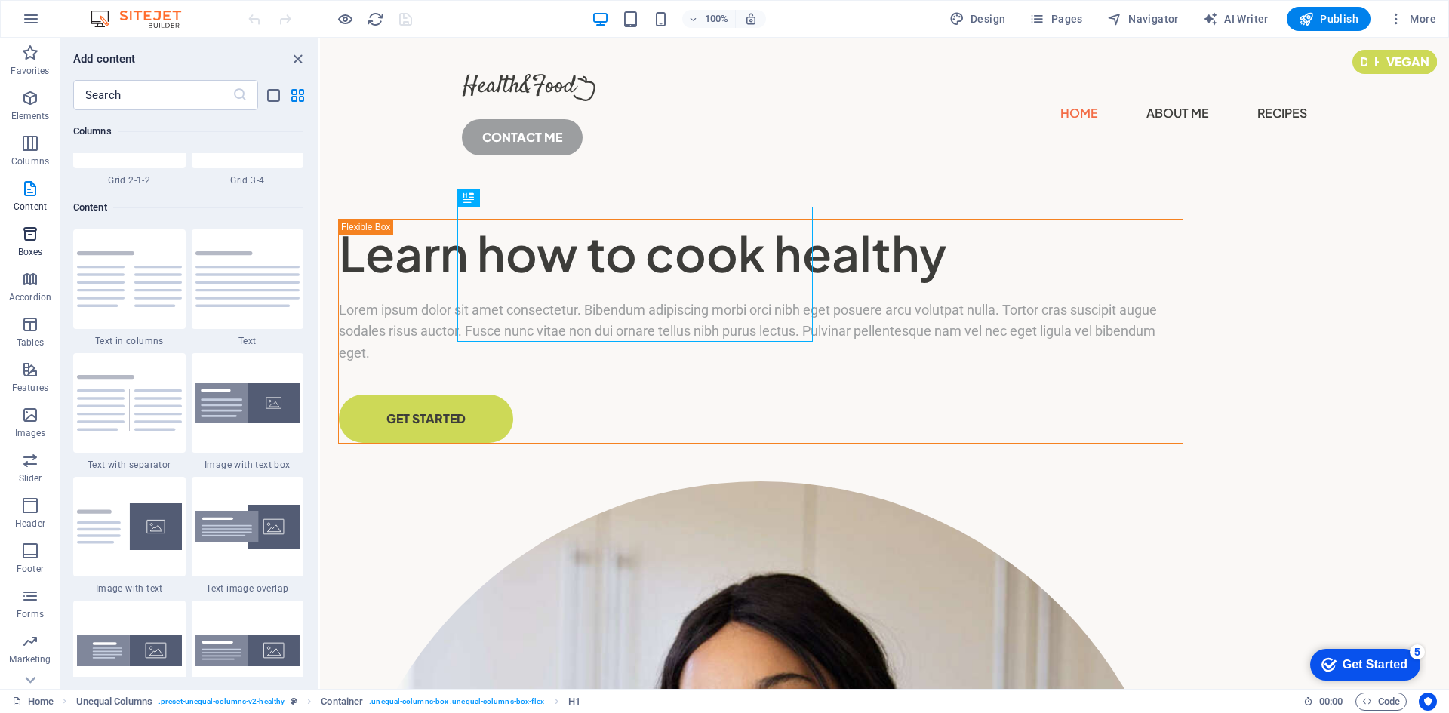
scroll to position [2641, 0]
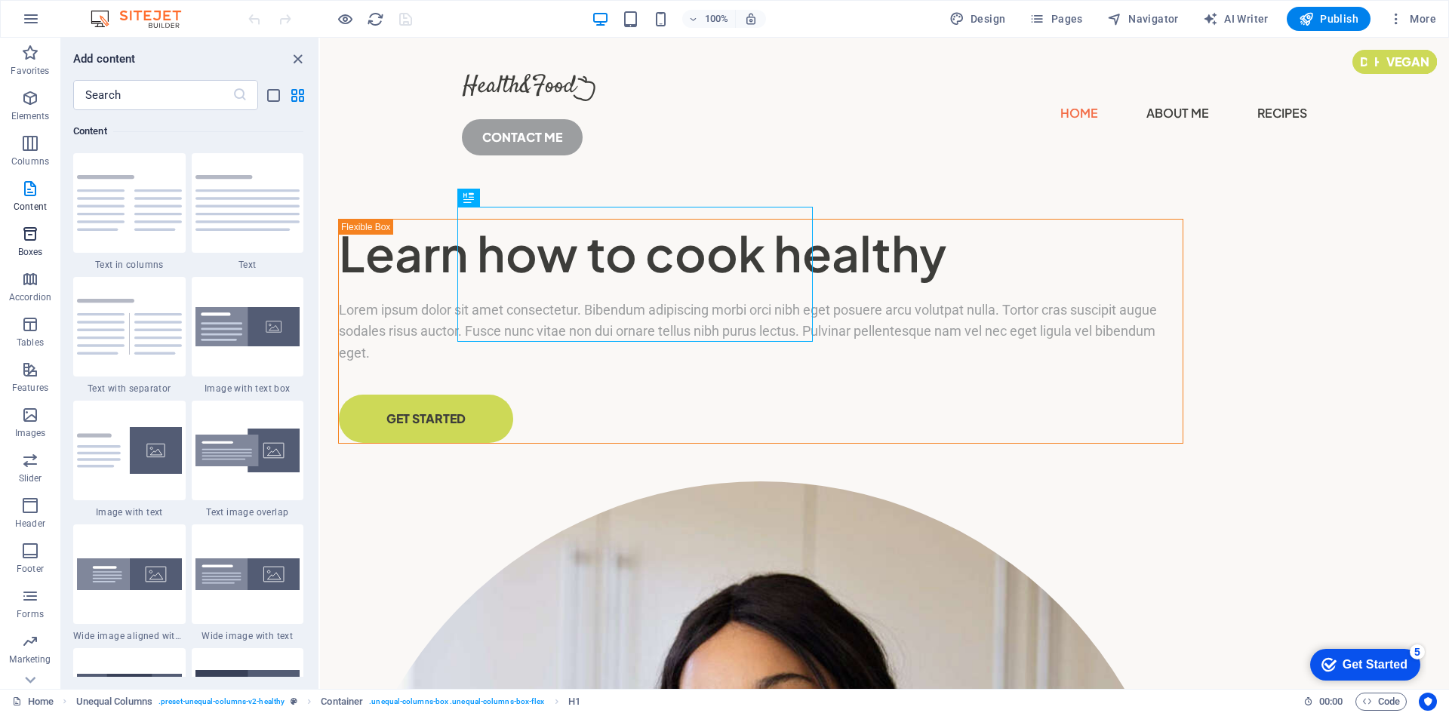
click at [25, 235] on icon "button" at bounding box center [30, 234] width 18 height 18
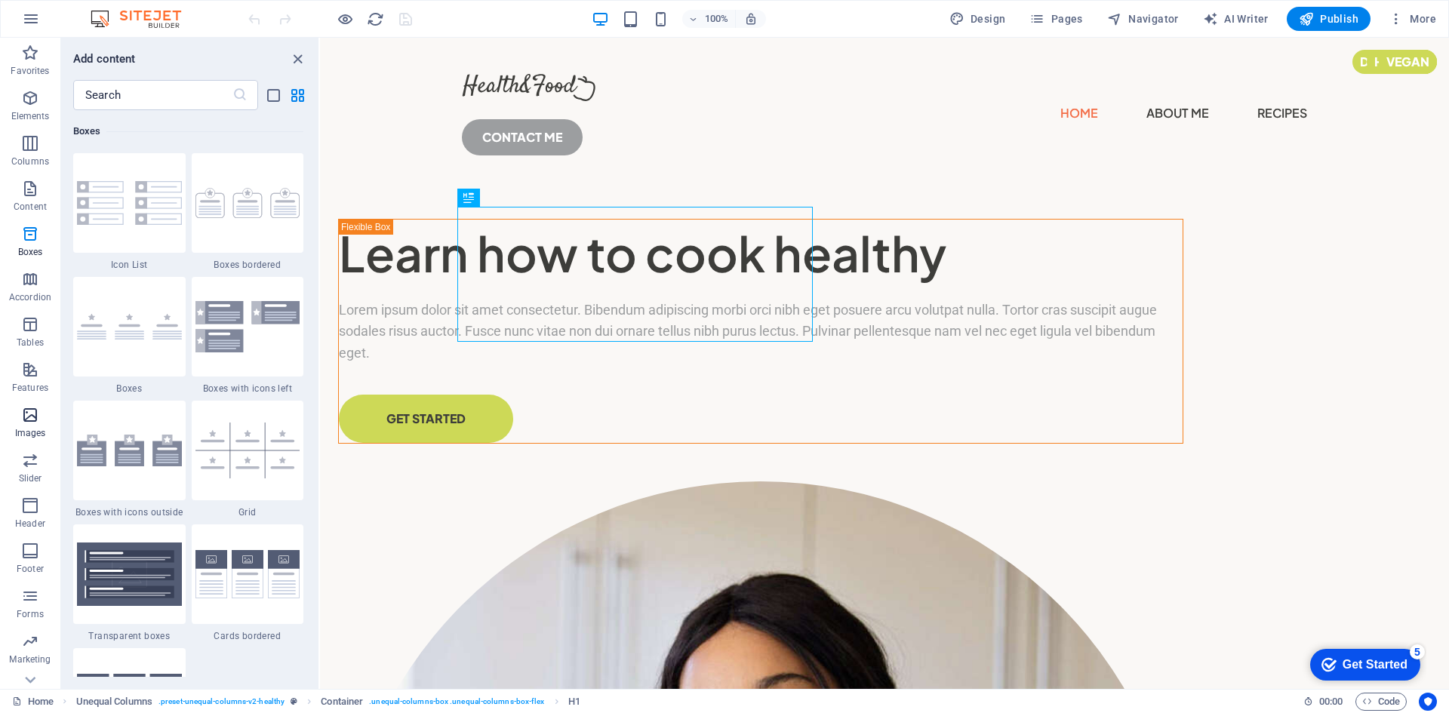
scroll to position [28, 0]
